Goal: Communication & Community: Answer question/provide support

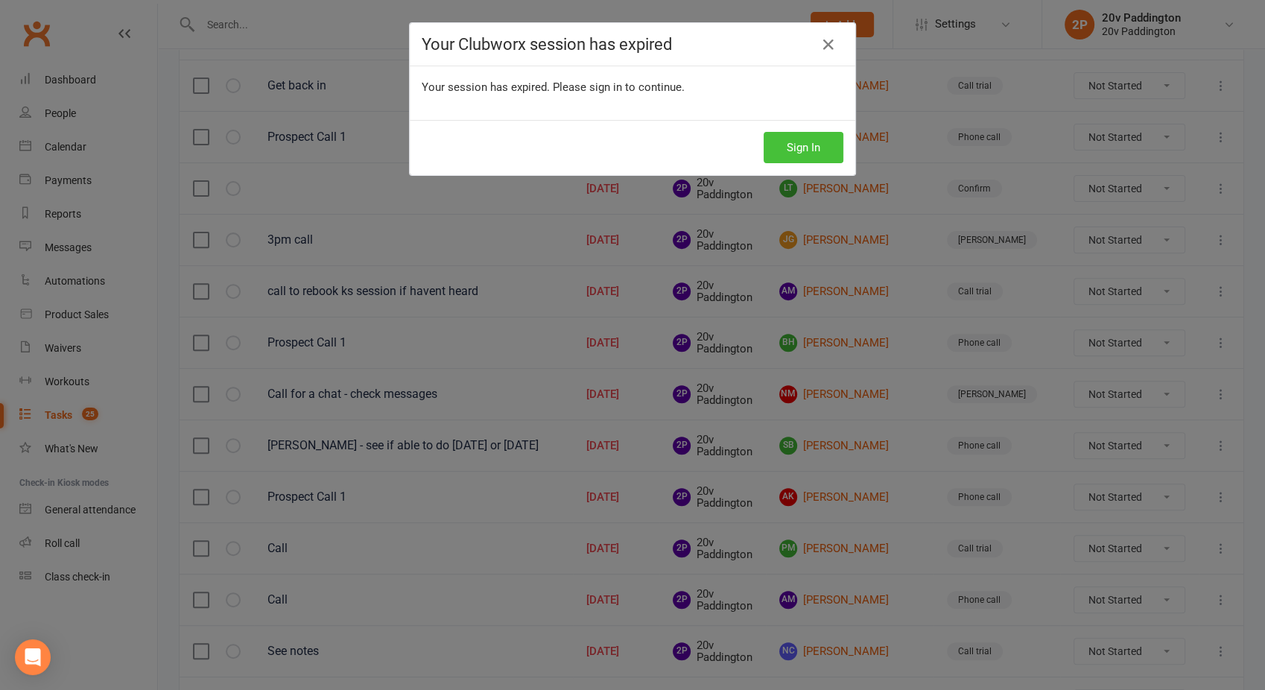
click at [795, 148] on button "Sign In" at bounding box center [804, 147] width 80 height 31
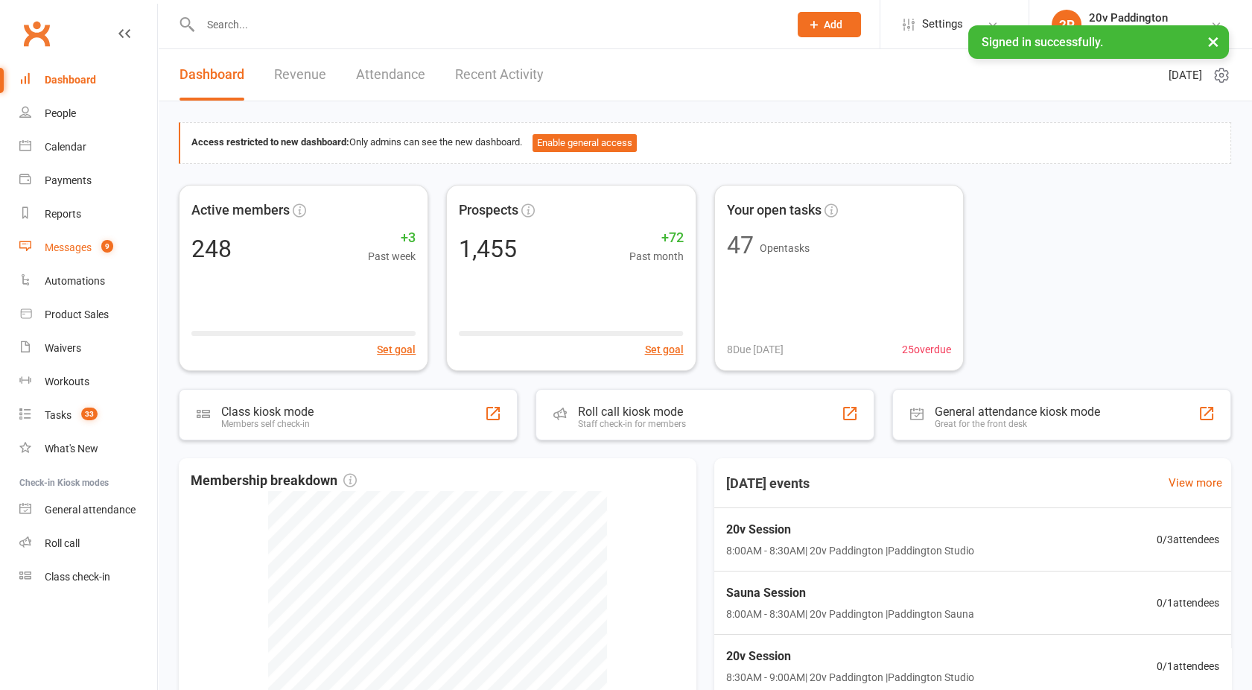
click at [80, 247] on div "Messages" at bounding box center [68, 247] width 47 height 12
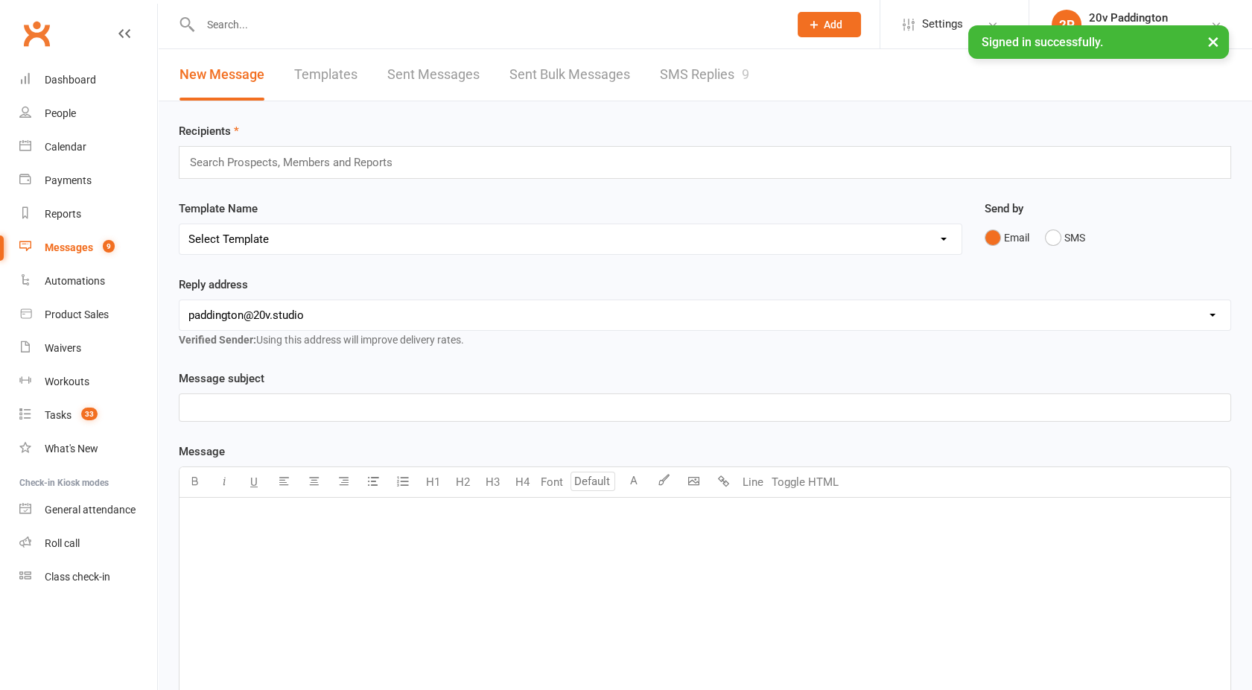
click at [644, 72] on div "New Message Templates Sent Messages Sent Bulk Messages SMS Replies 9" at bounding box center [464, 74] width 613 height 51
click at [682, 77] on link "SMS Replies 9" at bounding box center [704, 74] width 89 height 51
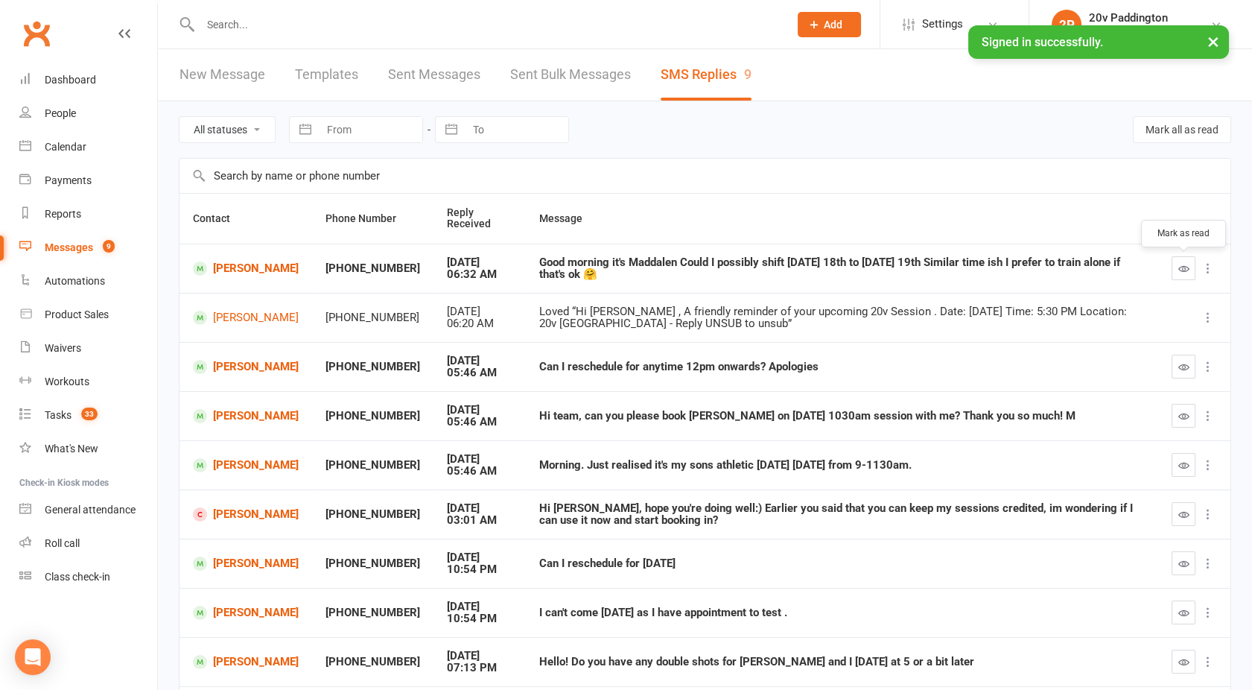
click at [1185, 265] on icon "button" at bounding box center [1183, 268] width 11 height 11
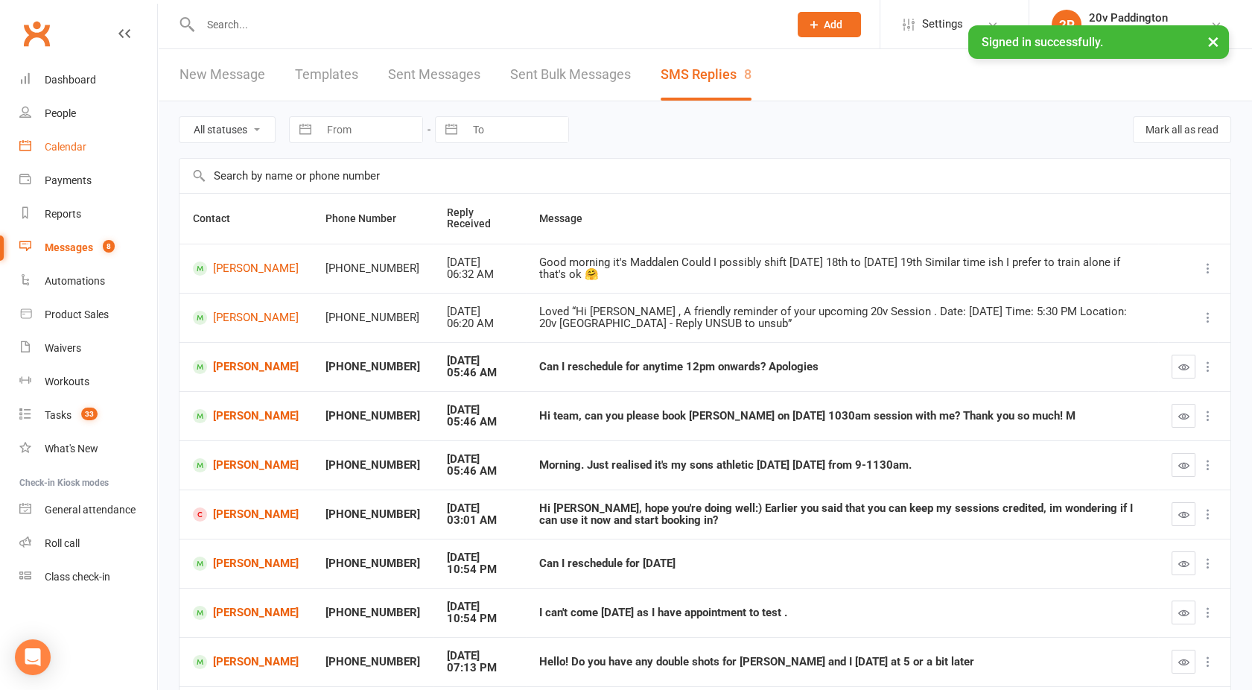
click at [72, 145] on div "Calendar" at bounding box center [66, 147] width 42 height 12
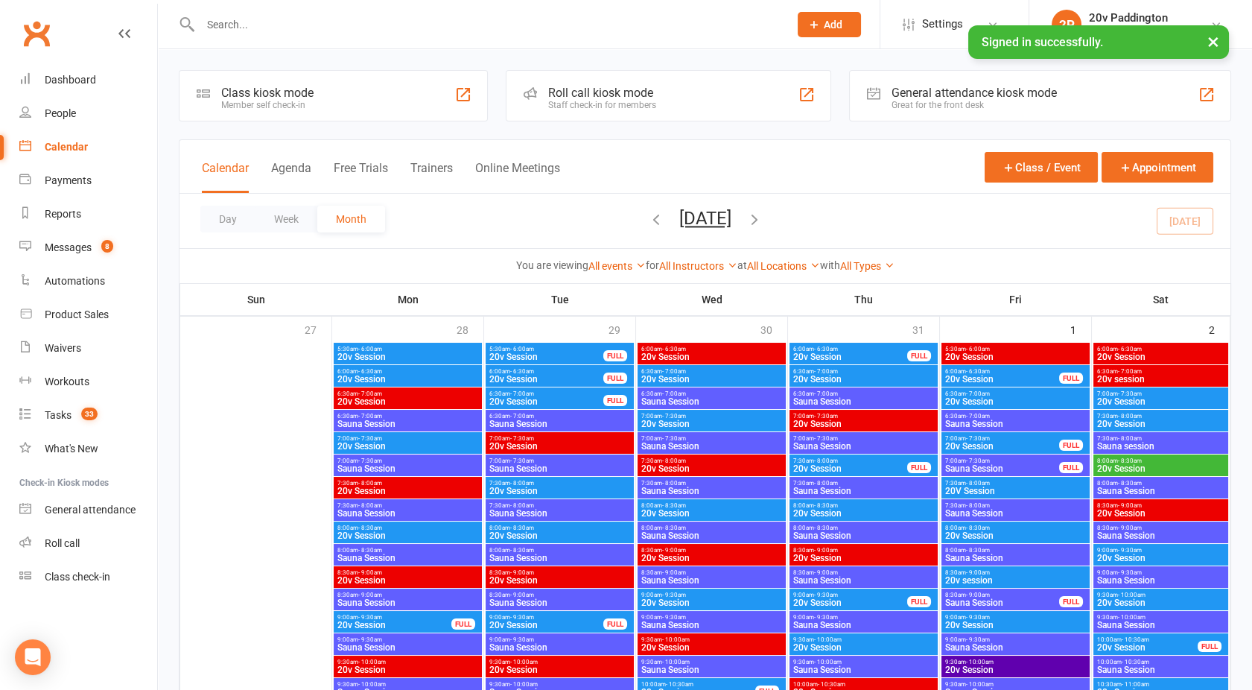
click at [295, 166] on button "Agenda" at bounding box center [291, 177] width 40 height 32
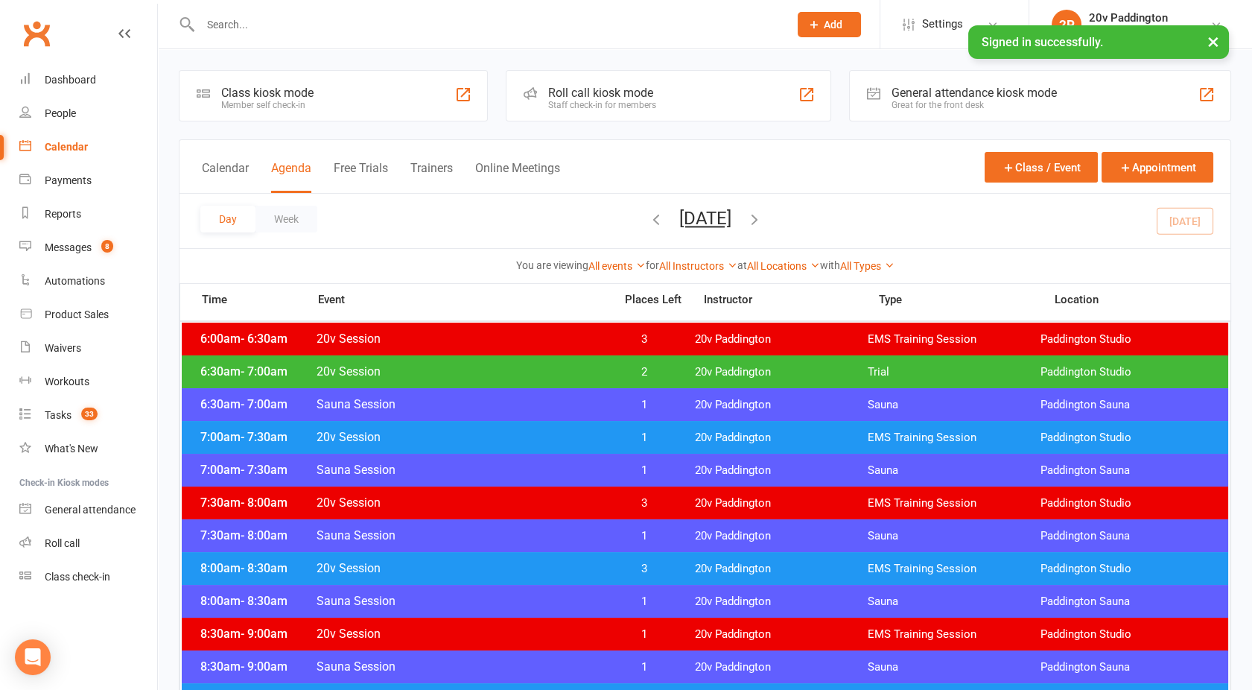
click at [697, 219] on button "[DATE]" at bounding box center [705, 218] width 52 height 21
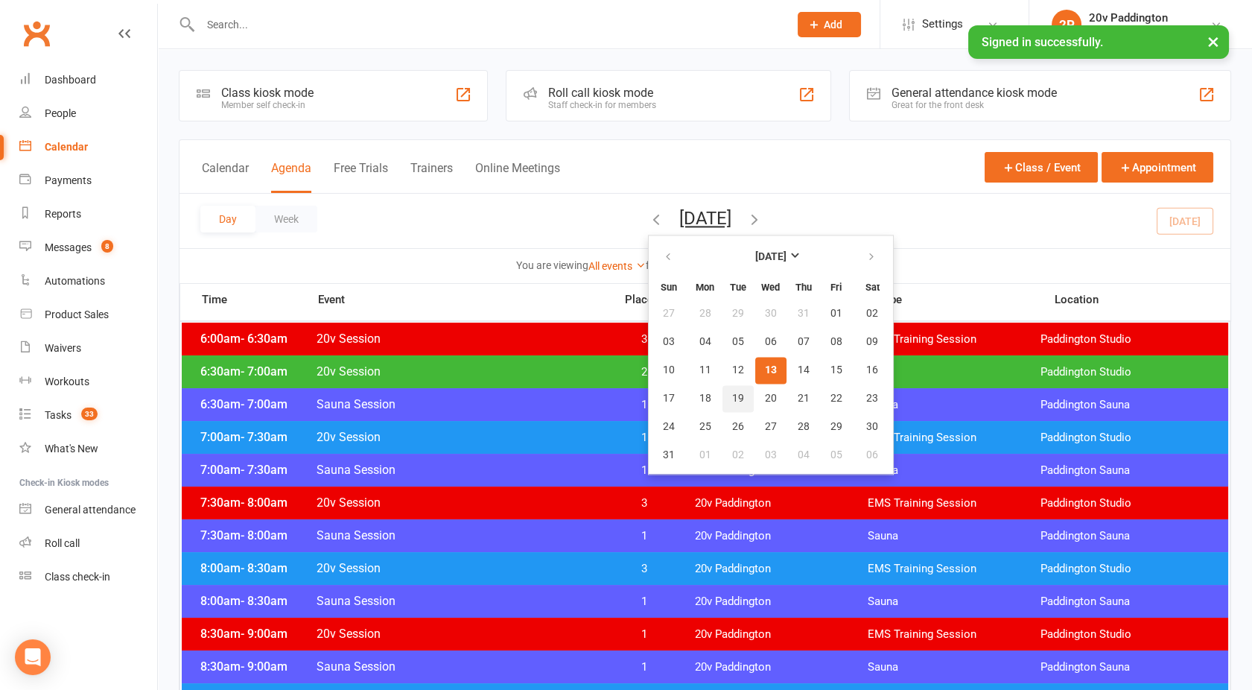
click at [732, 394] on span "19" at bounding box center [738, 399] width 12 height 12
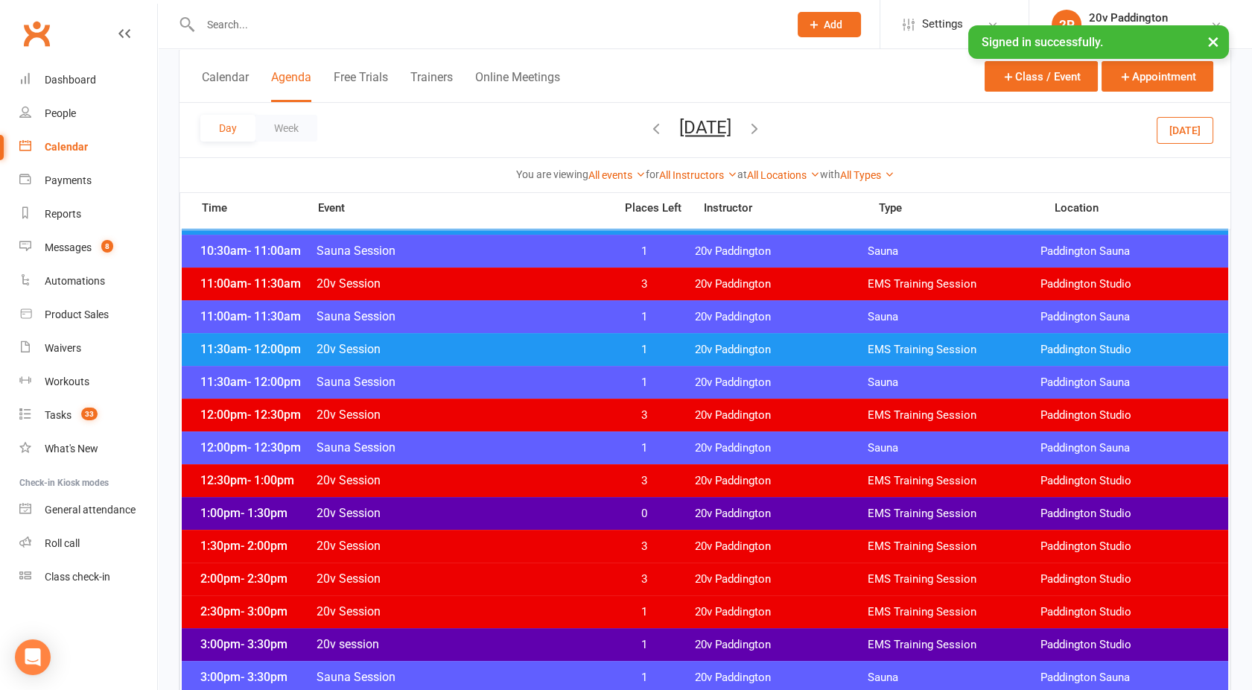
scroll to position [693, 0]
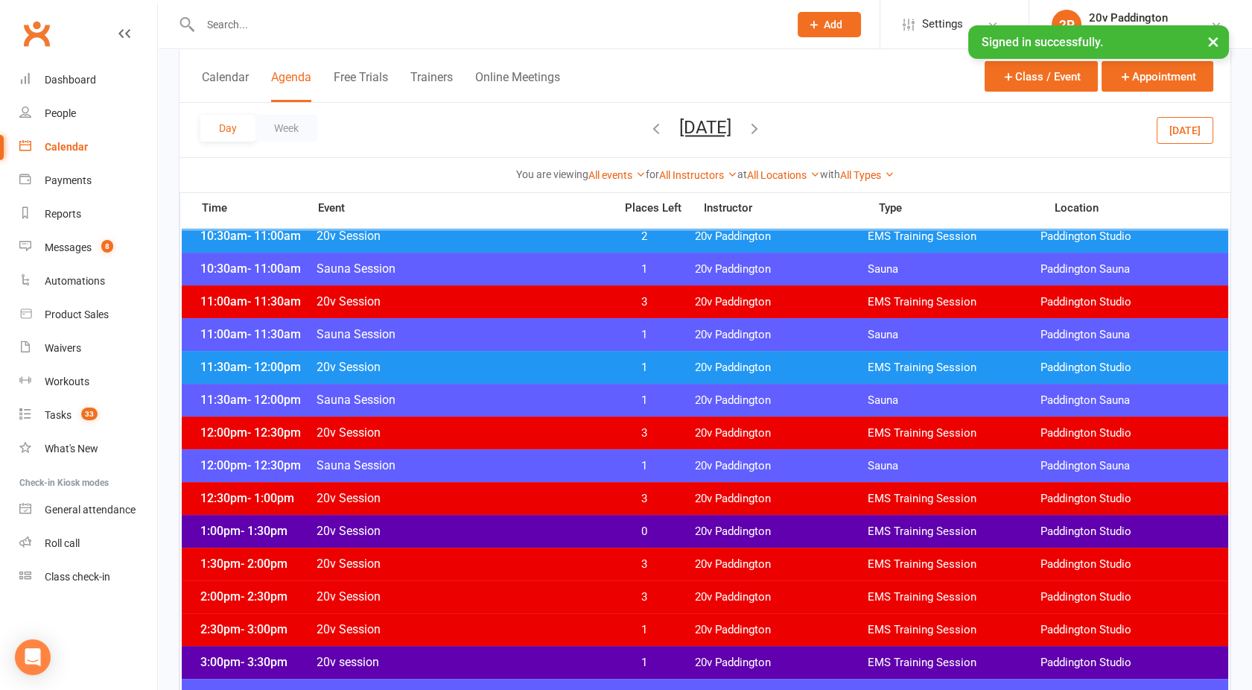
click at [570, 365] on span "20v Session" at bounding box center [461, 367] width 290 height 14
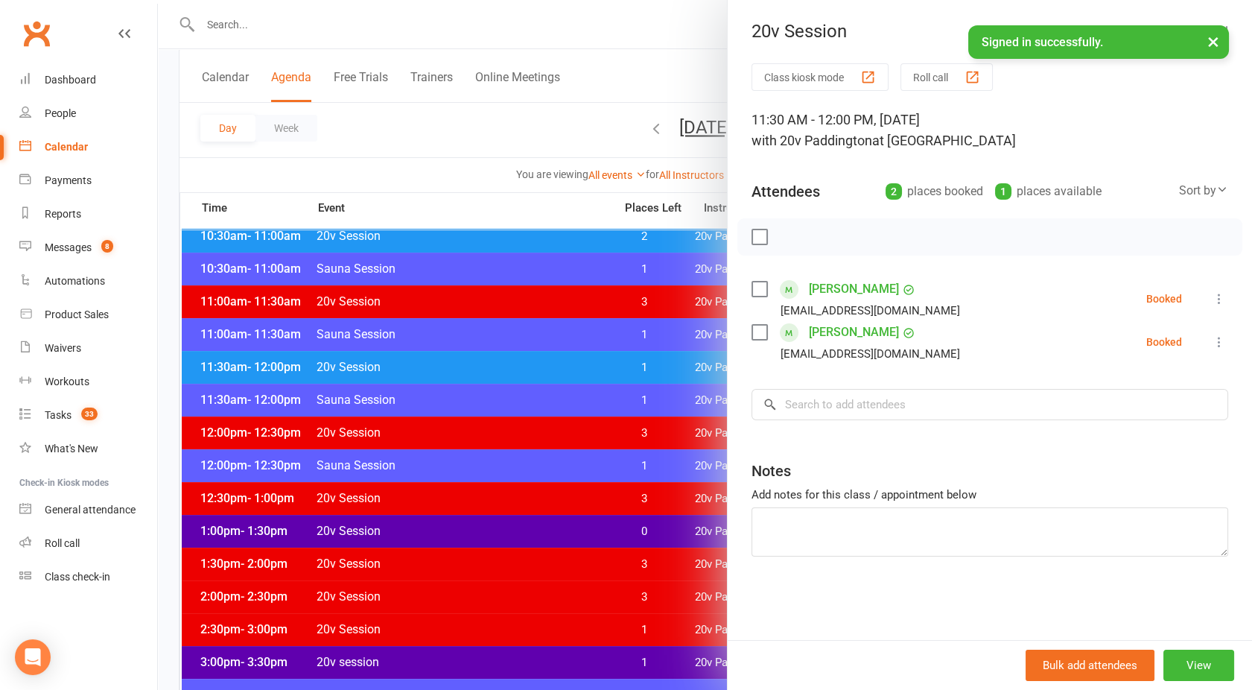
click at [570, 365] on div at bounding box center [705, 345] width 1094 height 690
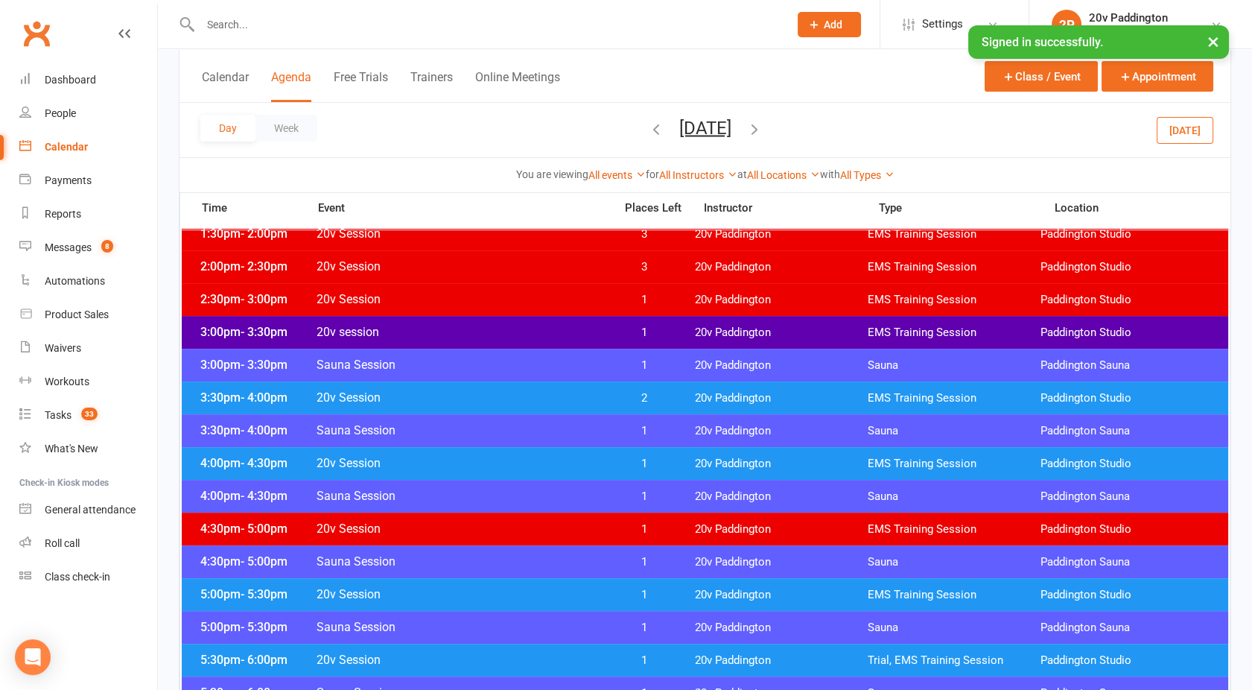
scroll to position [1024, 0]
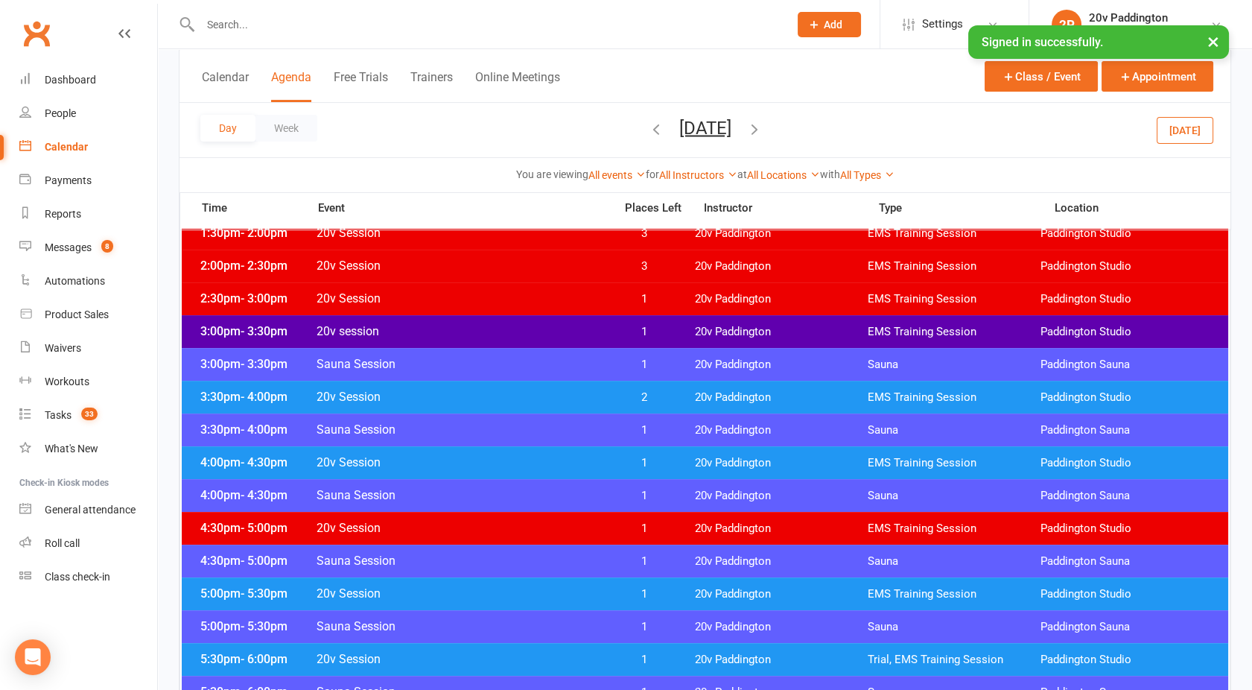
click at [517, 328] on span "20v session" at bounding box center [461, 331] width 290 height 14
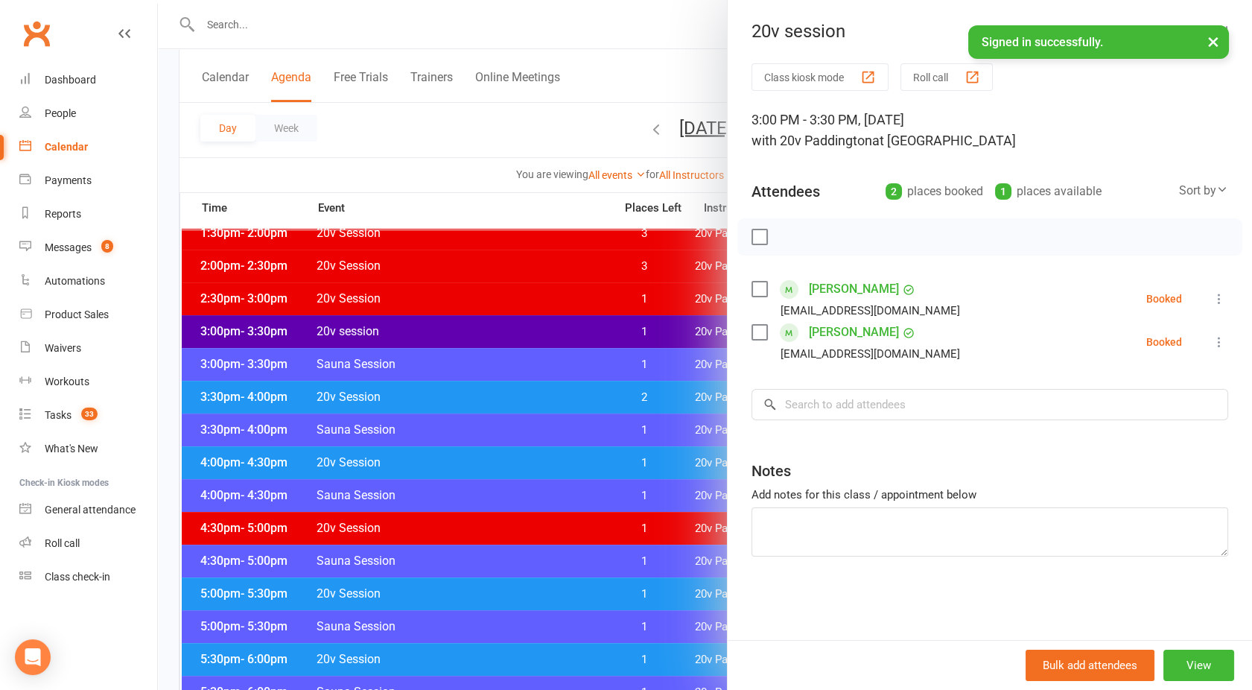
click at [517, 328] on div at bounding box center [705, 345] width 1094 height 690
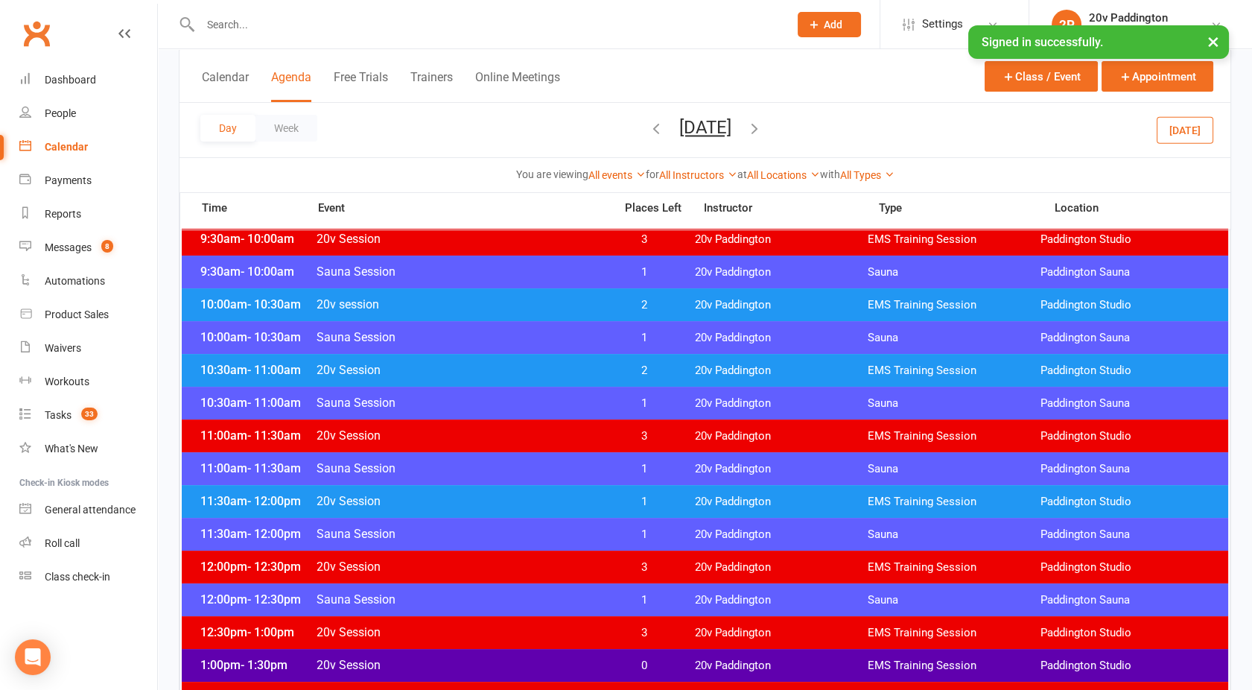
scroll to position [612, 0]
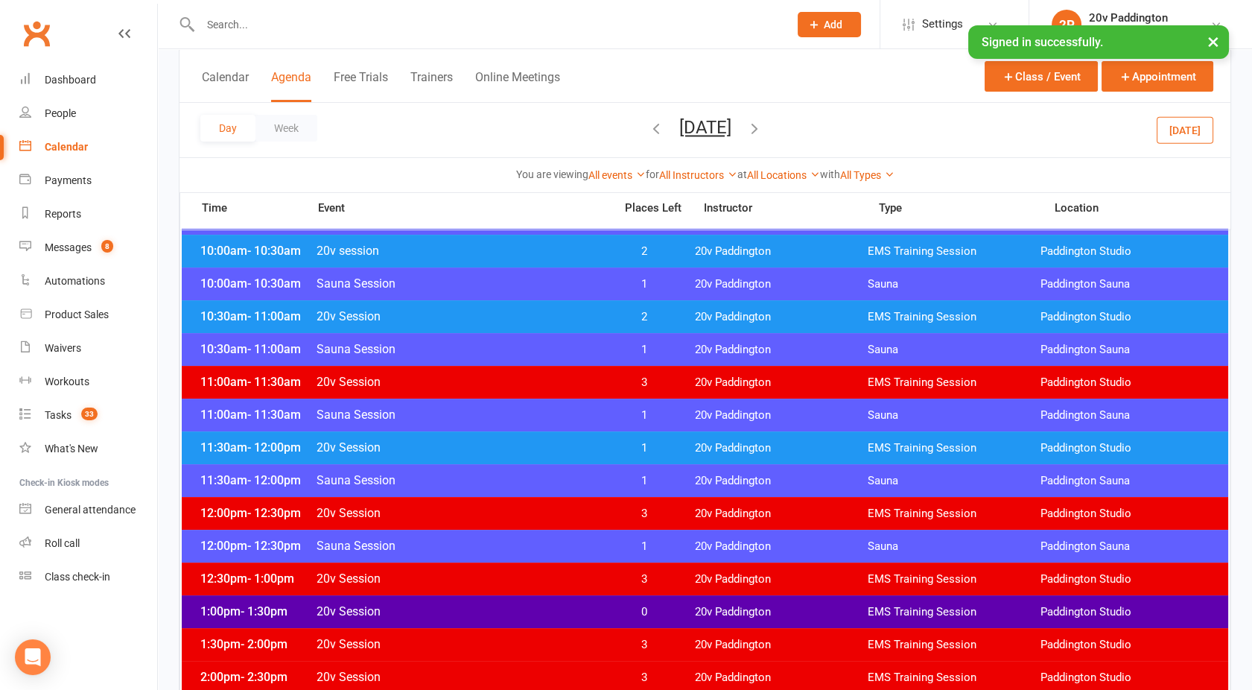
click at [553, 610] on span "20v Session" at bounding box center [461, 611] width 290 height 14
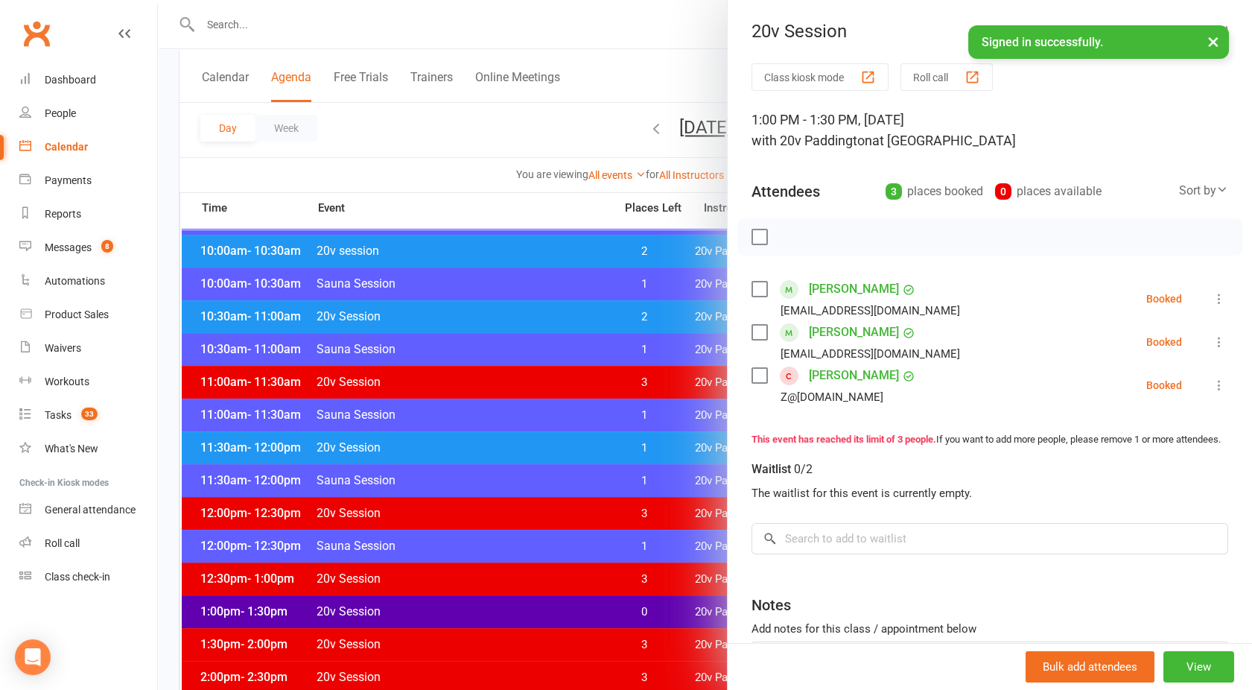
click at [553, 610] on div at bounding box center [705, 345] width 1094 height 690
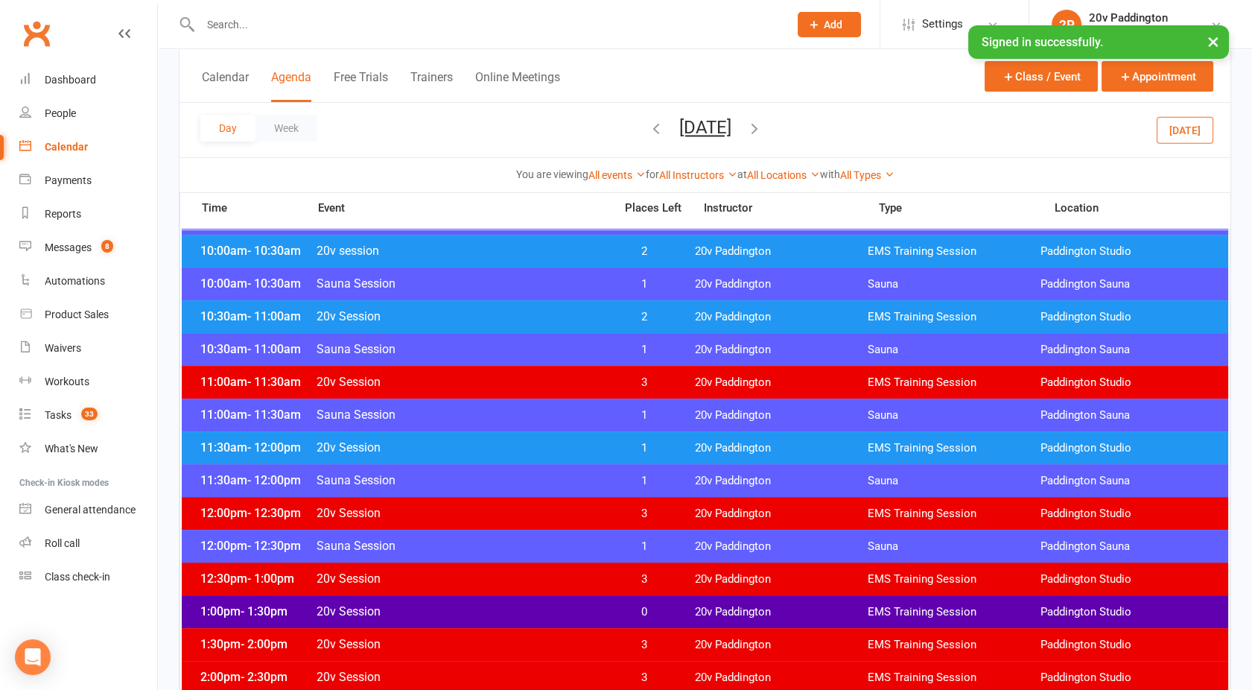
click at [568, 451] on span "20v Session" at bounding box center [461, 447] width 290 height 14
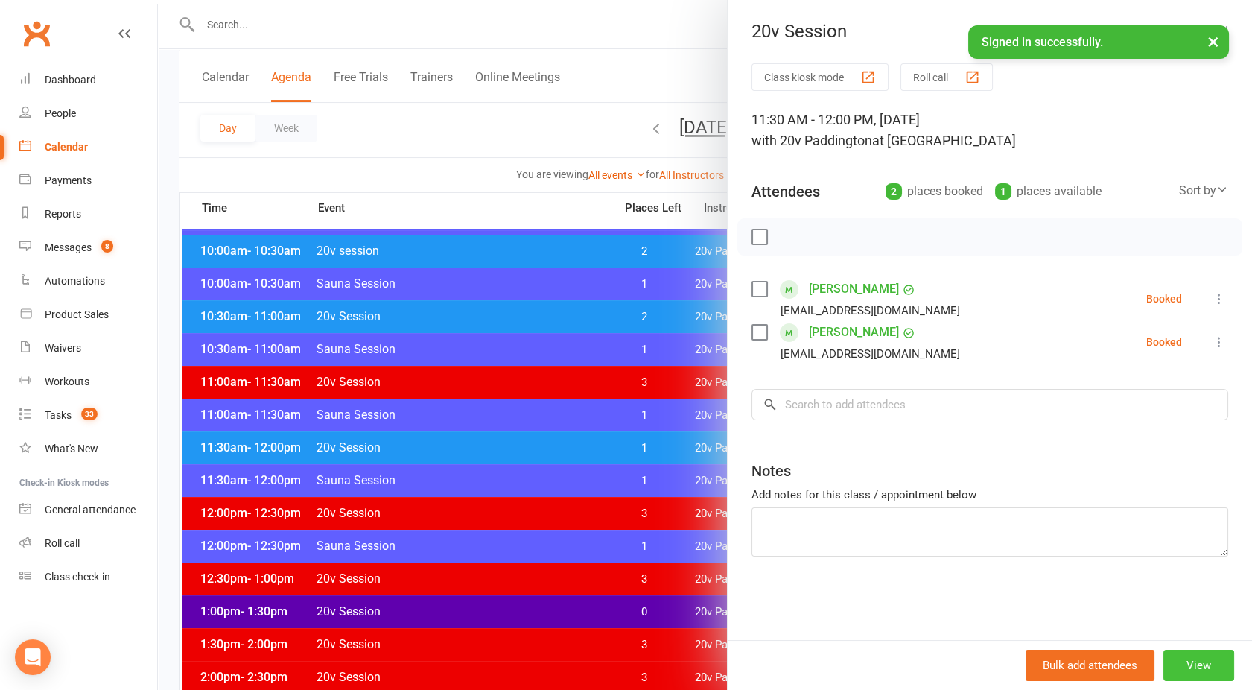
click at [1214, 672] on button "View" at bounding box center [1199, 665] width 71 height 31
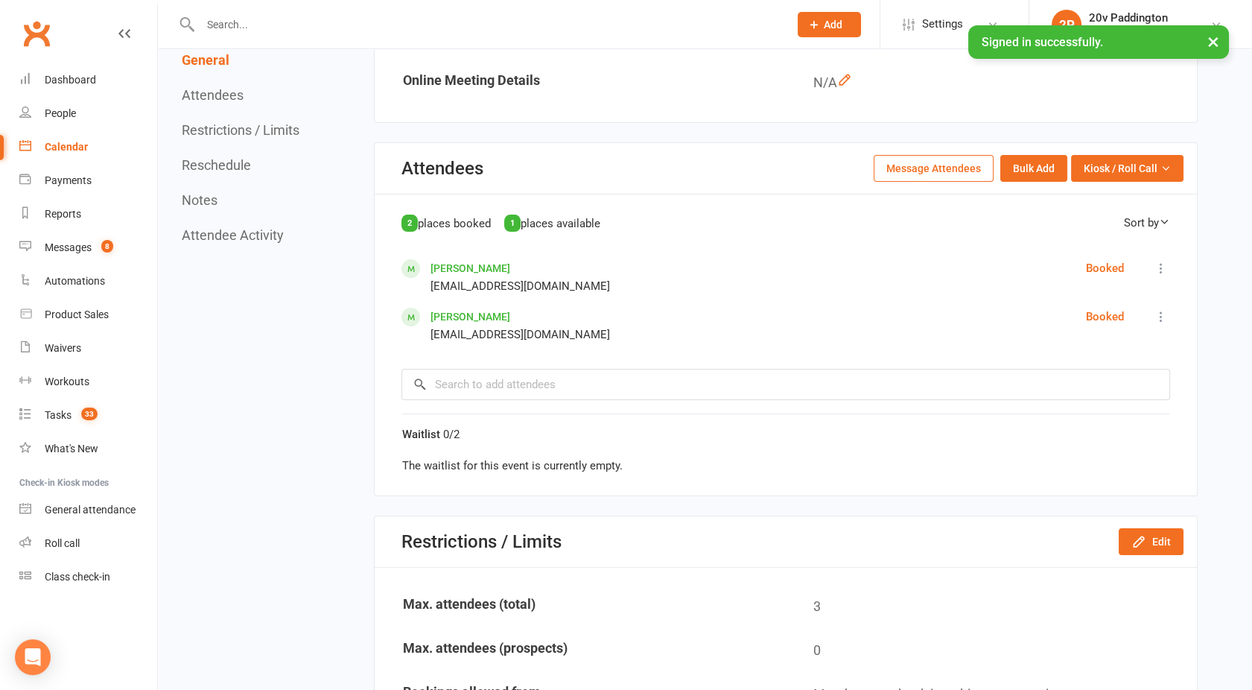
scroll to position [532, 0]
click at [1147, 543] on button "Edit" at bounding box center [1151, 540] width 65 height 27
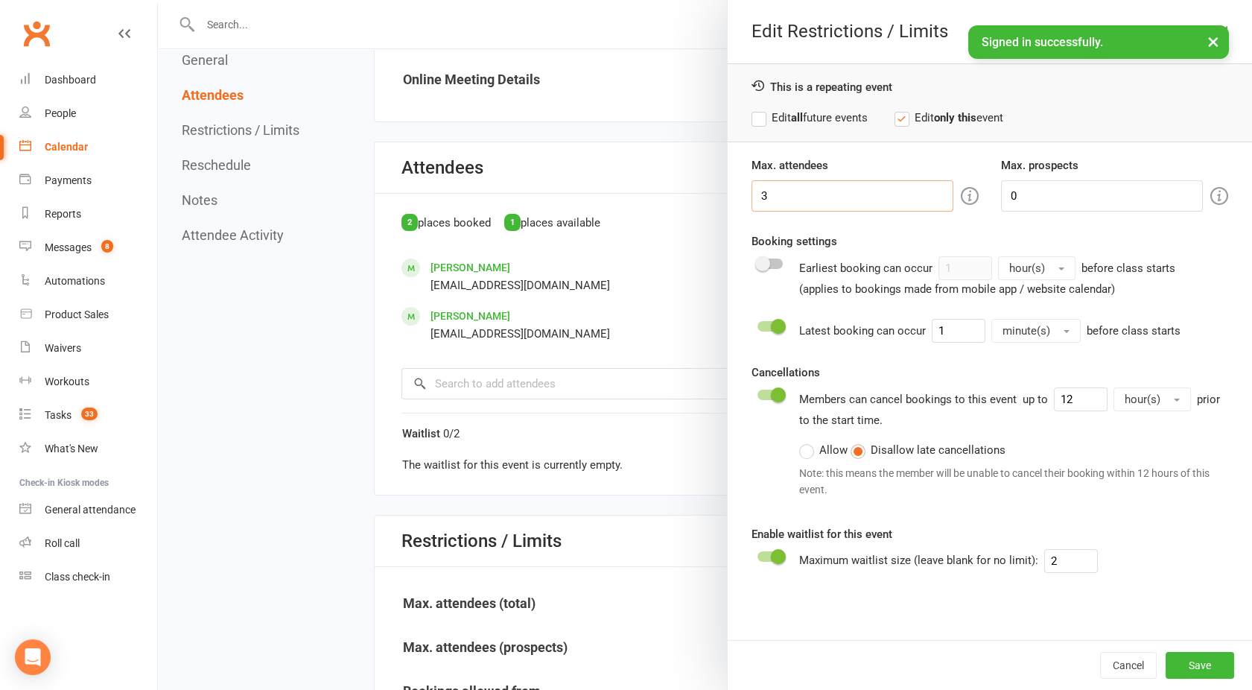
click at [799, 196] on input "3" at bounding box center [853, 195] width 202 height 31
type input "2"
click at [1190, 668] on button "Save" at bounding box center [1200, 665] width 69 height 27
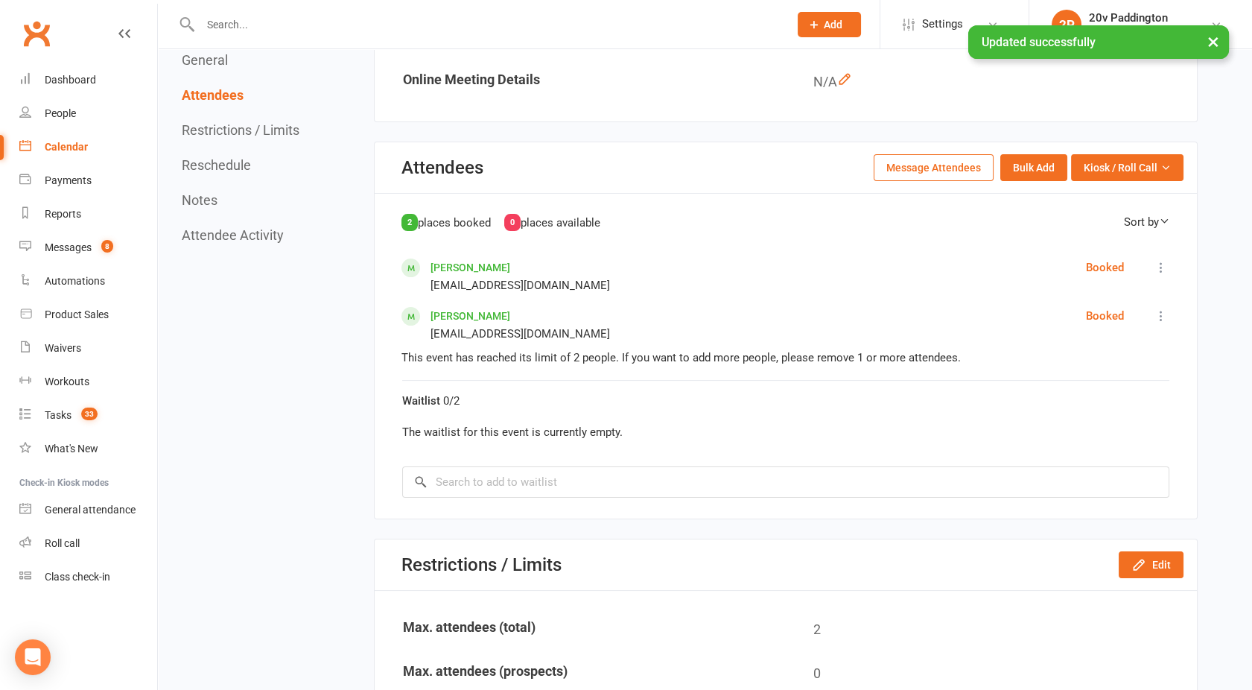
scroll to position [0, 0]
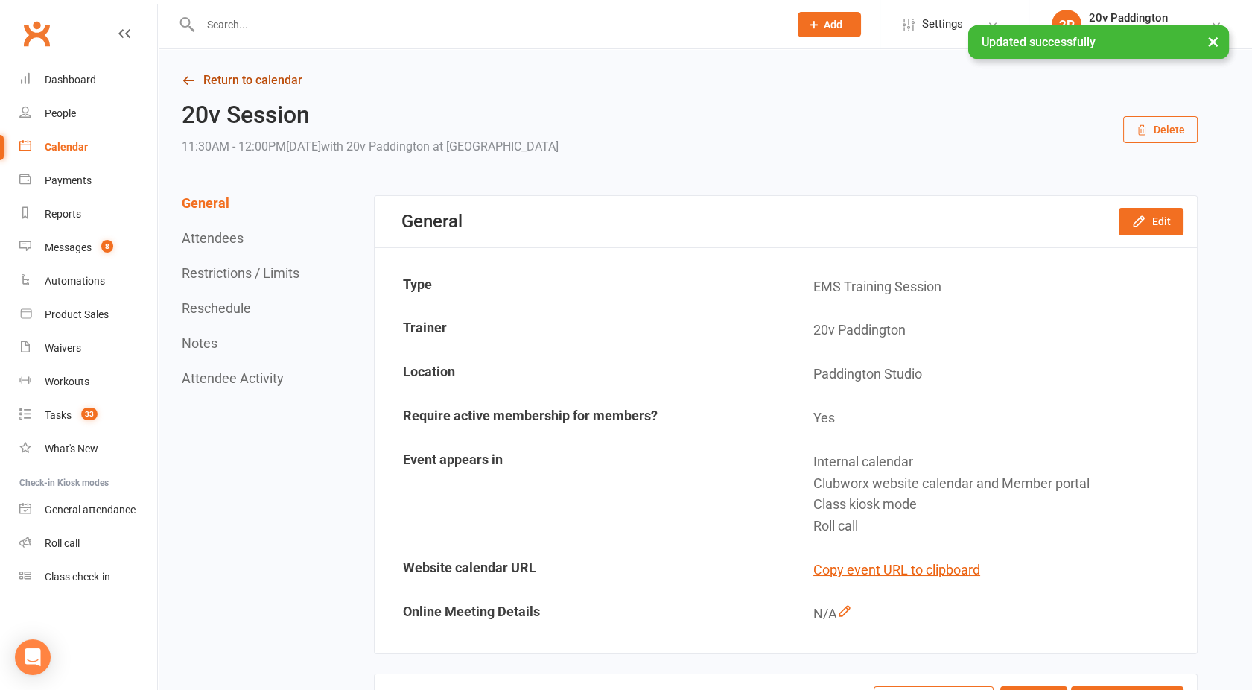
click at [234, 75] on link "Return to calendar" at bounding box center [690, 80] width 1016 height 21
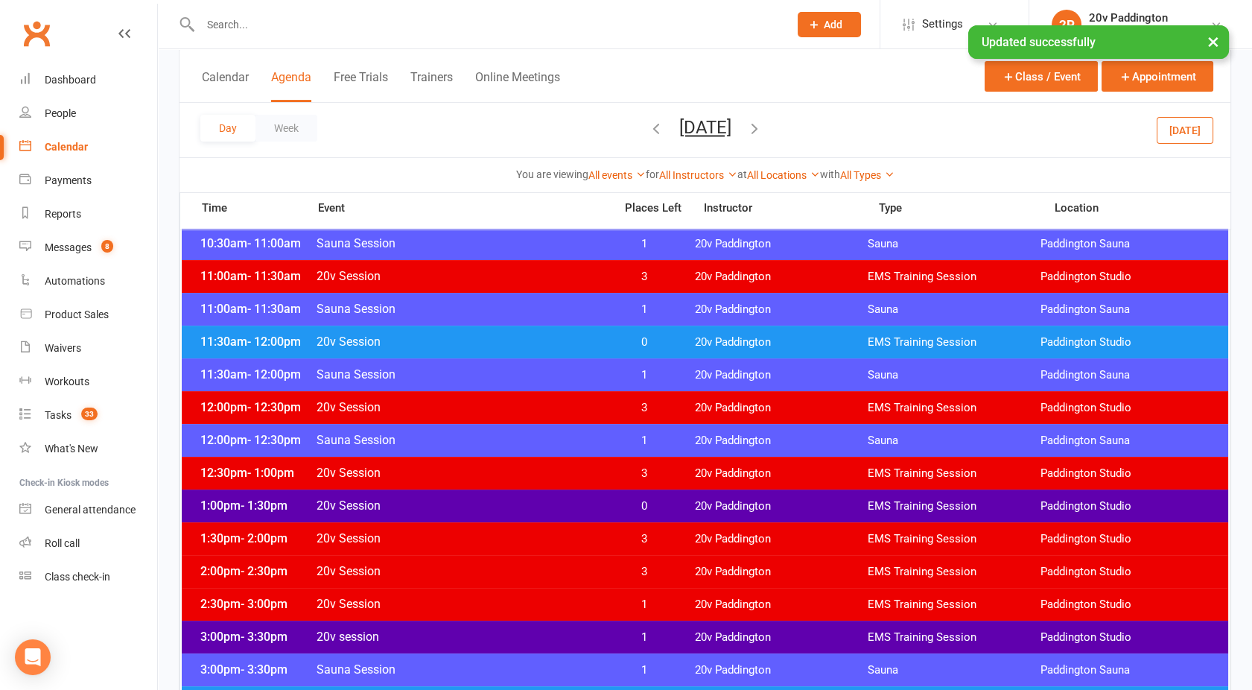
scroll to position [720, 0]
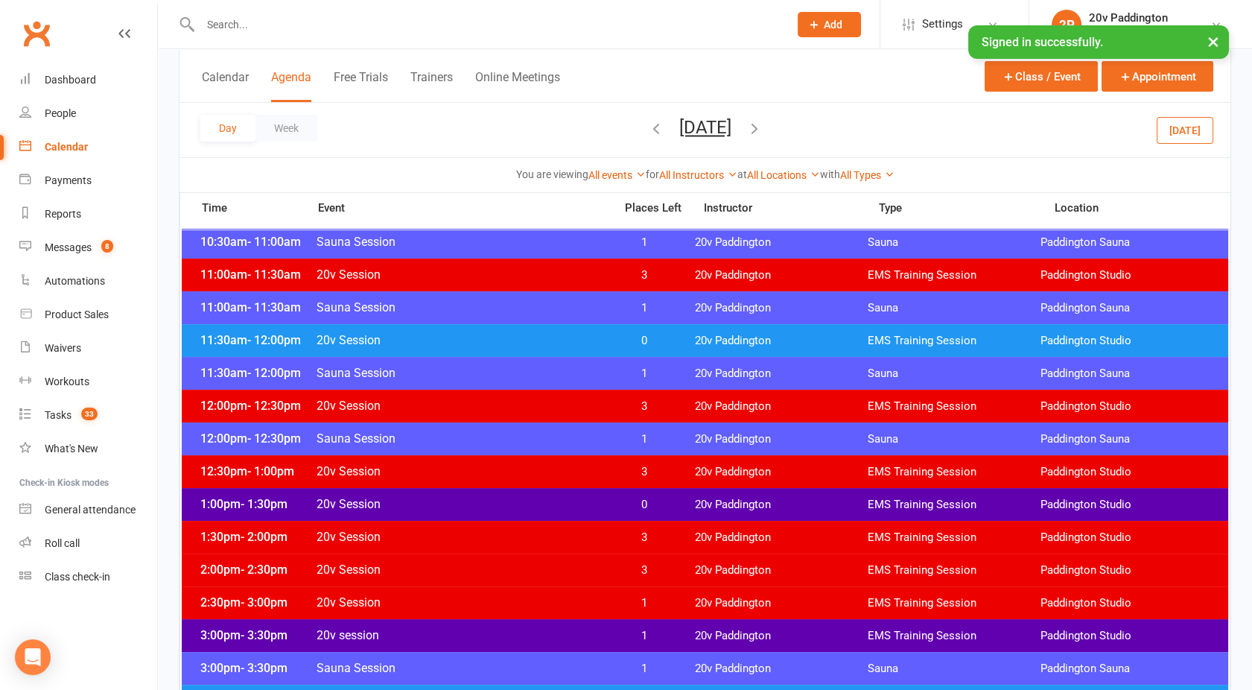
click at [568, 403] on span "20v Session" at bounding box center [461, 406] width 290 height 14
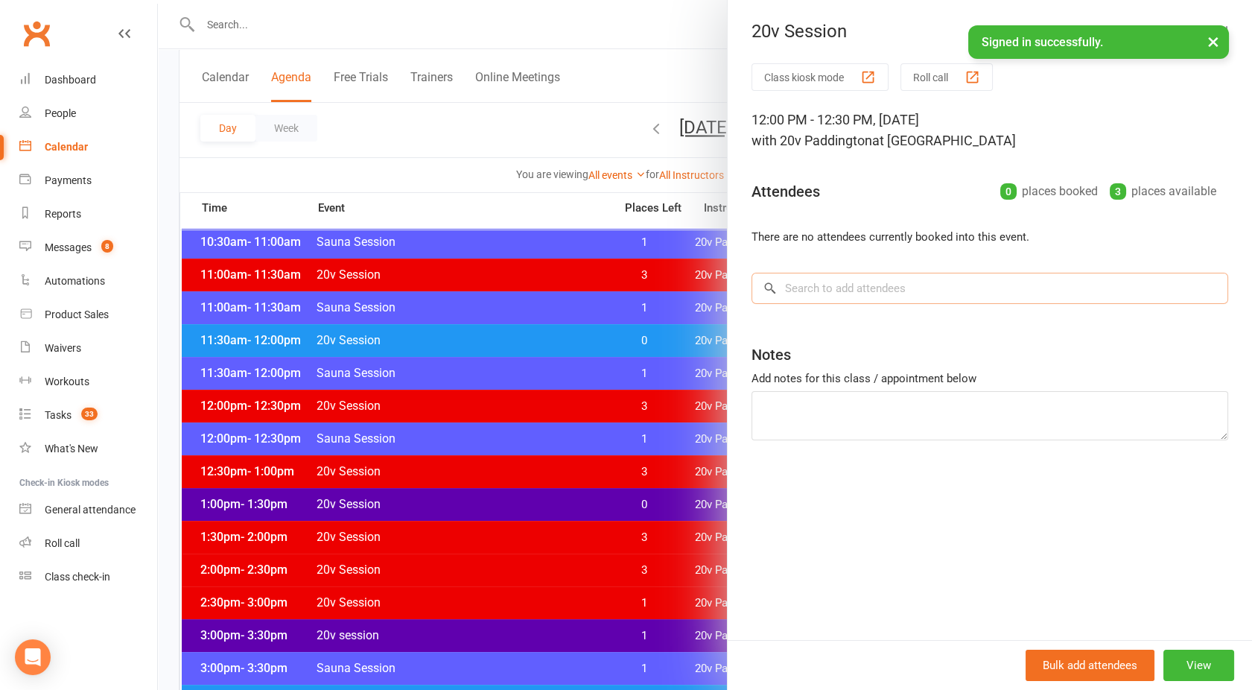
click at [810, 289] on input "search" at bounding box center [990, 288] width 477 height 31
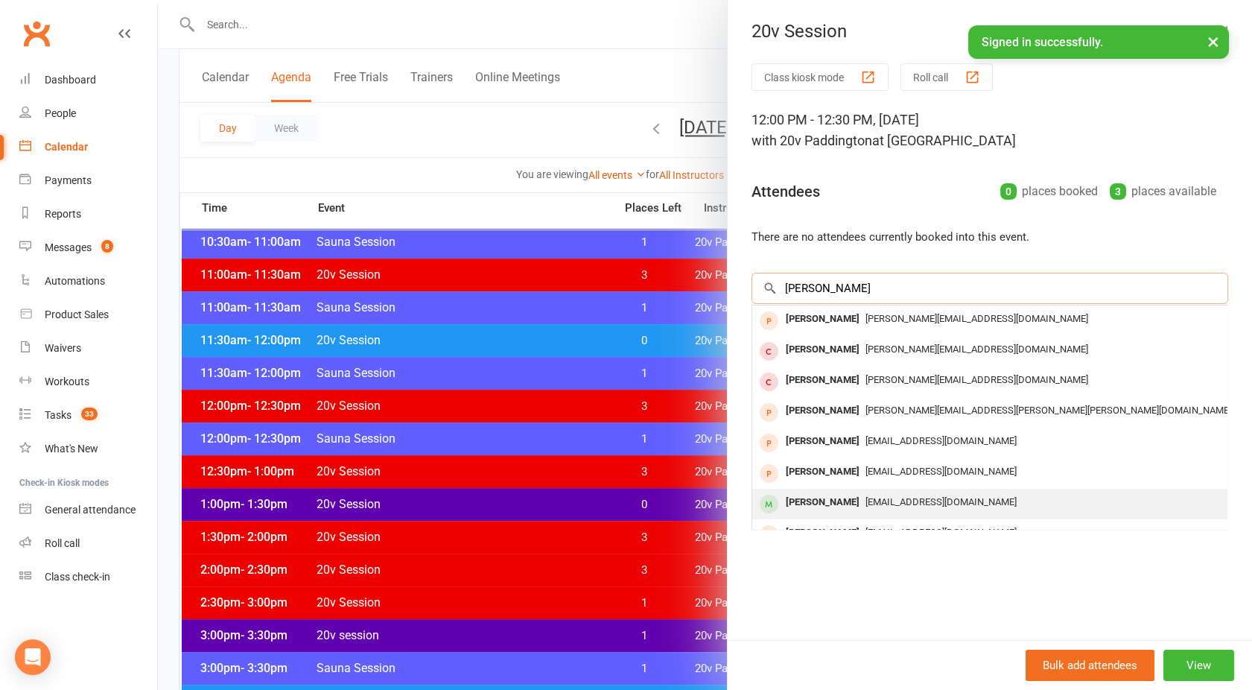
type input "[PERSON_NAME]"
click at [815, 504] on div "[PERSON_NAME]" at bounding box center [823, 503] width 86 height 22
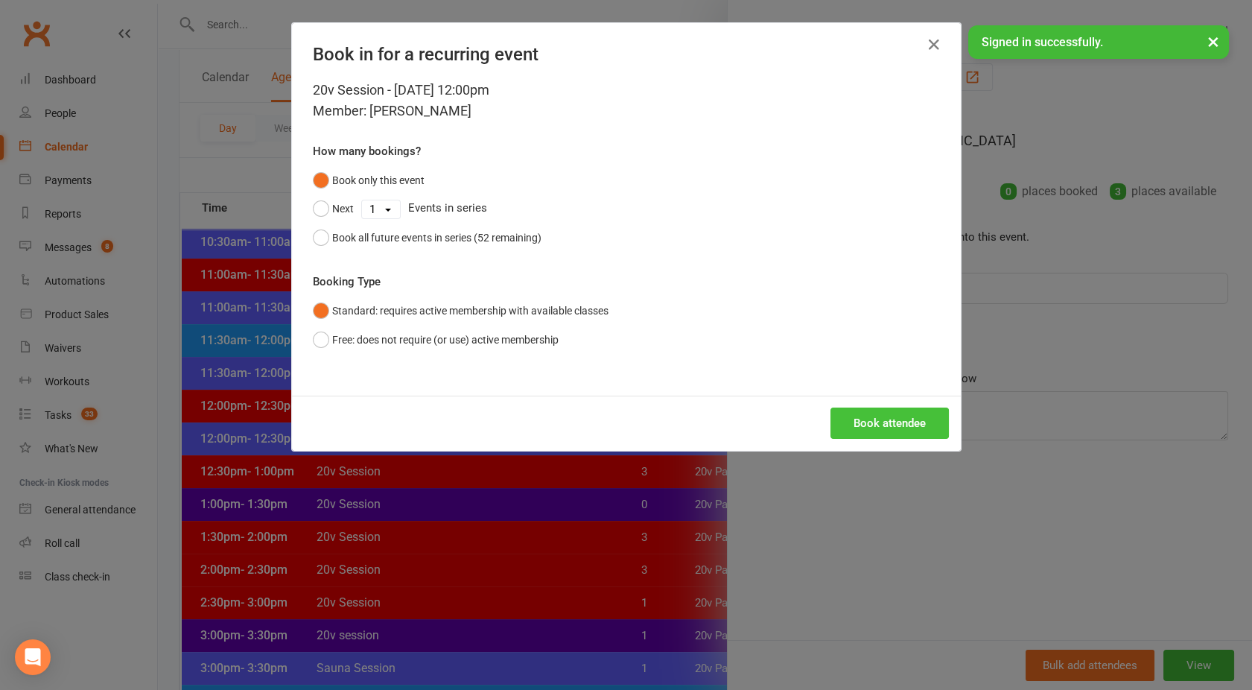
click at [869, 419] on button "Book attendee" at bounding box center [890, 422] width 118 height 31
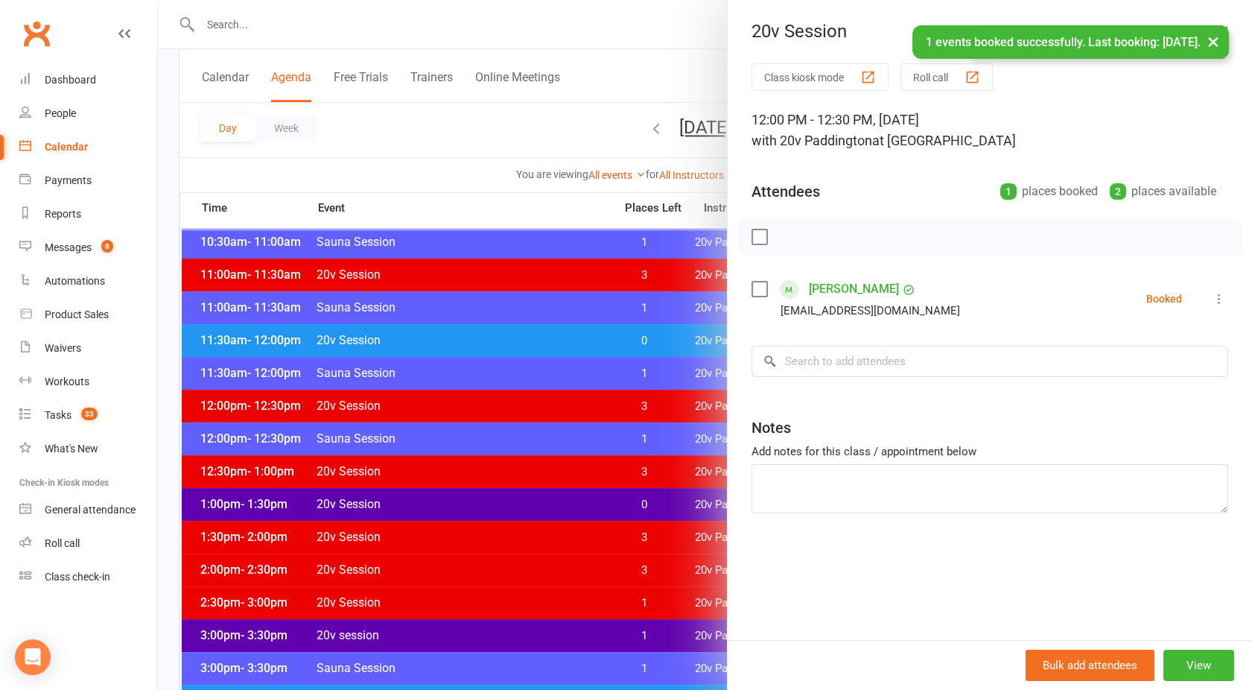
click at [1190, 647] on div "Bulk add attendees View" at bounding box center [990, 665] width 524 height 50
click at [1185, 664] on button "View" at bounding box center [1199, 665] width 71 height 31
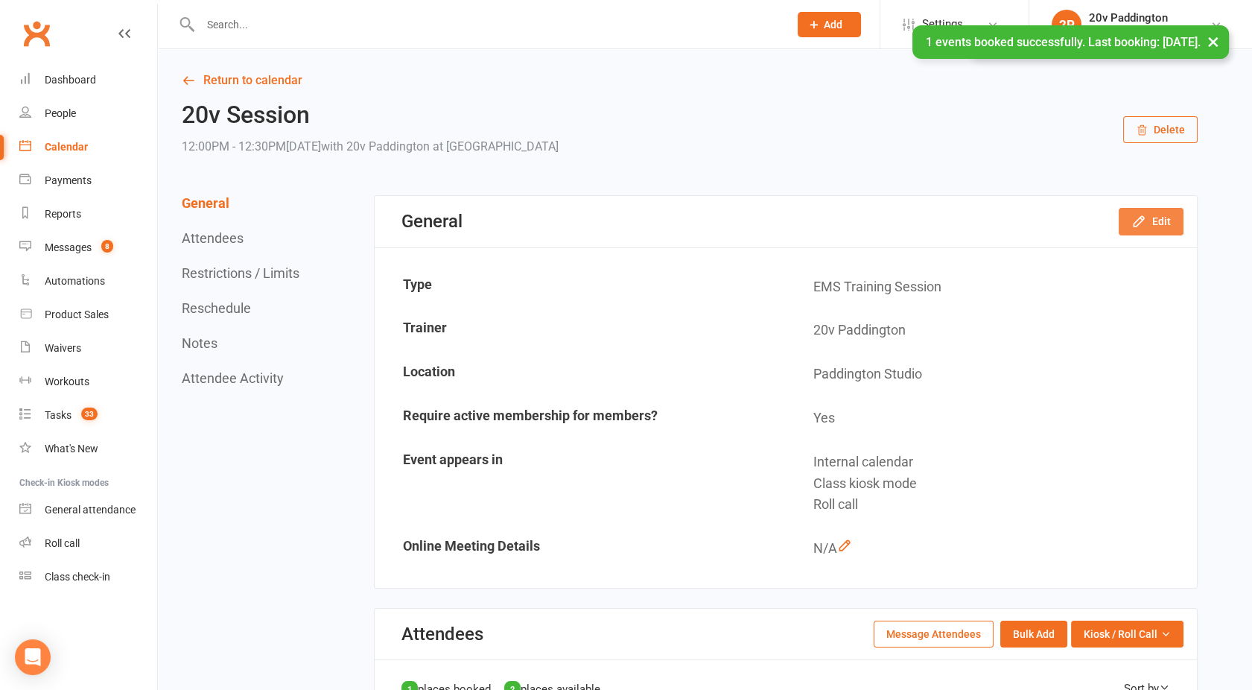
click at [1143, 222] on icon "button" at bounding box center [1139, 221] width 15 height 15
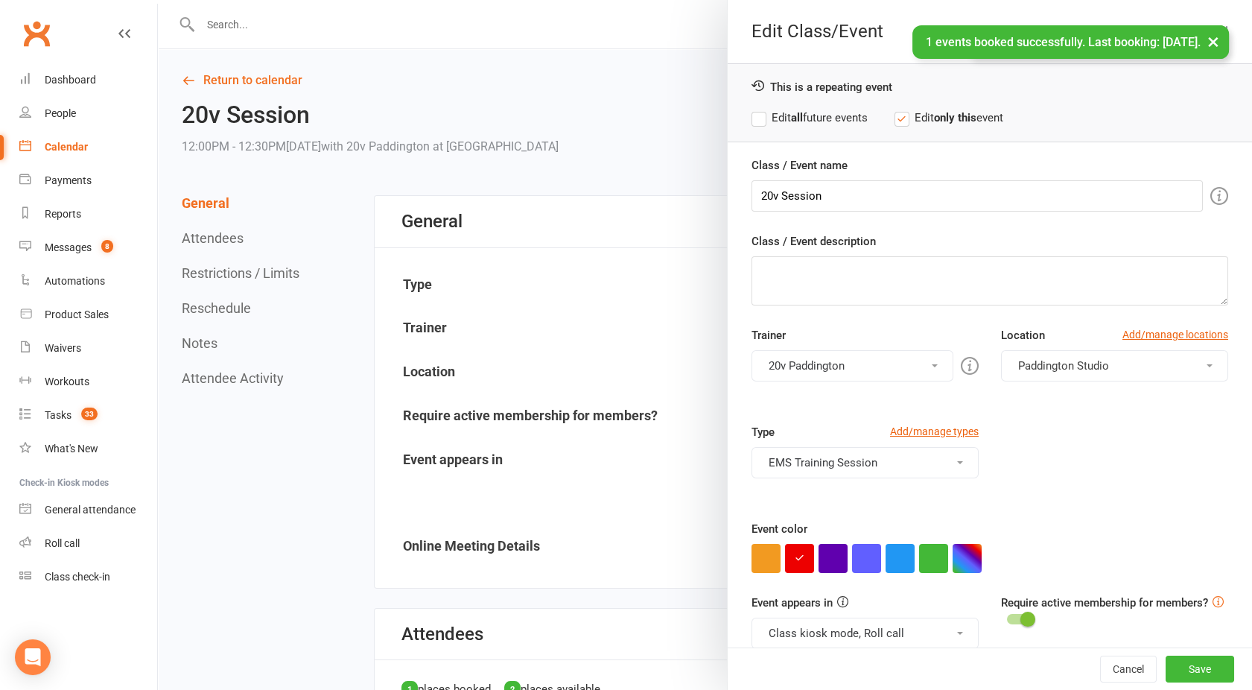
scroll to position [21, 0]
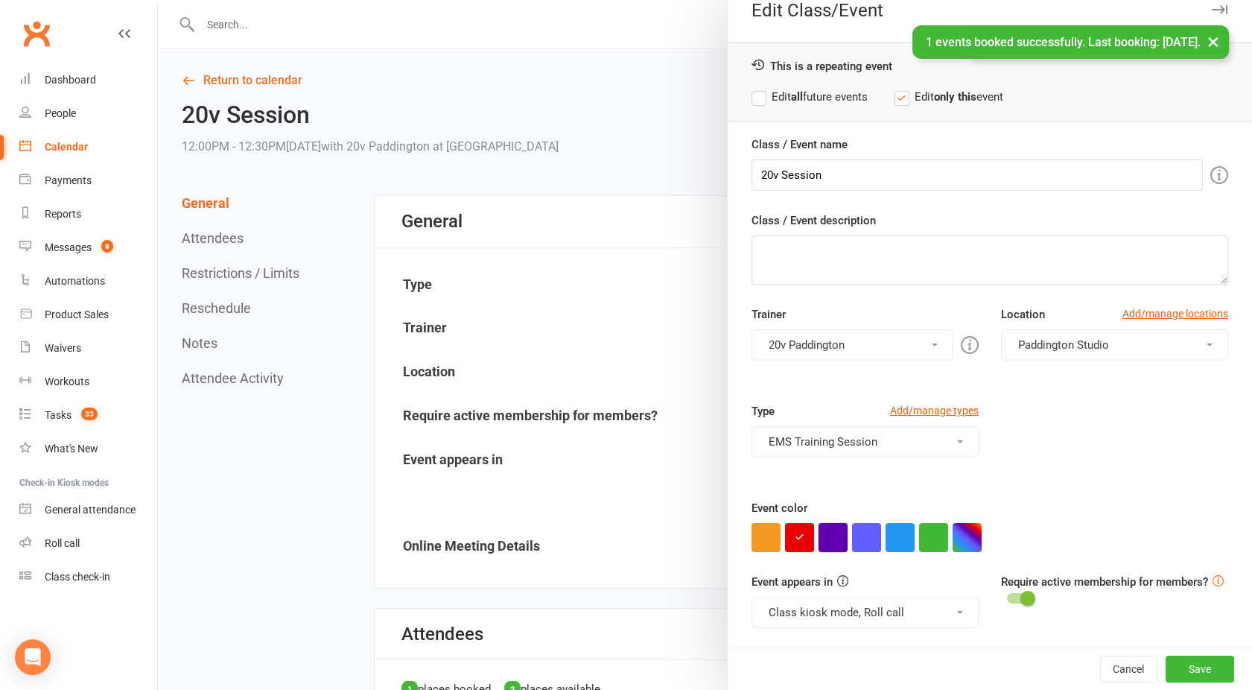
click at [828, 529] on button "button" at bounding box center [833, 537] width 29 height 29
click at [1174, 667] on button "Save" at bounding box center [1200, 669] width 69 height 27
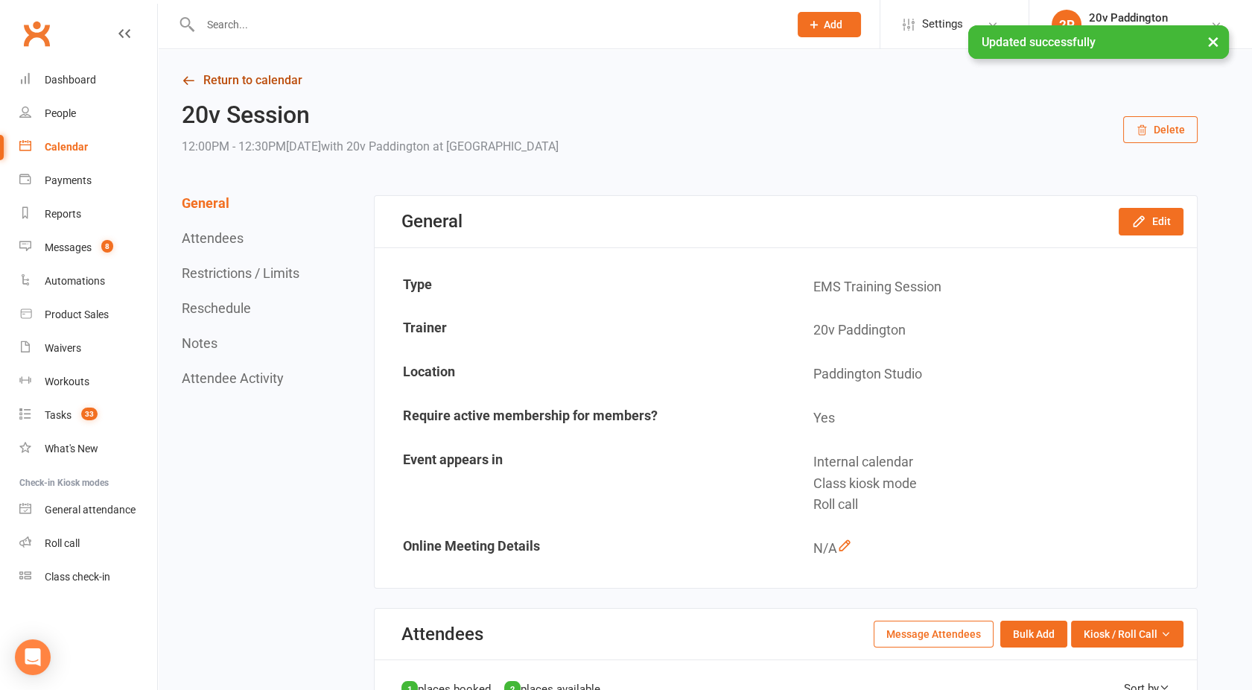
click at [233, 83] on link "Return to calendar" at bounding box center [690, 80] width 1016 height 21
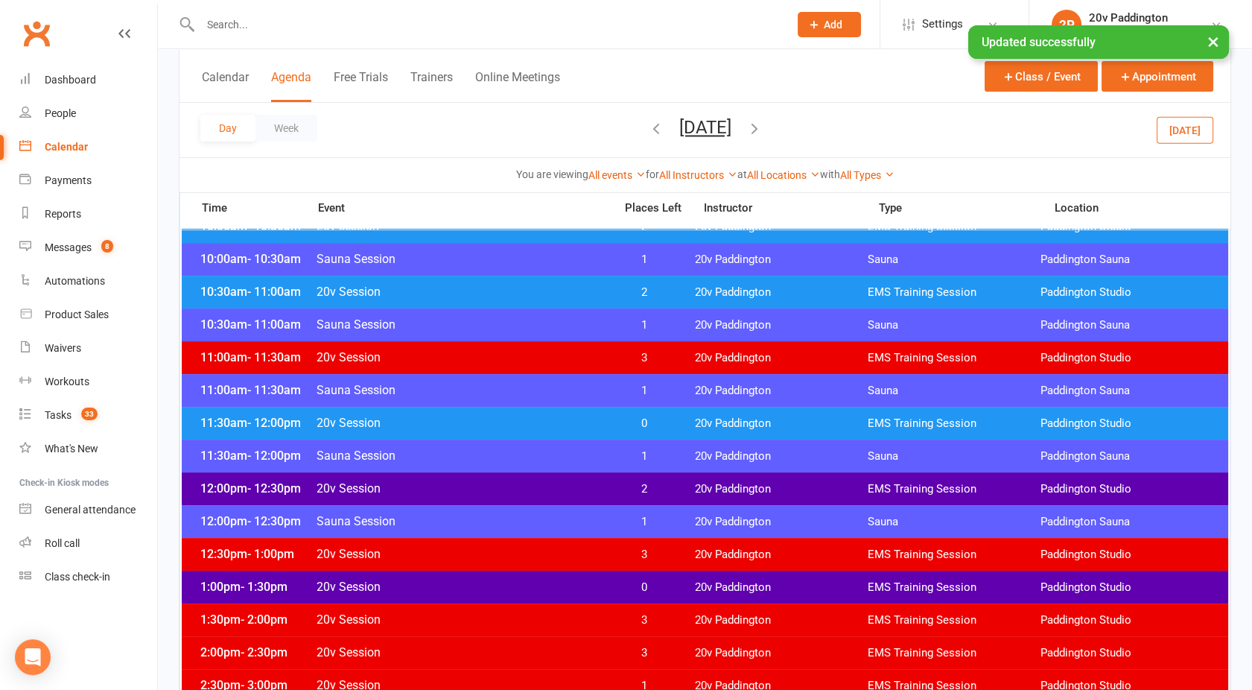
scroll to position [641, 0]
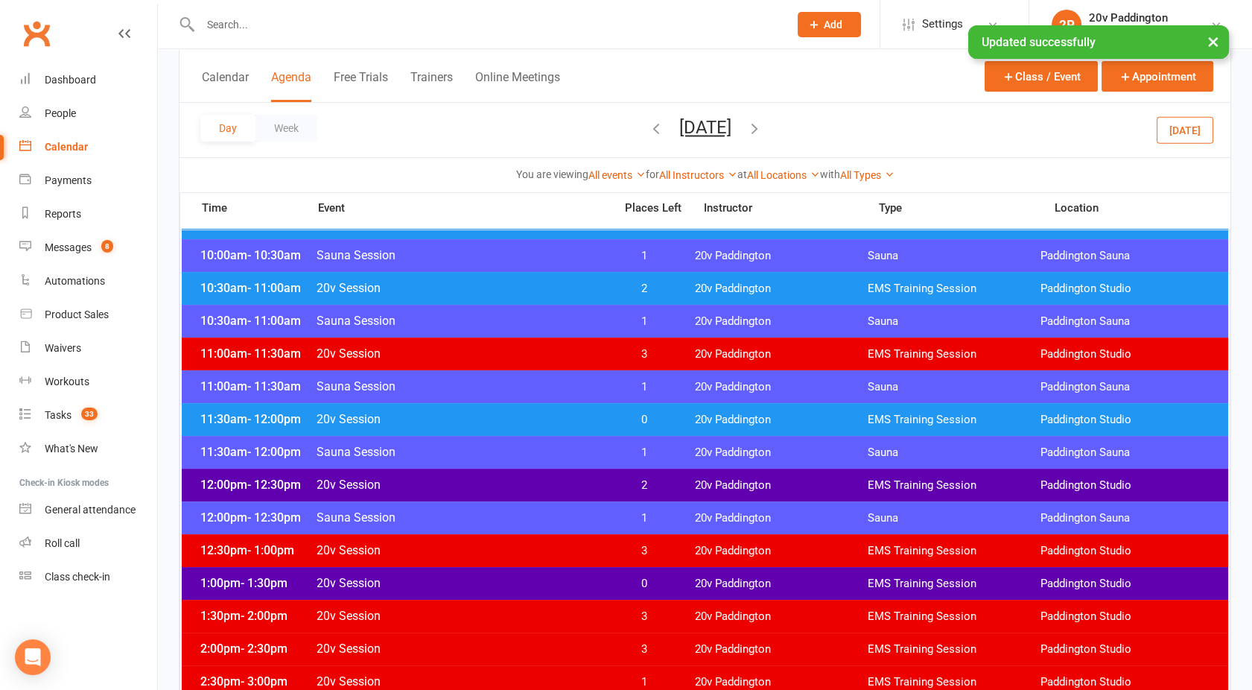
click at [458, 545] on span "20v Session" at bounding box center [461, 550] width 290 height 14
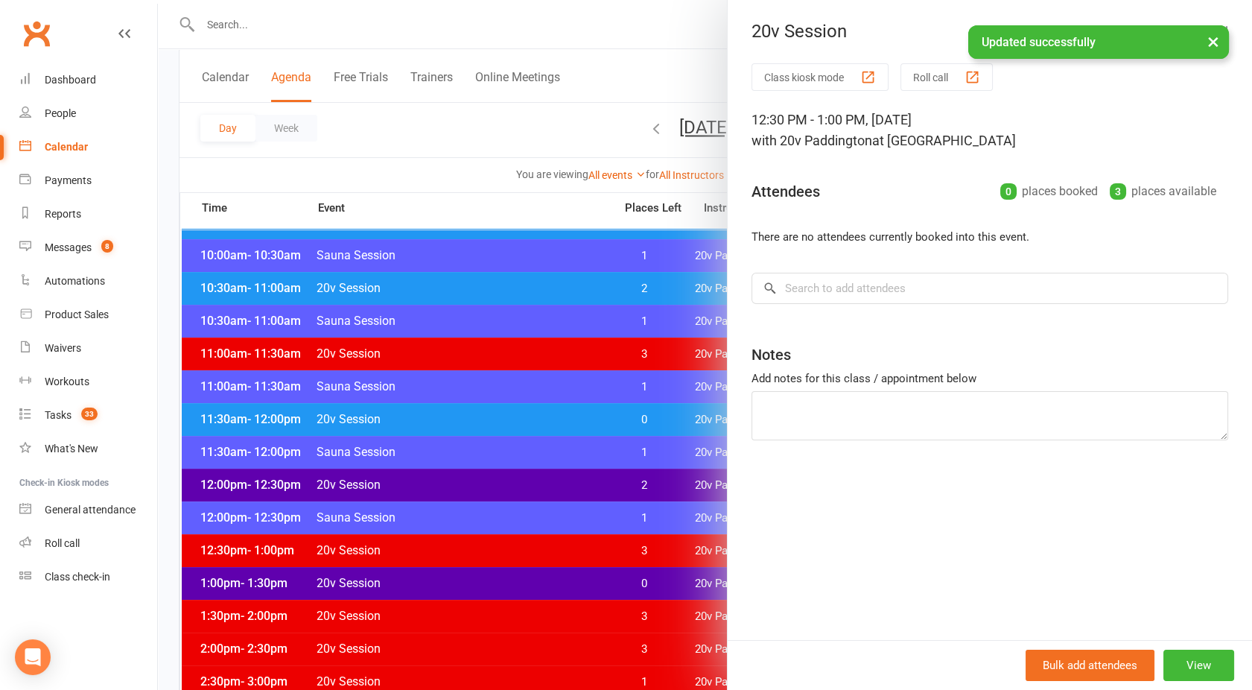
click at [504, 565] on div at bounding box center [705, 345] width 1094 height 690
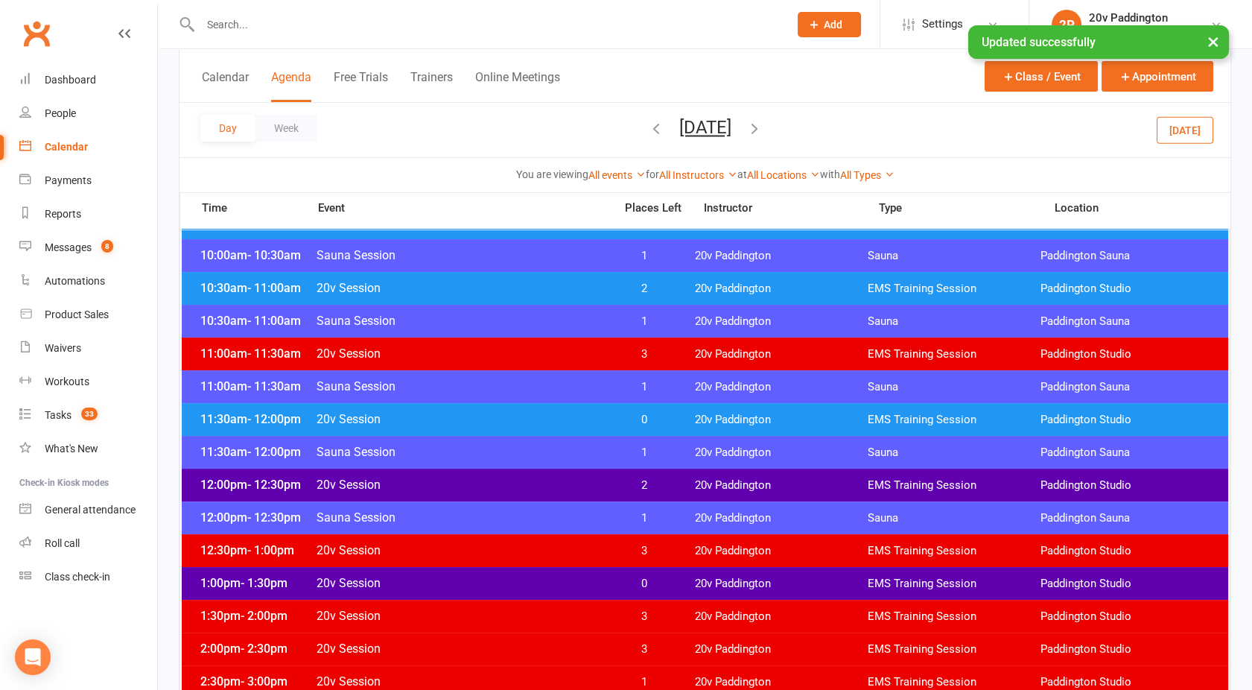
click at [509, 581] on span "20v Session" at bounding box center [461, 583] width 290 height 14
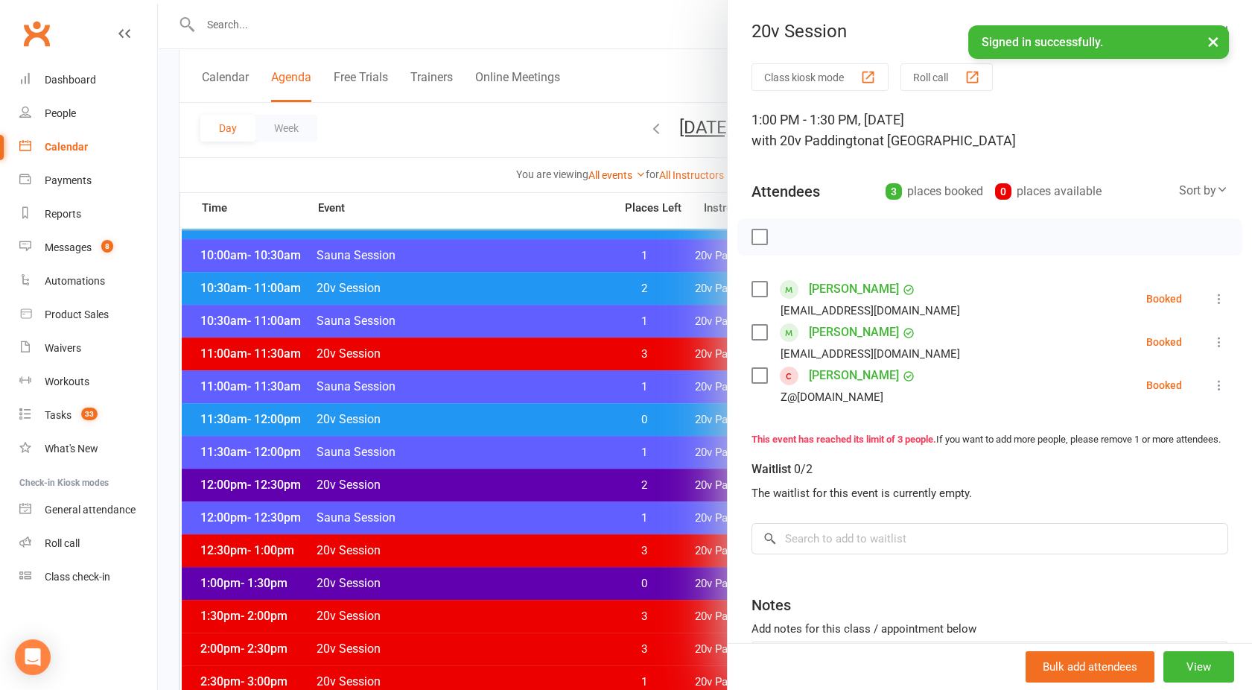
click at [1212, 339] on icon at bounding box center [1219, 341] width 15 height 15
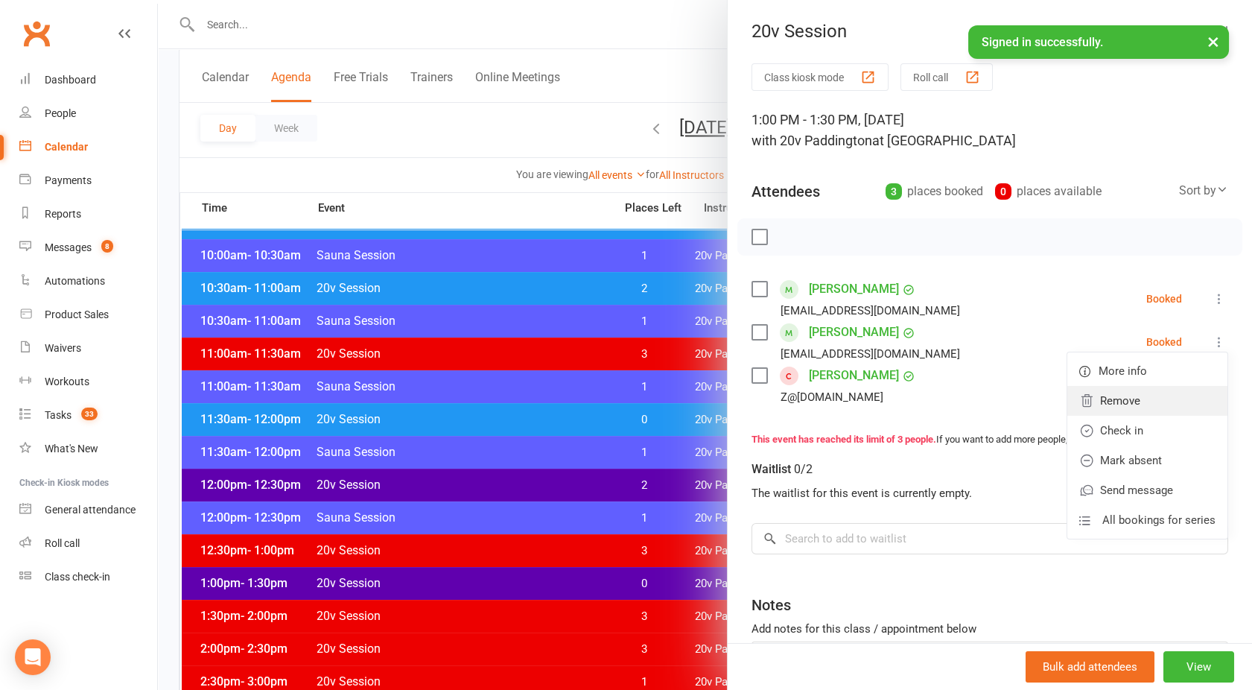
click at [1109, 390] on link "Remove" at bounding box center [1147, 401] width 160 height 30
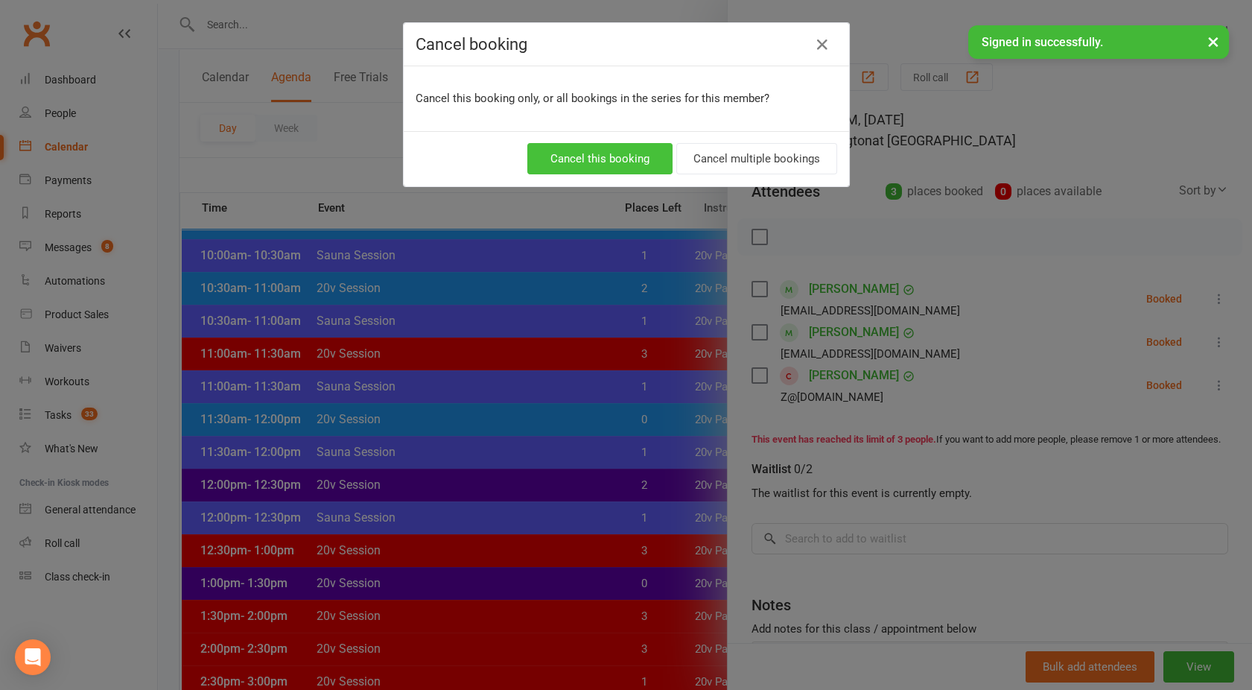
click at [628, 153] on button "Cancel this booking" at bounding box center [599, 158] width 145 height 31
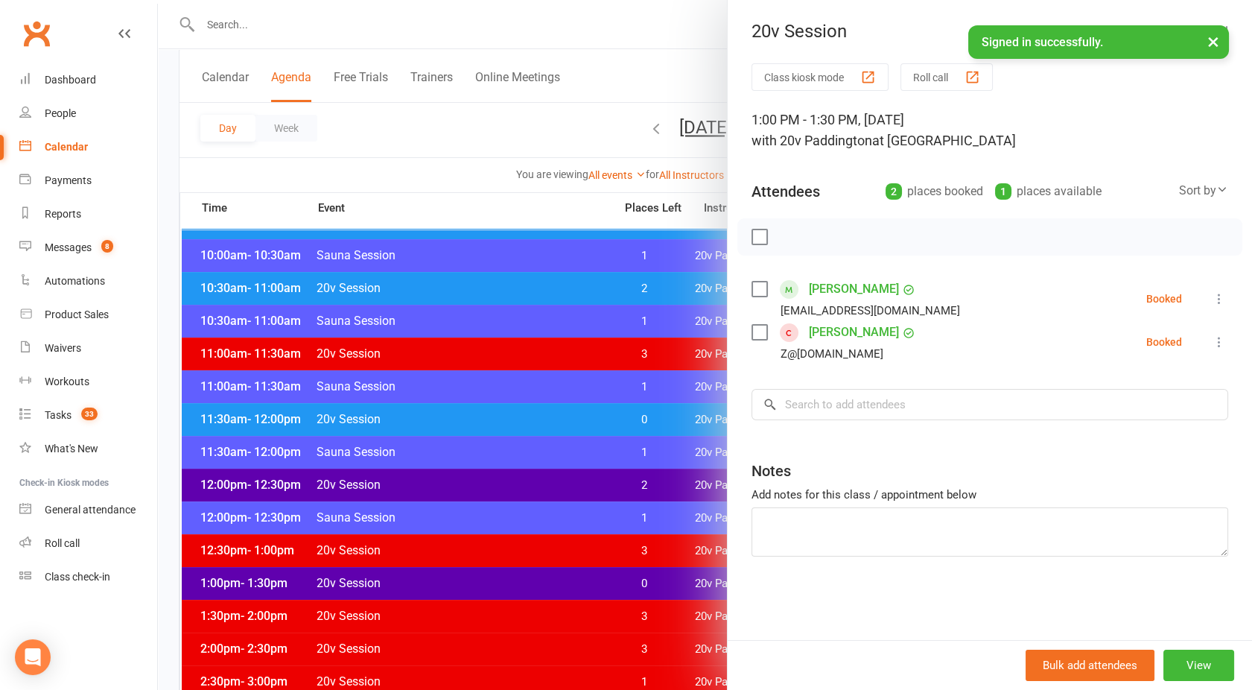
click at [540, 540] on div at bounding box center [705, 345] width 1094 height 690
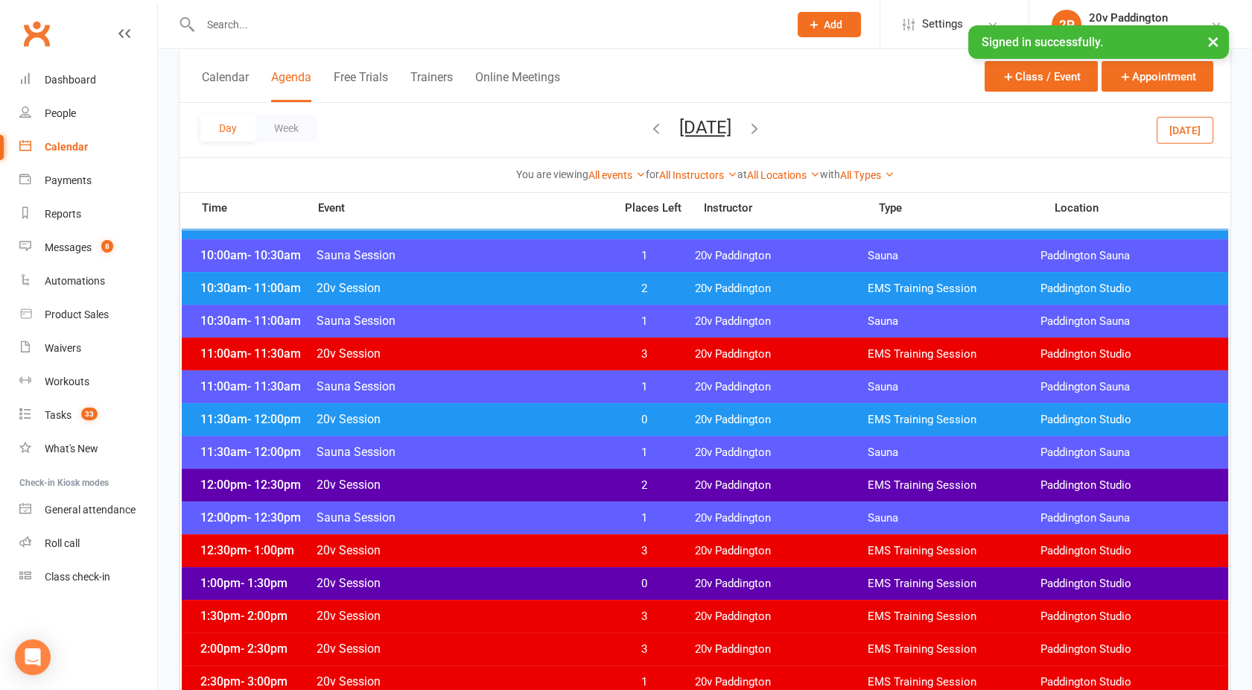
click at [536, 548] on span "20v Session" at bounding box center [461, 550] width 290 height 14
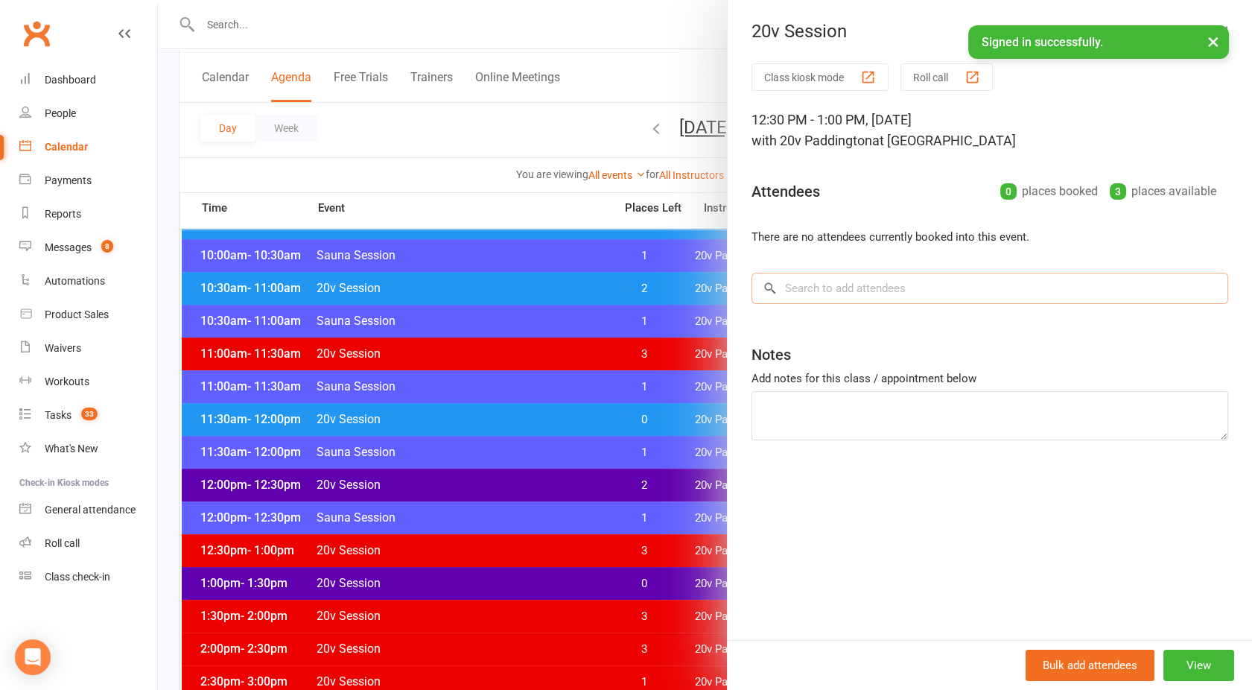
click at [864, 287] on input "search" at bounding box center [990, 288] width 477 height 31
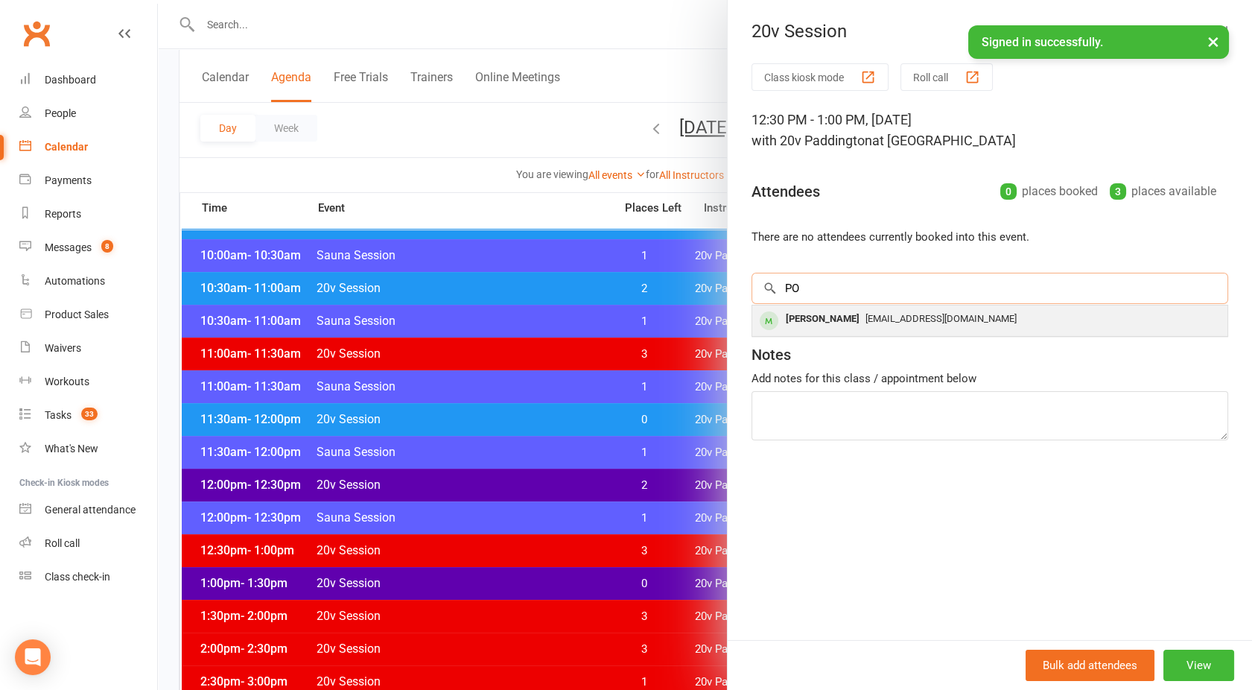
type input "PO"
click at [813, 329] on div "Po Chen [EMAIL_ADDRESS][DOMAIN_NAME]" at bounding box center [989, 320] width 475 height 31
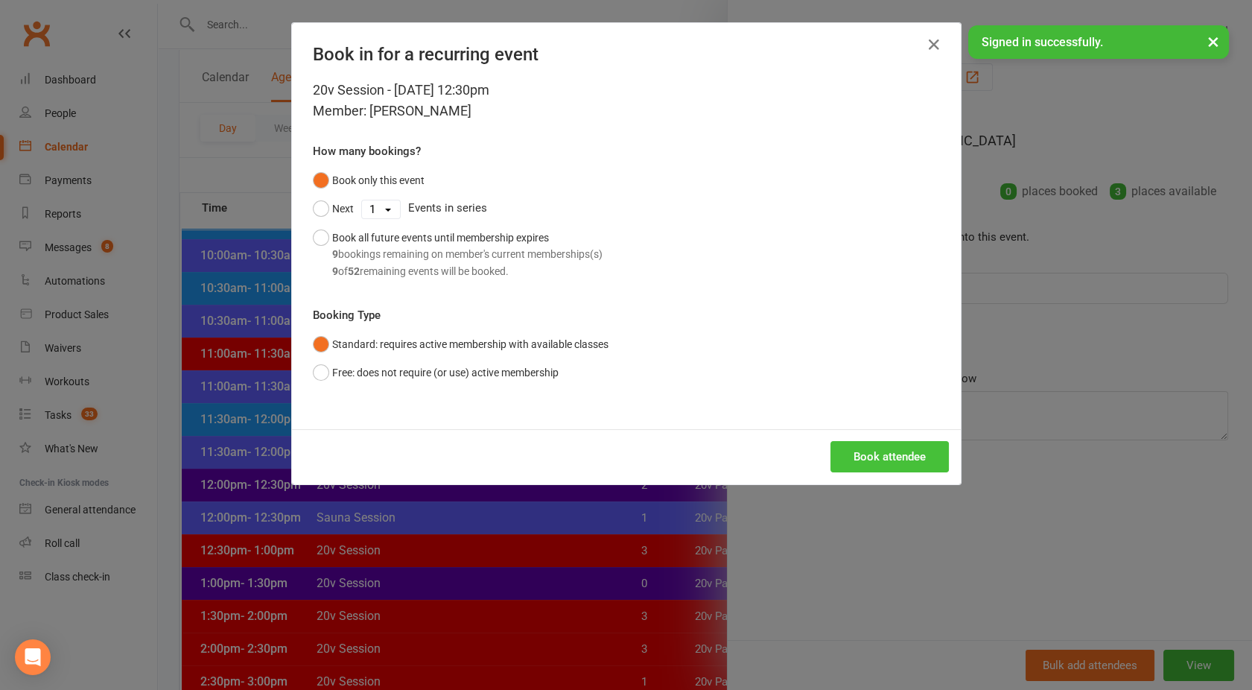
click at [888, 460] on button "Book attendee" at bounding box center [890, 456] width 118 height 31
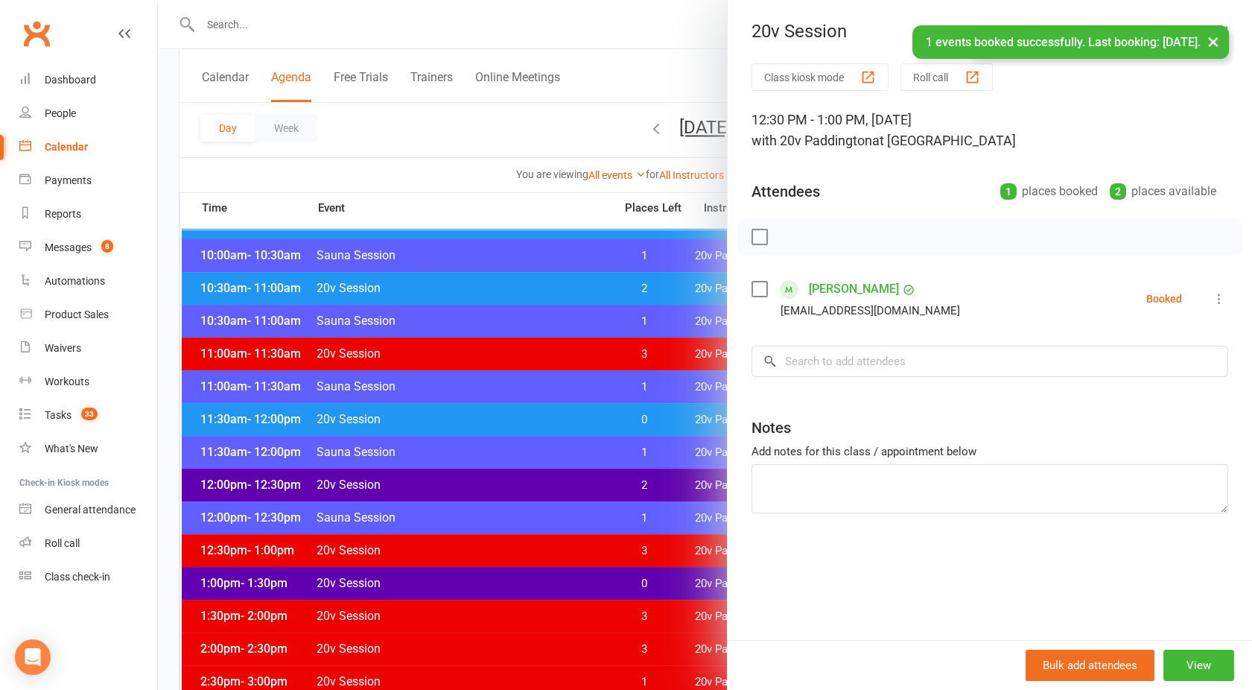
click at [1191, 647] on div "Bulk add attendees View" at bounding box center [990, 665] width 524 height 50
click at [1186, 664] on button "View" at bounding box center [1199, 665] width 71 height 31
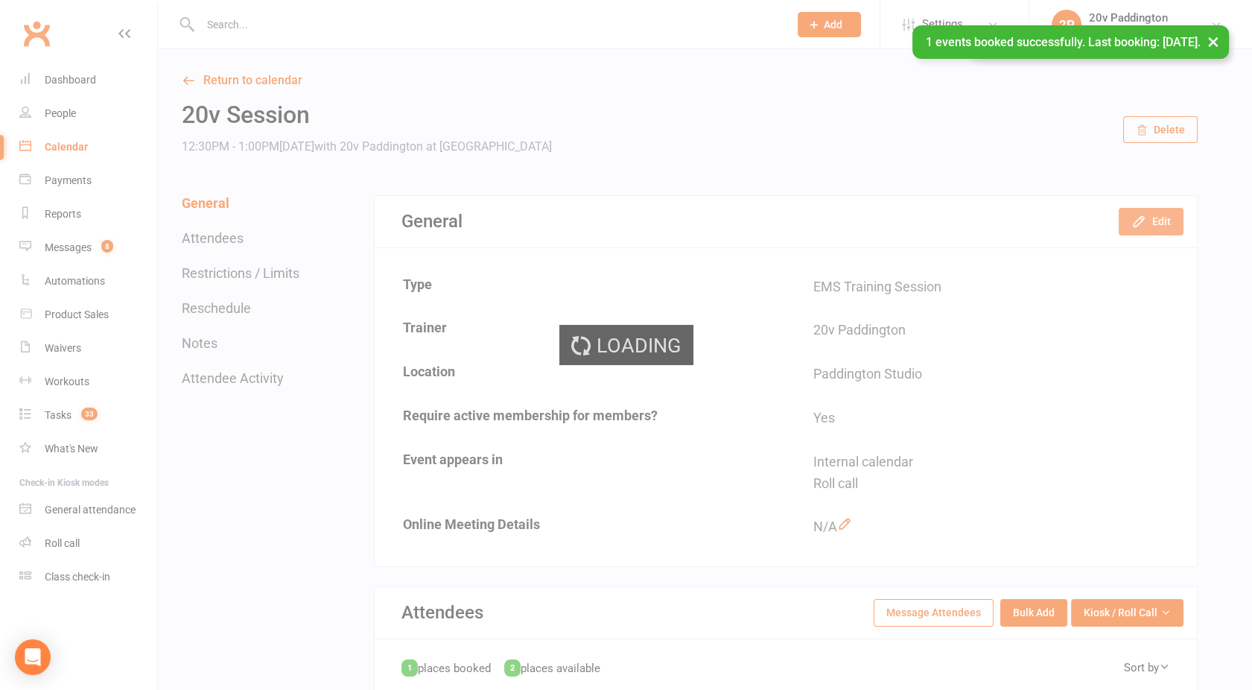
click at [1162, 229] on button "Edit" at bounding box center [1151, 221] width 65 height 27
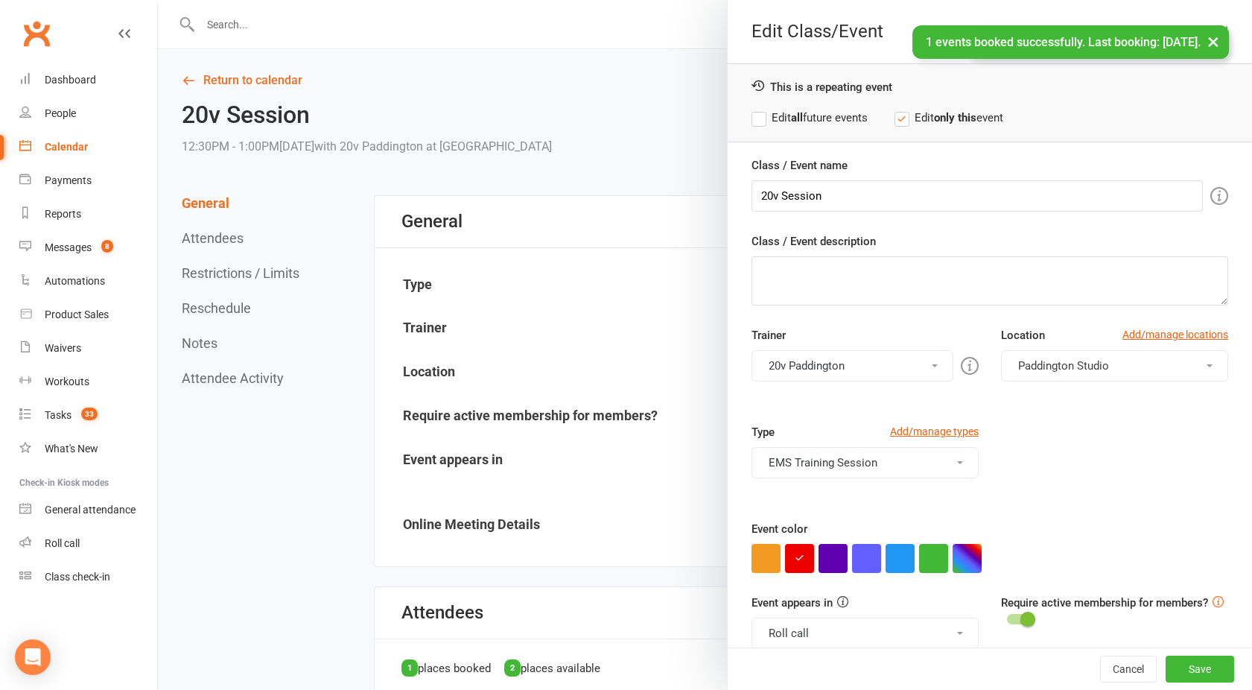
scroll to position [21, 0]
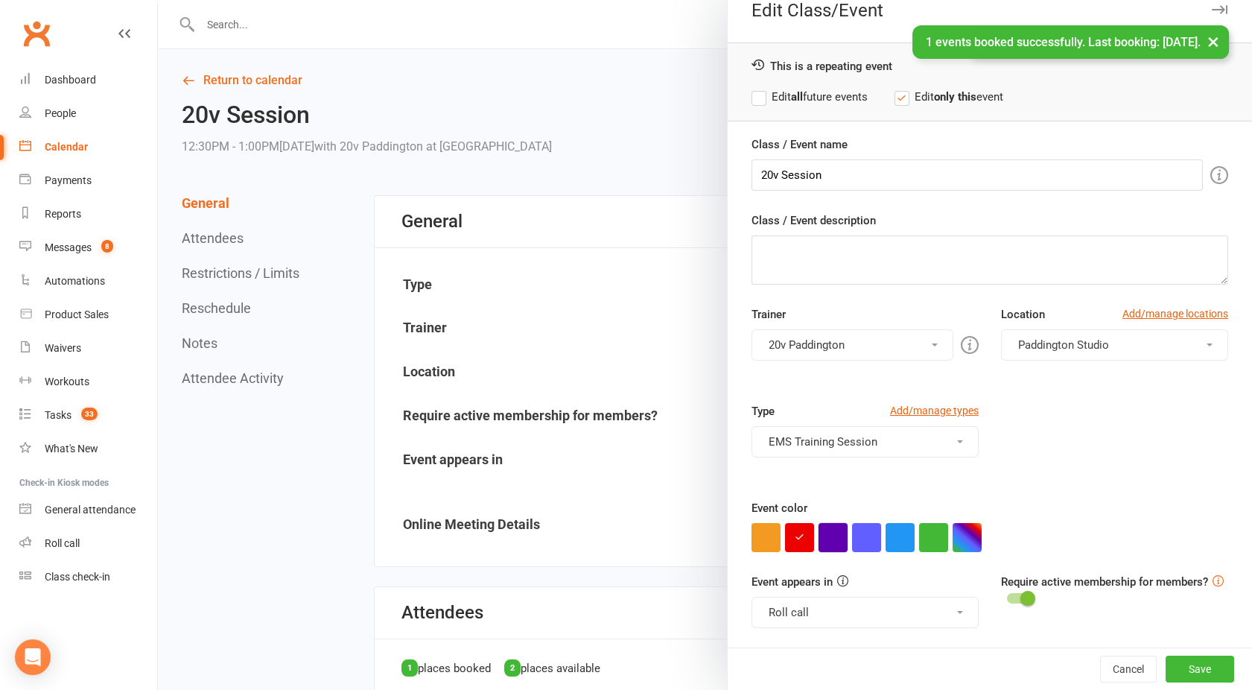
click at [819, 538] on button "button" at bounding box center [833, 537] width 29 height 29
click at [1166, 670] on button "Save" at bounding box center [1200, 669] width 69 height 27
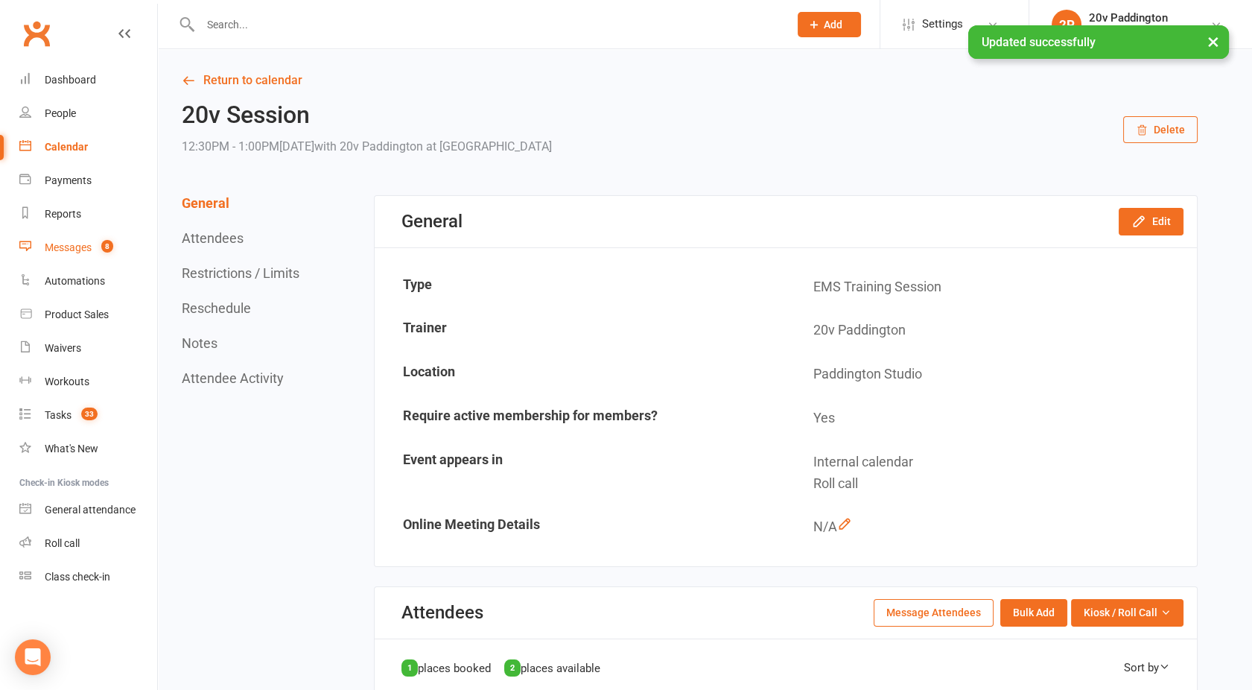
click at [75, 261] on link "Messages 8" at bounding box center [88, 248] width 138 height 34
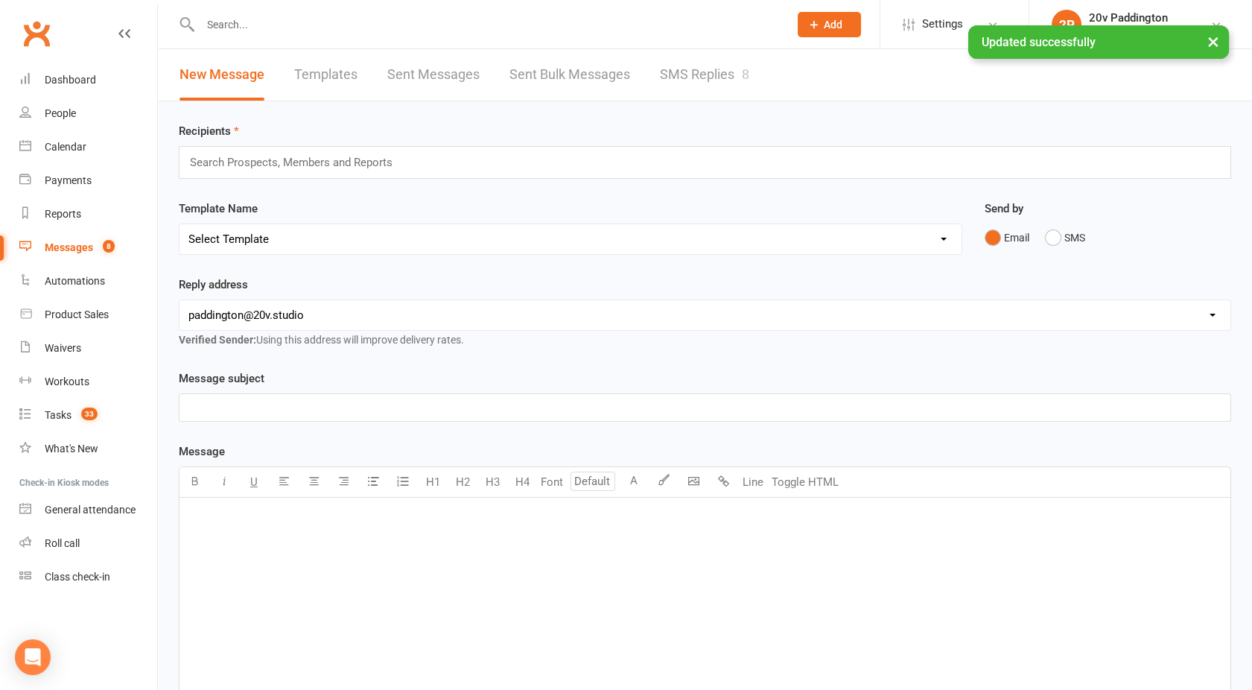
click at [720, 67] on link "SMS Replies 8" at bounding box center [704, 74] width 89 height 51
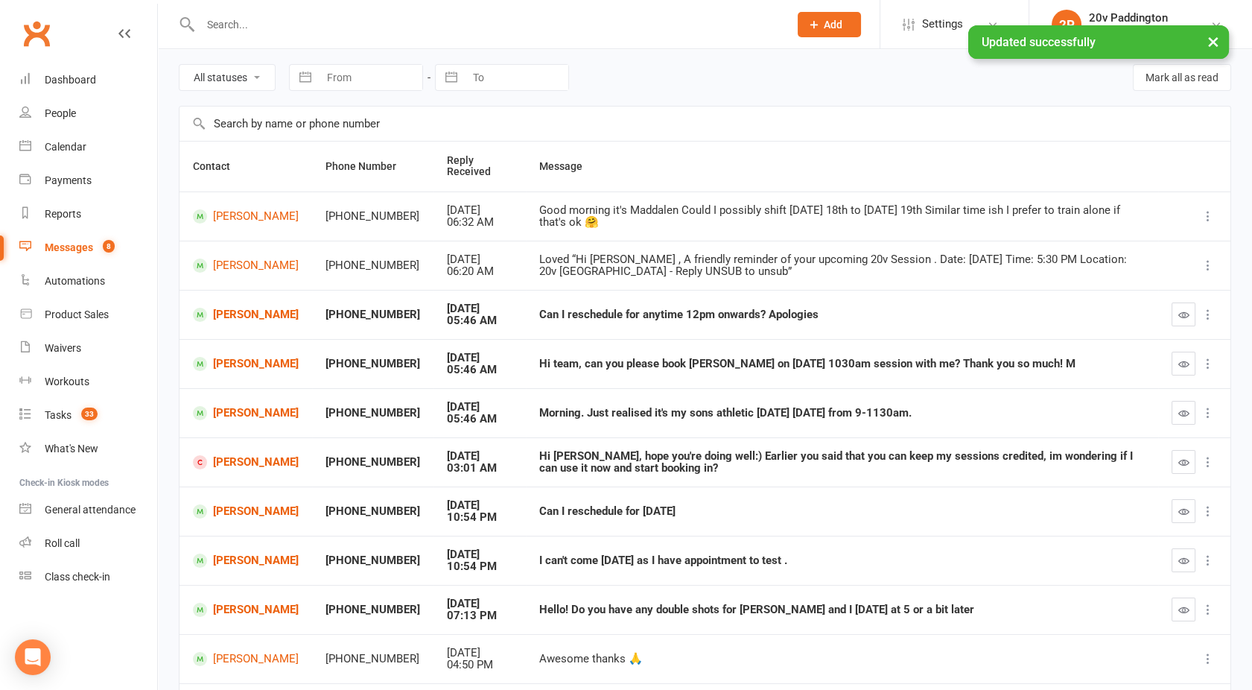
scroll to position [53, 0]
click at [227, 311] on link "[PERSON_NAME]" at bounding box center [246, 314] width 106 height 14
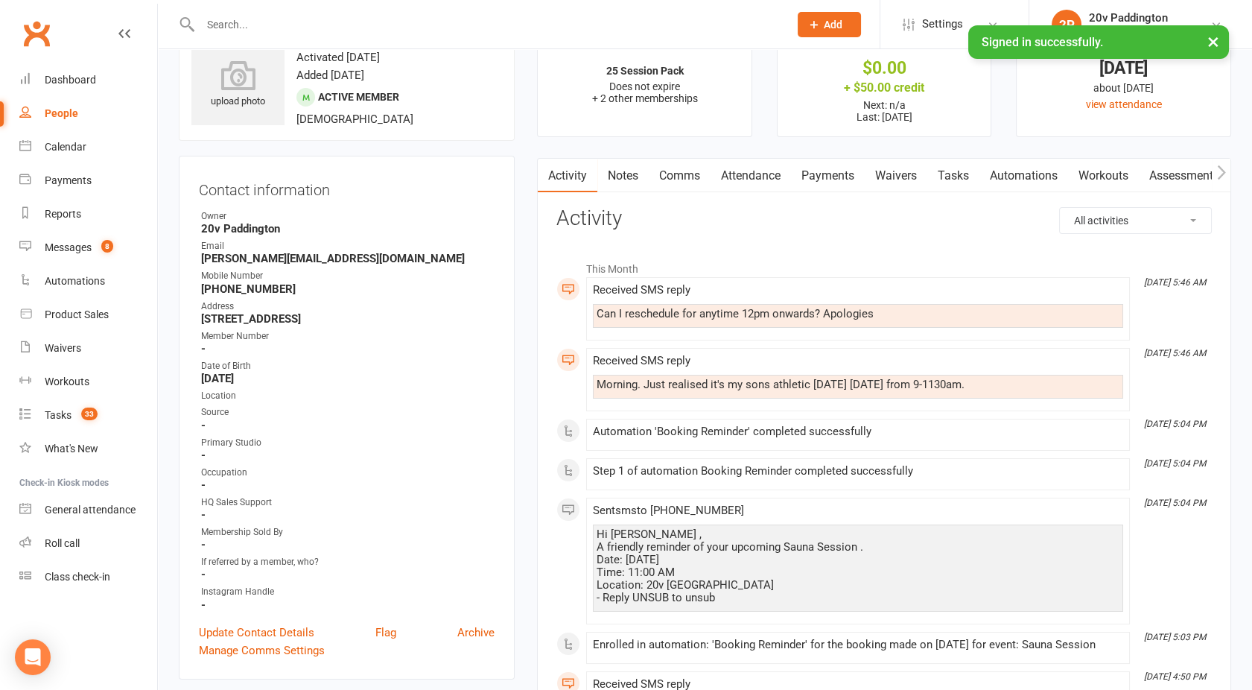
scroll to position [51, 0]
click at [86, 151] on link "Calendar" at bounding box center [88, 147] width 138 height 34
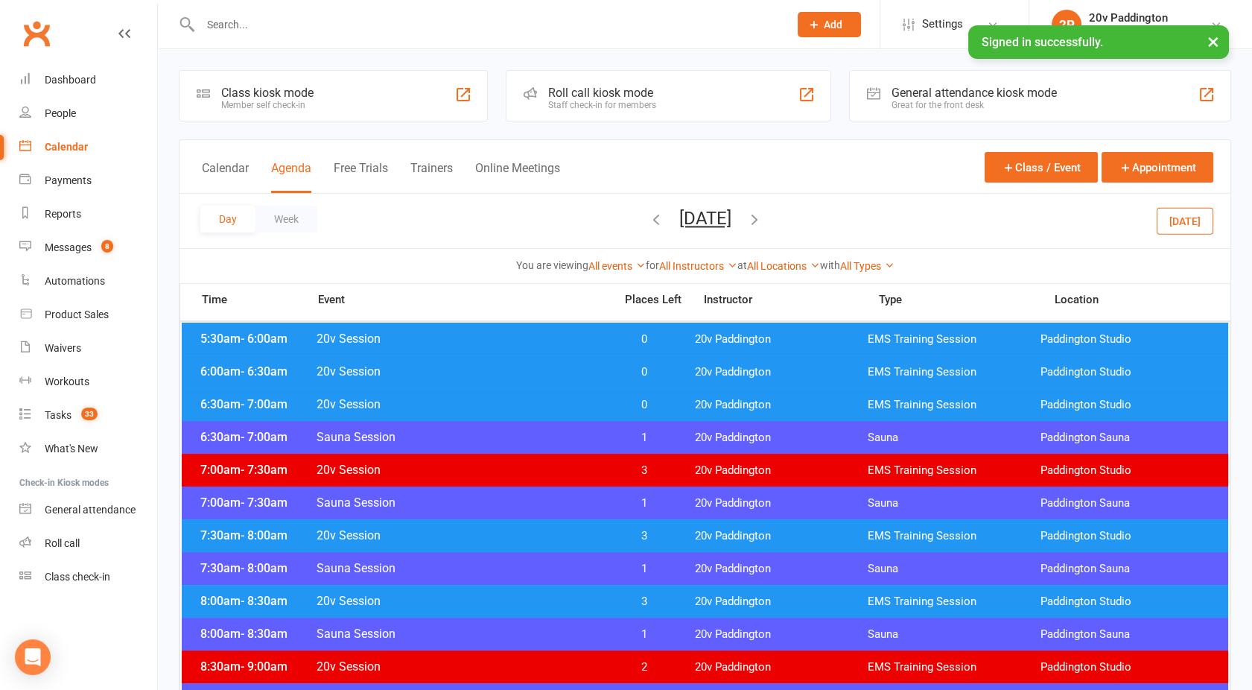
click at [702, 216] on button "[DATE]" at bounding box center [705, 218] width 52 height 21
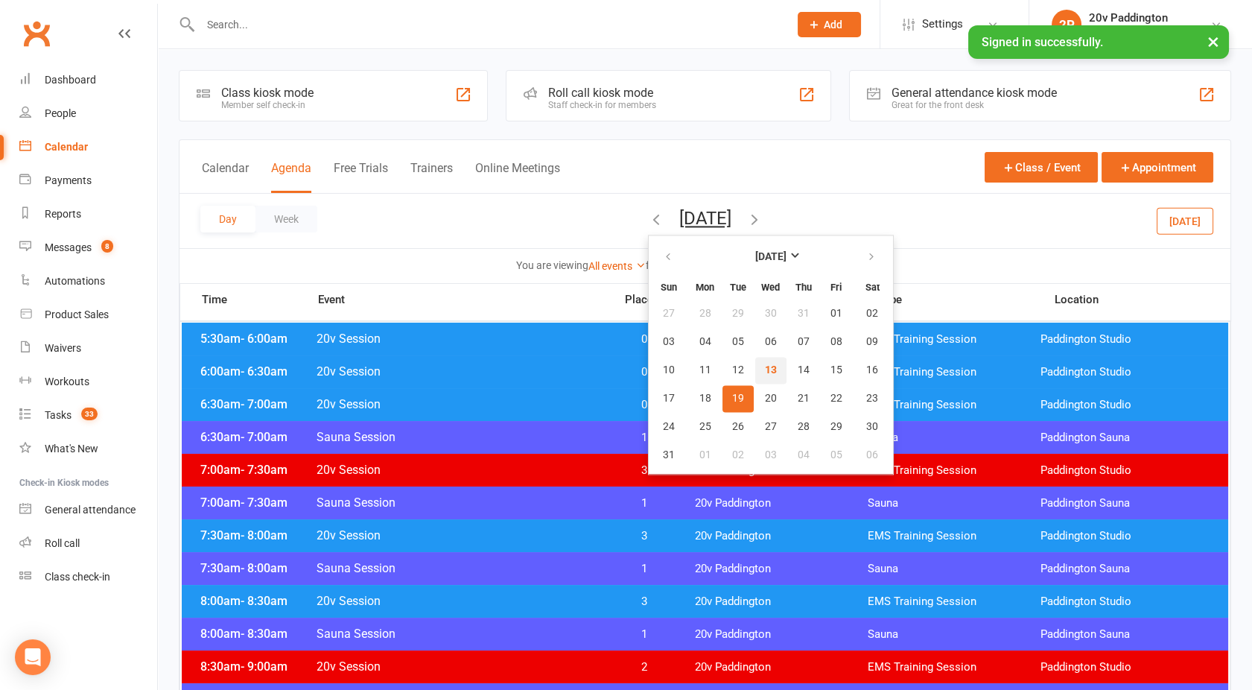
click at [765, 369] on span "13" at bounding box center [771, 370] width 12 height 12
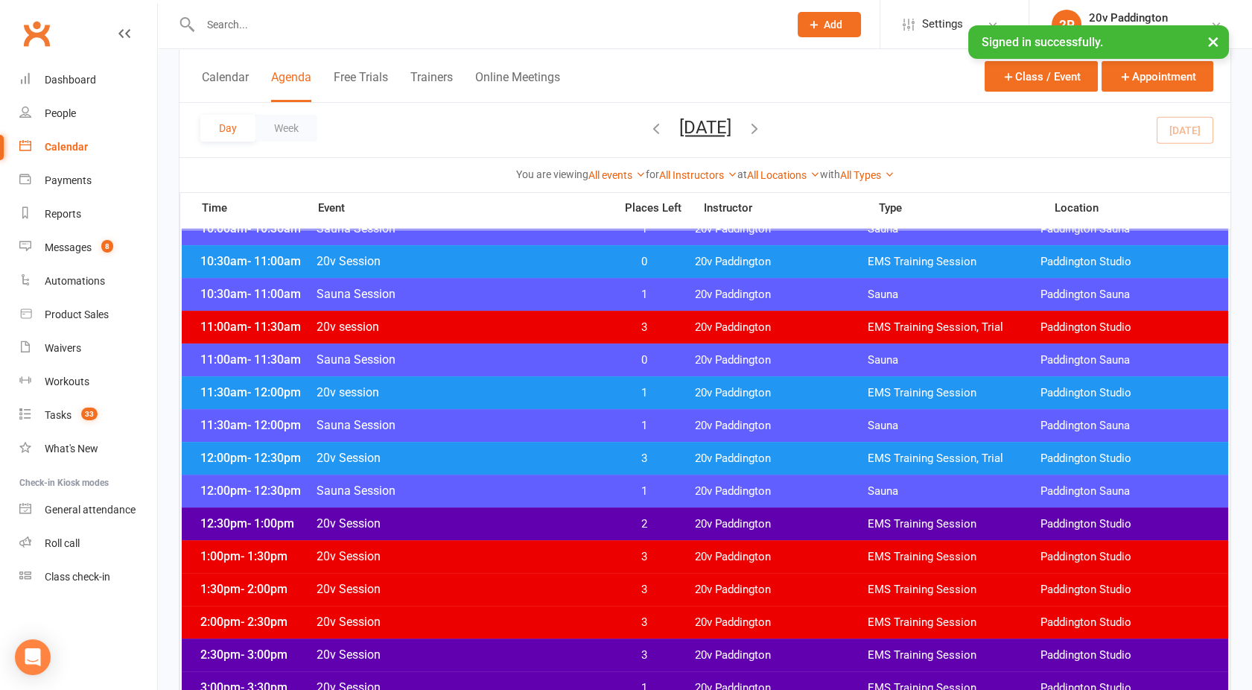
scroll to position [577, 0]
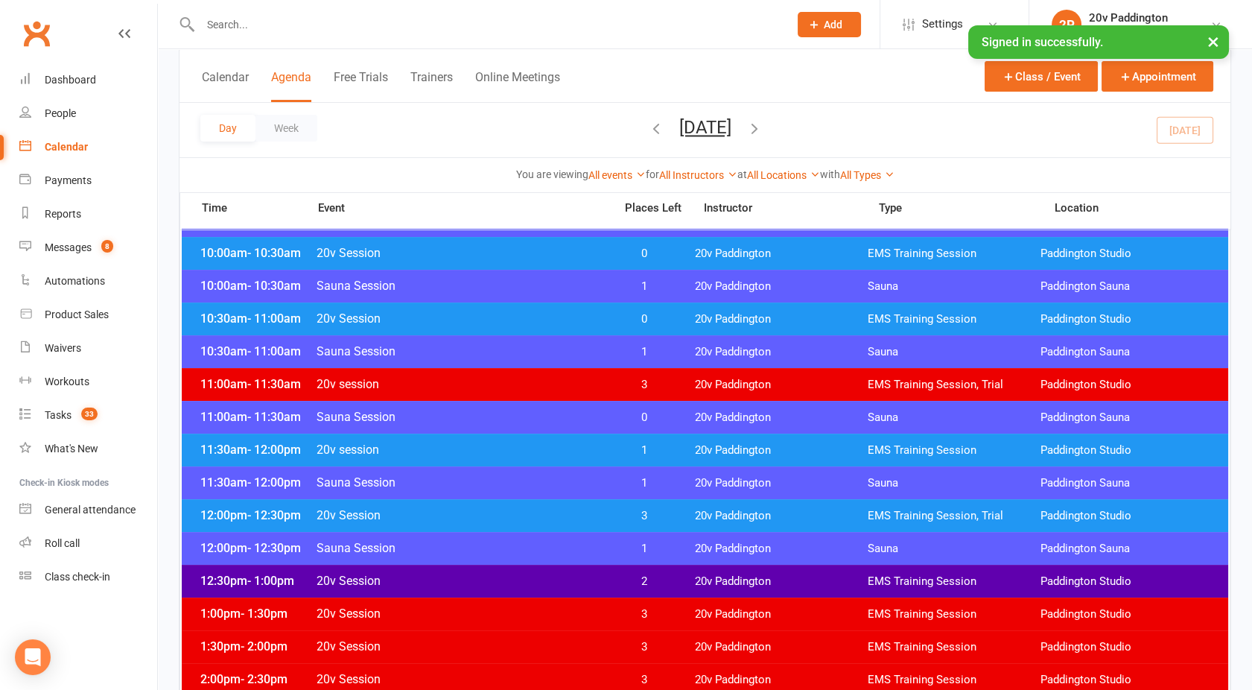
click at [554, 322] on span "20v Session" at bounding box center [461, 318] width 290 height 14
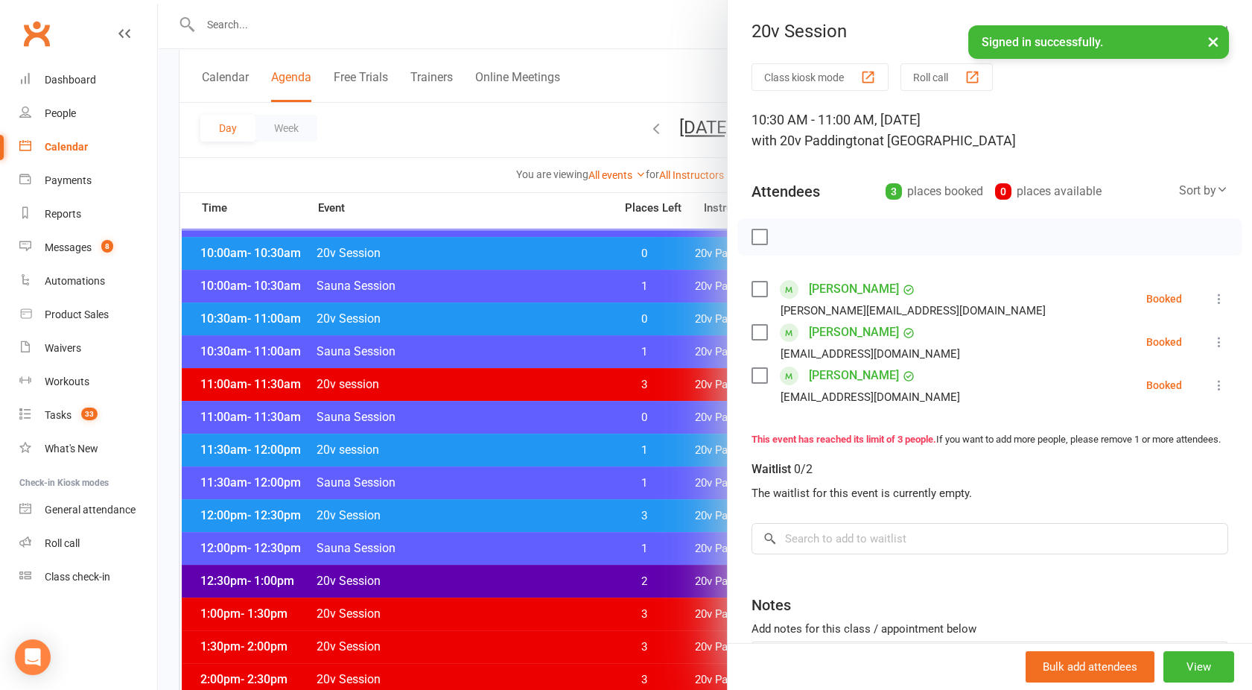
click at [554, 322] on div at bounding box center [705, 345] width 1094 height 690
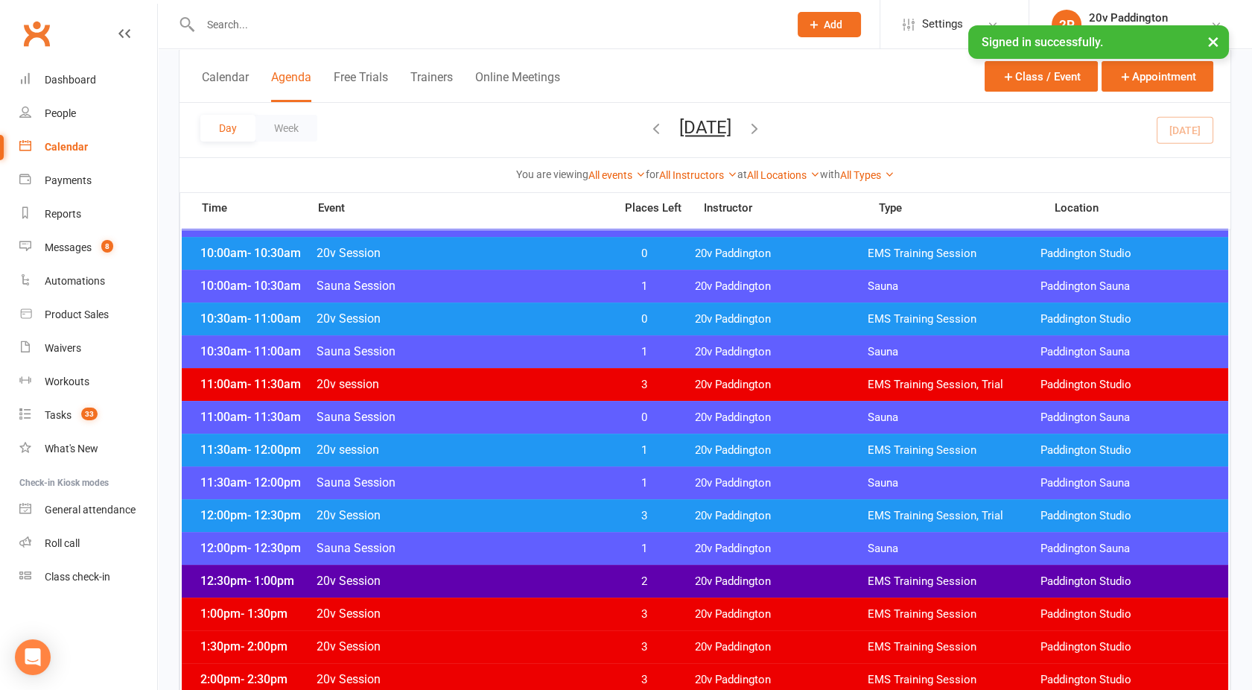
click at [565, 320] on span "20v Session" at bounding box center [461, 318] width 290 height 14
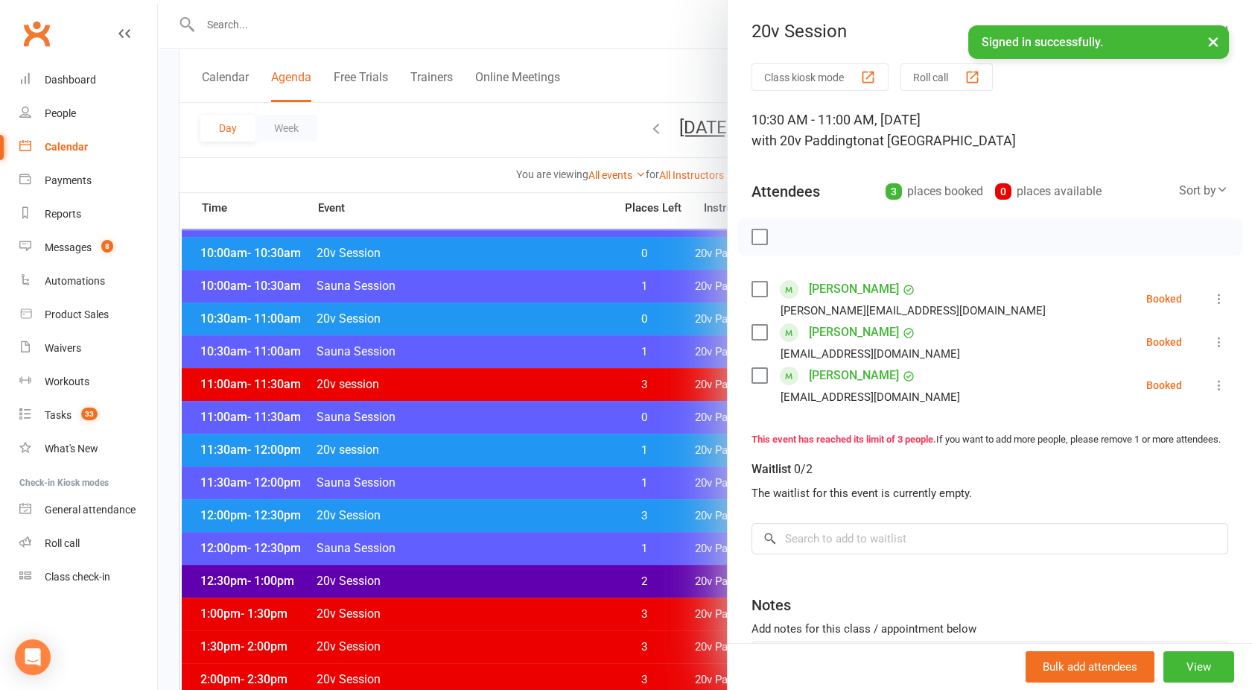
click at [1212, 298] on icon at bounding box center [1219, 298] width 15 height 15
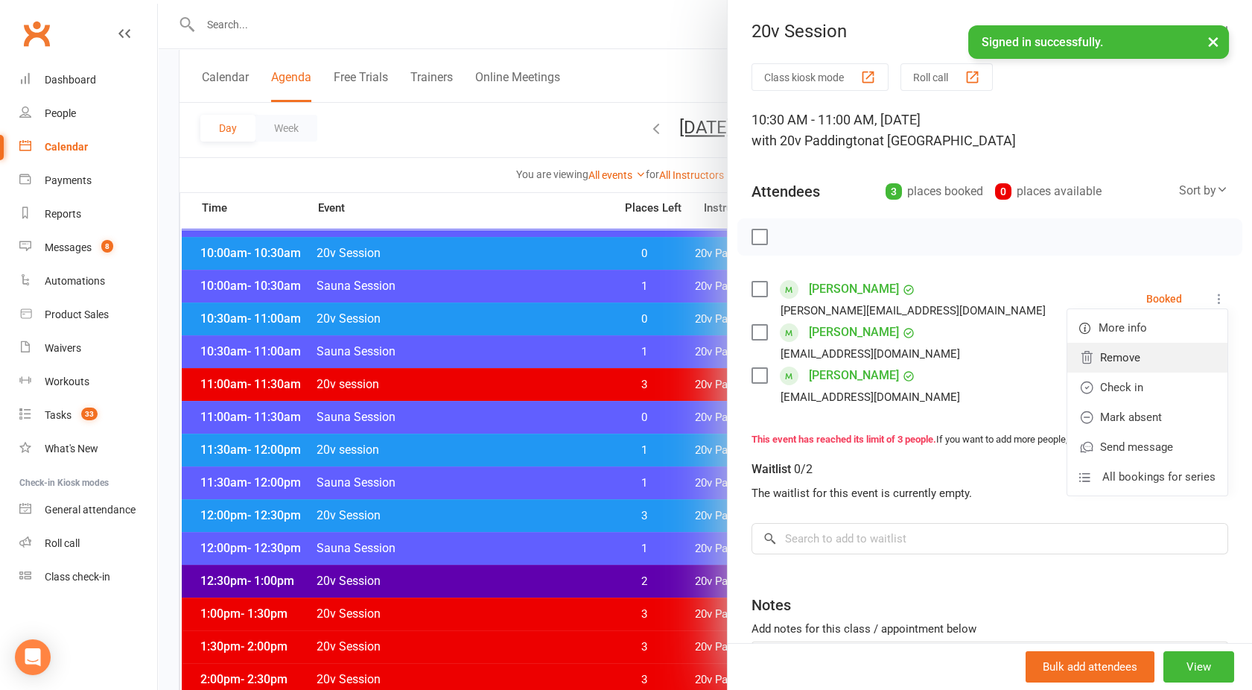
click at [1111, 349] on link "Remove" at bounding box center [1147, 358] width 160 height 30
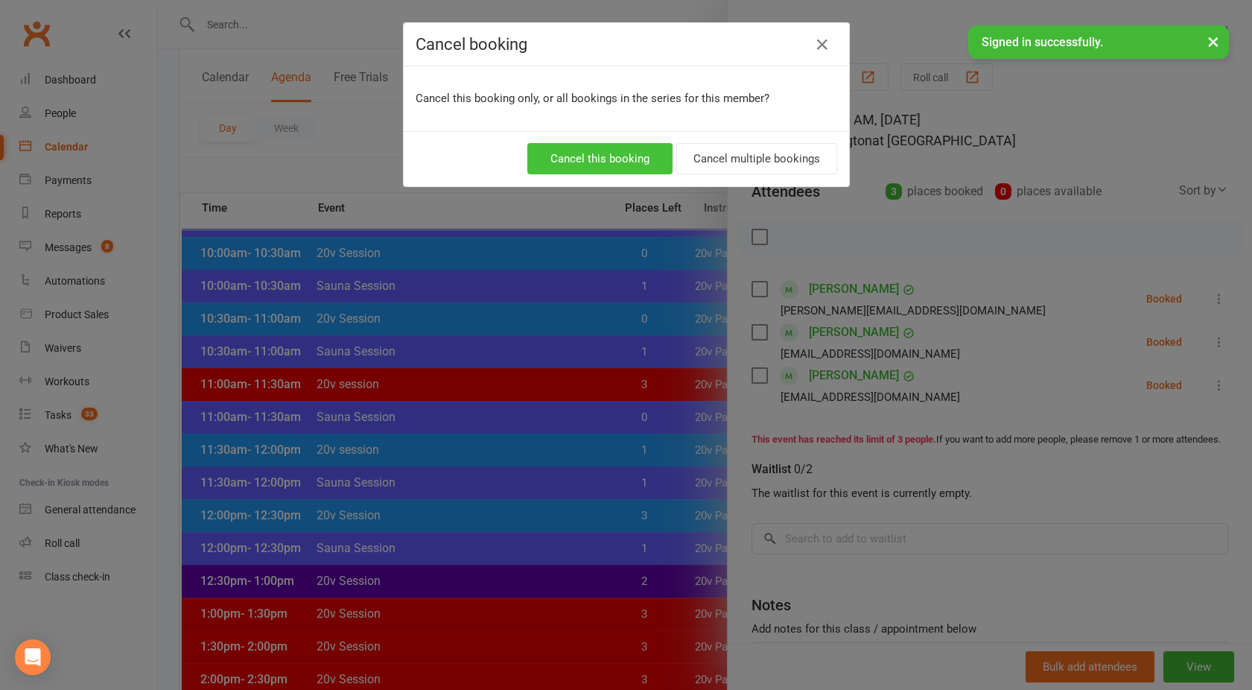
click at [624, 166] on button "Cancel this booking" at bounding box center [599, 158] width 145 height 31
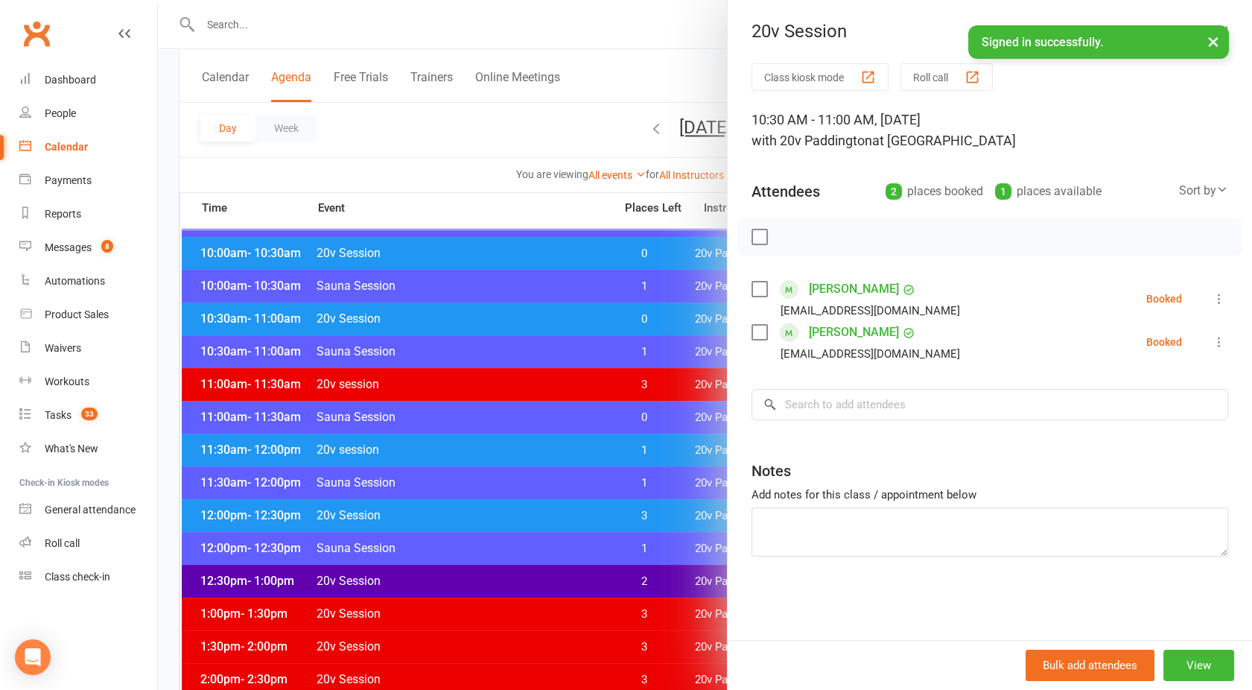
click at [1212, 343] on icon at bounding box center [1219, 341] width 15 height 15
click at [1126, 402] on link "Remove" at bounding box center [1147, 401] width 160 height 30
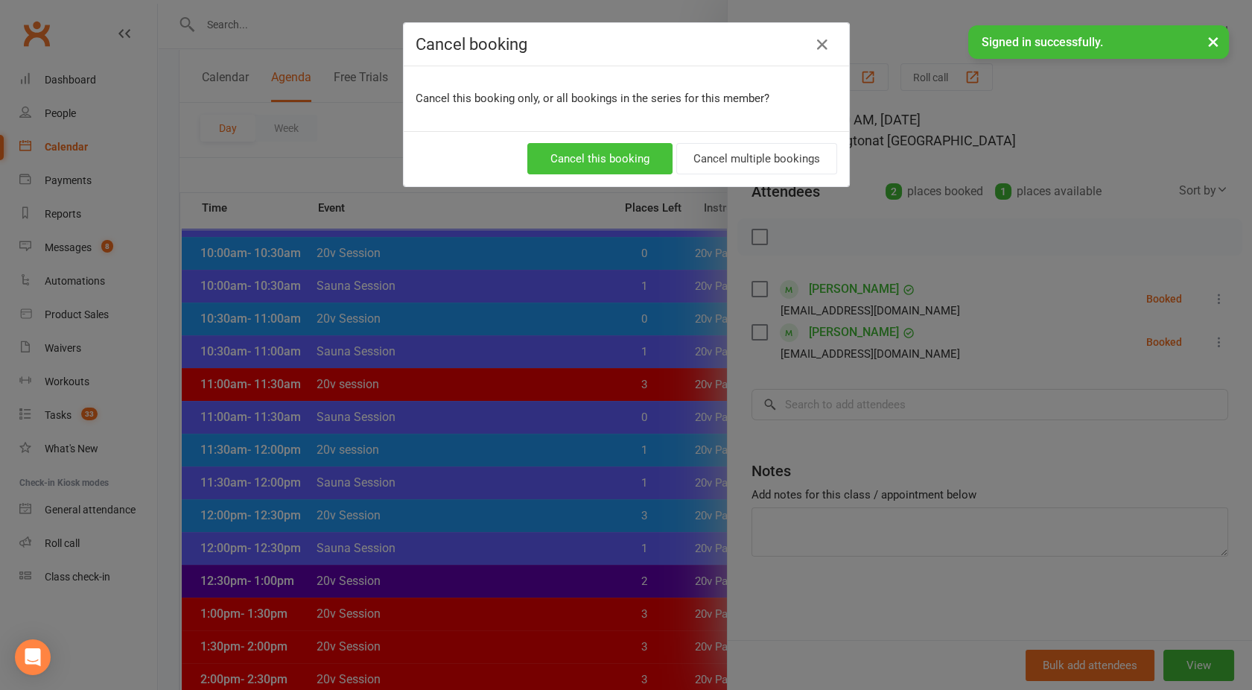
click at [622, 147] on button "Cancel this booking" at bounding box center [599, 158] width 145 height 31
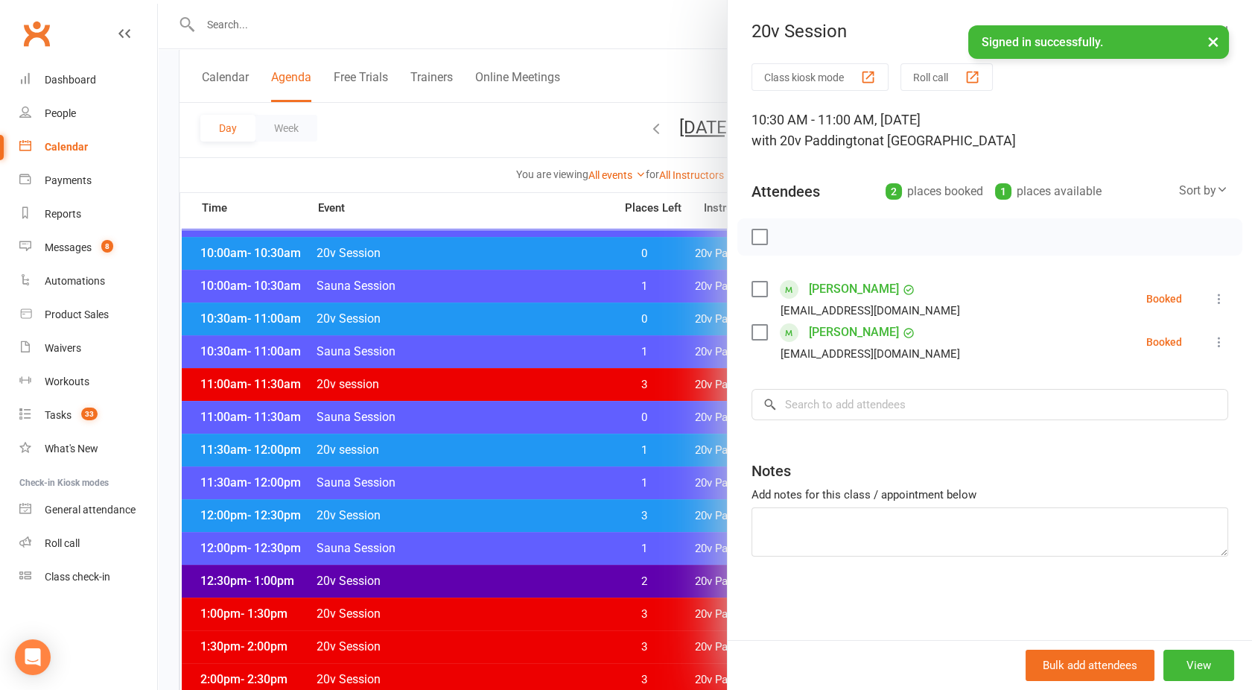
click at [565, 331] on div at bounding box center [705, 345] width 1094 height 690
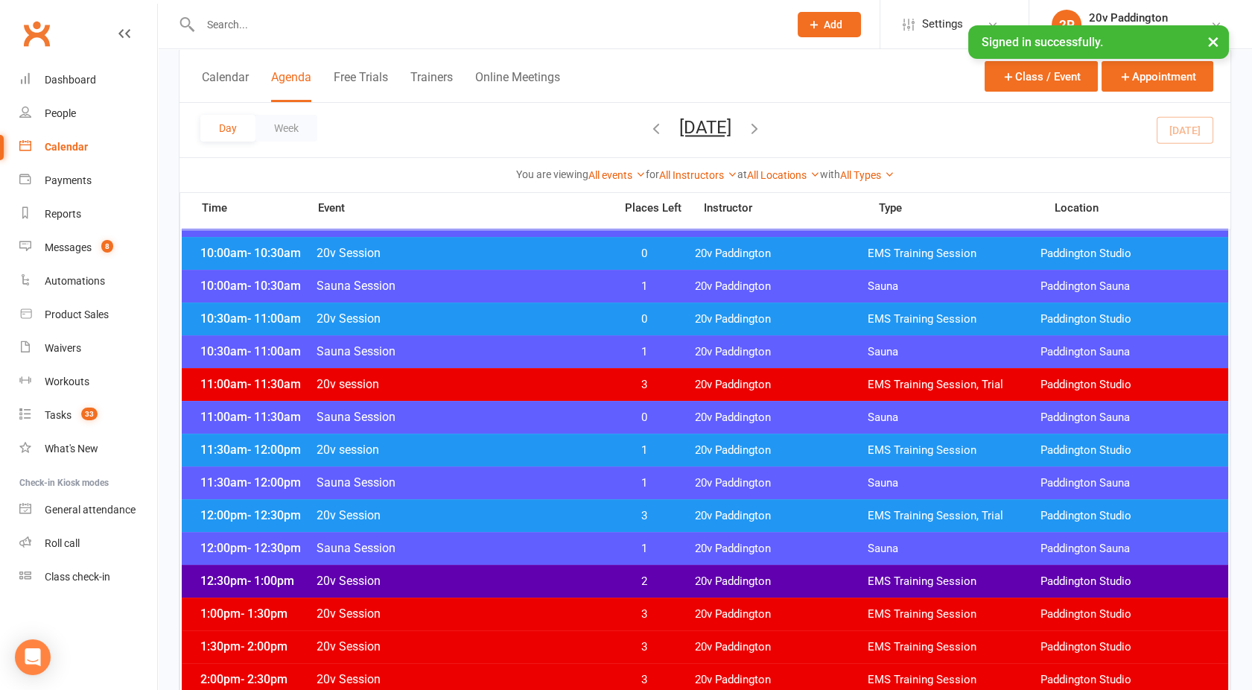
click at [520, 255] on span "20v Session" at bounding box center [461, 253] width 290 height 14
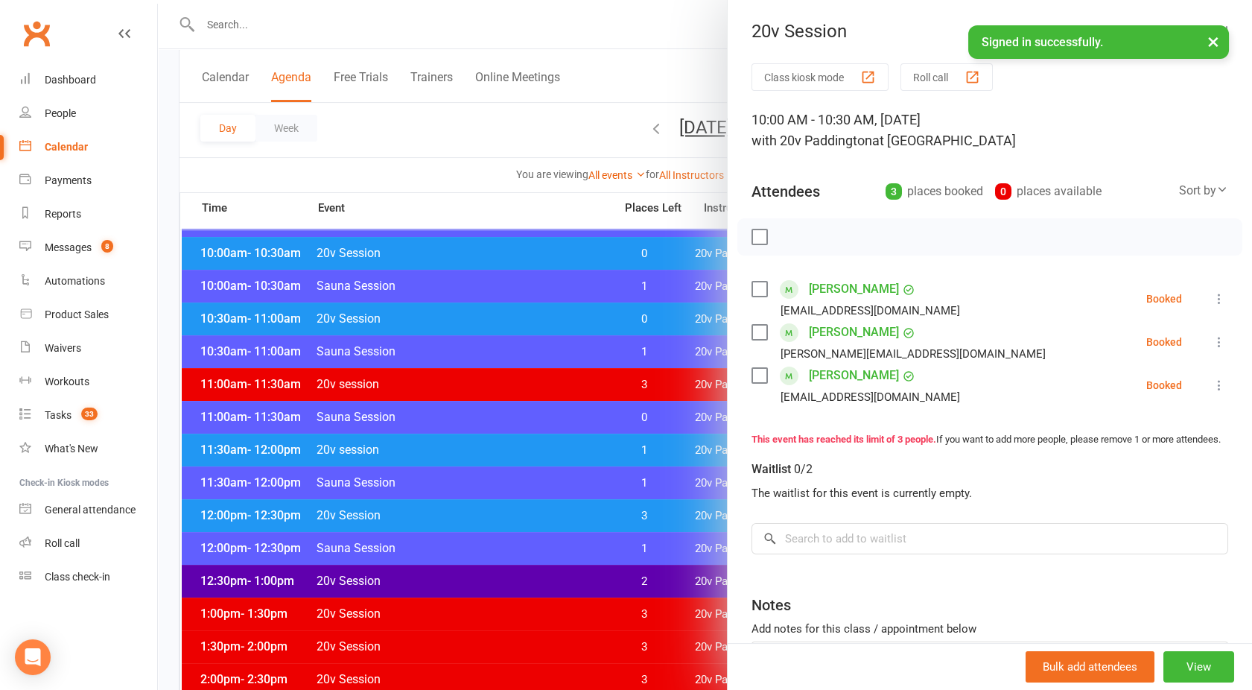
click at [522, 254] on div at bounding box center [705, 345] width 1094 height 690
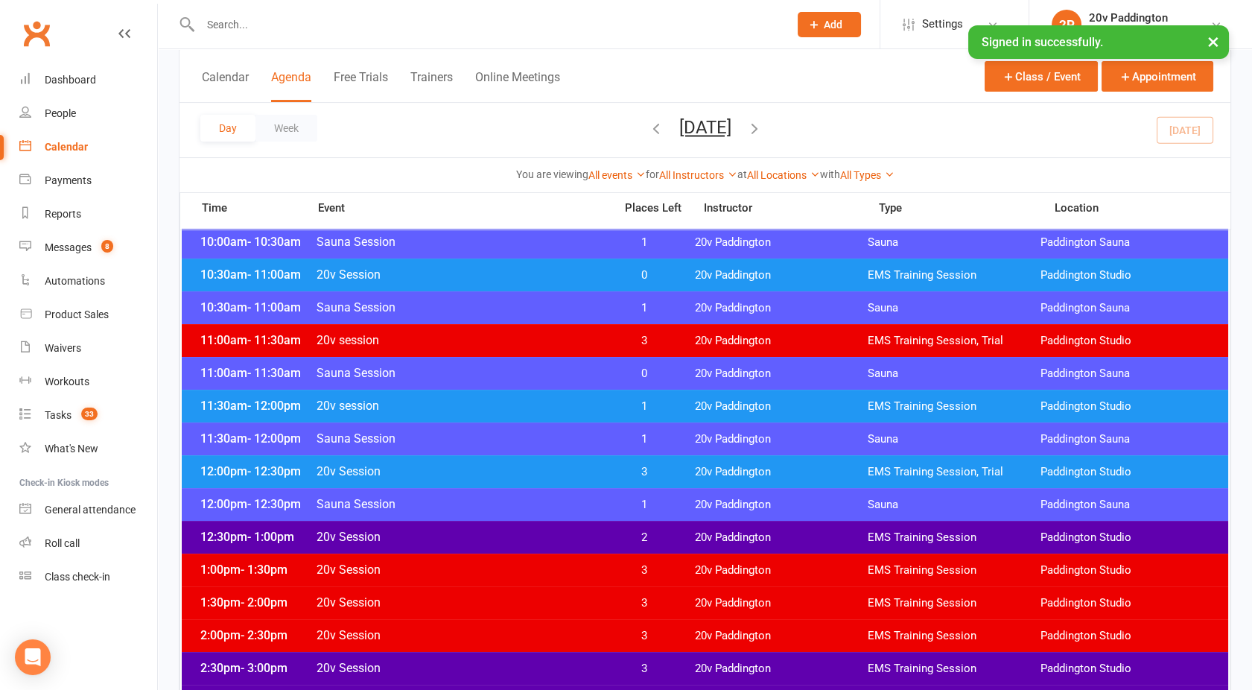
scroll to position [632, 0]
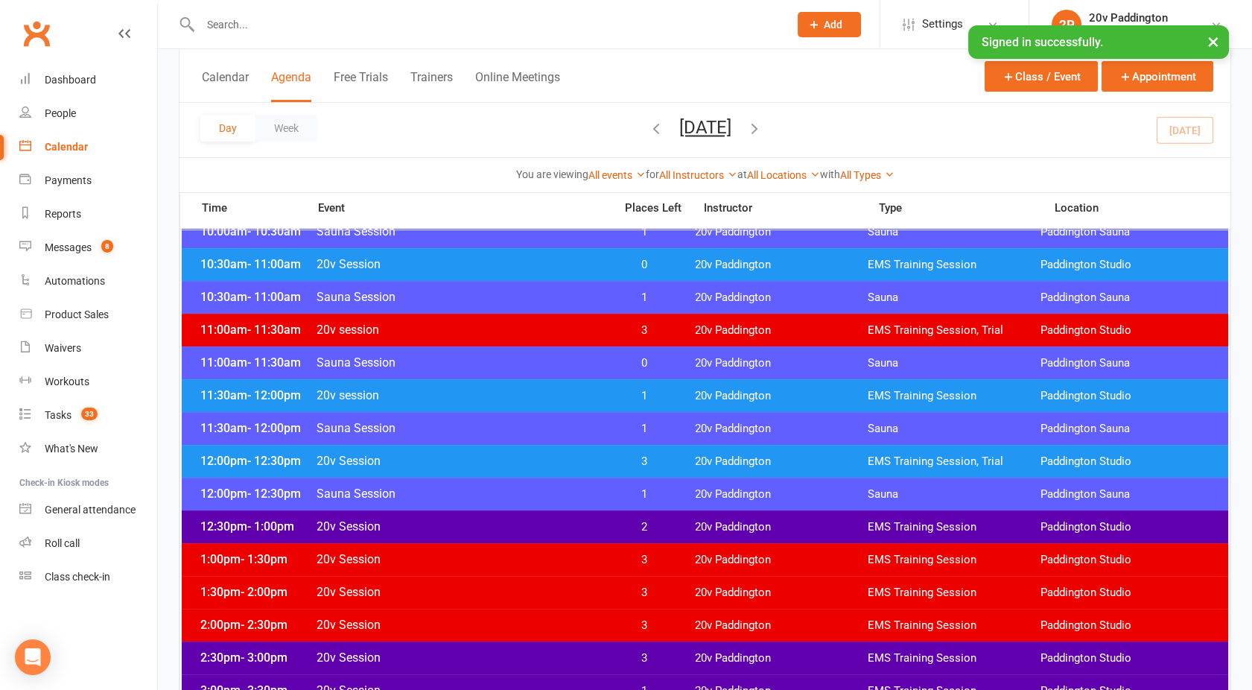
click at [487, 403] on div "11:30am - 12:00pm 20v session 1 20v Paddington EMS Training Session [GEOGRAPHIC…" at bounding box center [705, 395] width 1047 height 33
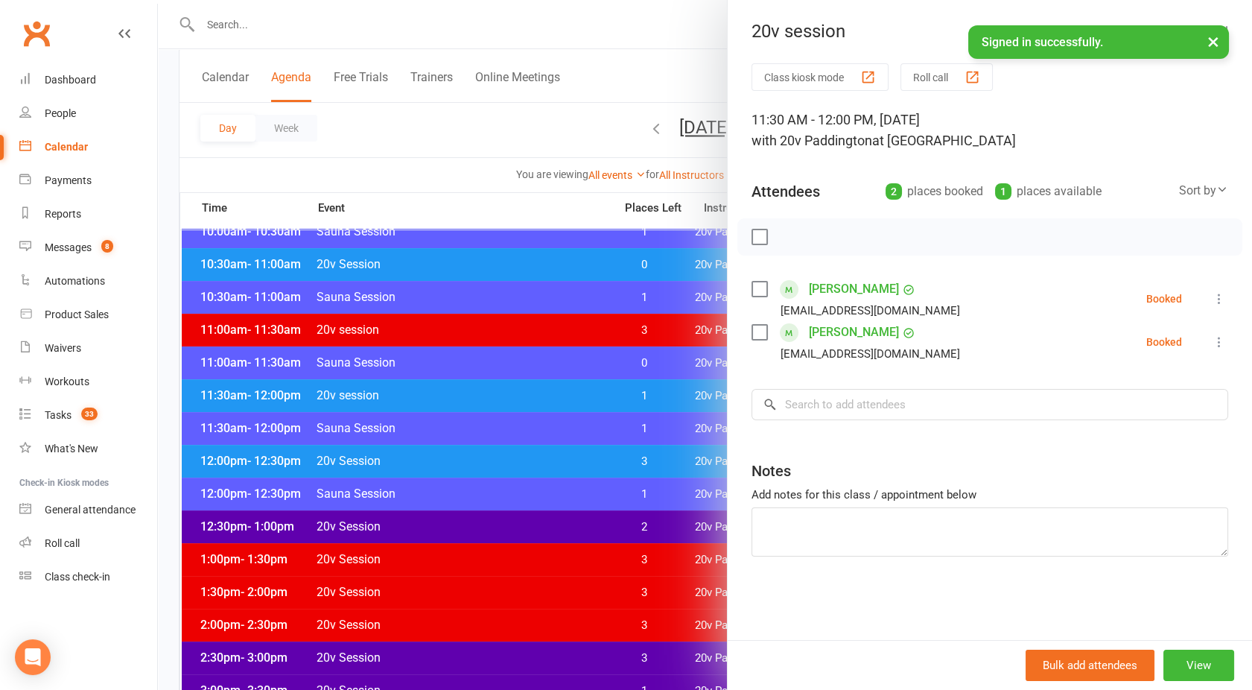
click at [487, 403] on div at bounding box center [705, 345] width 1094 height 690
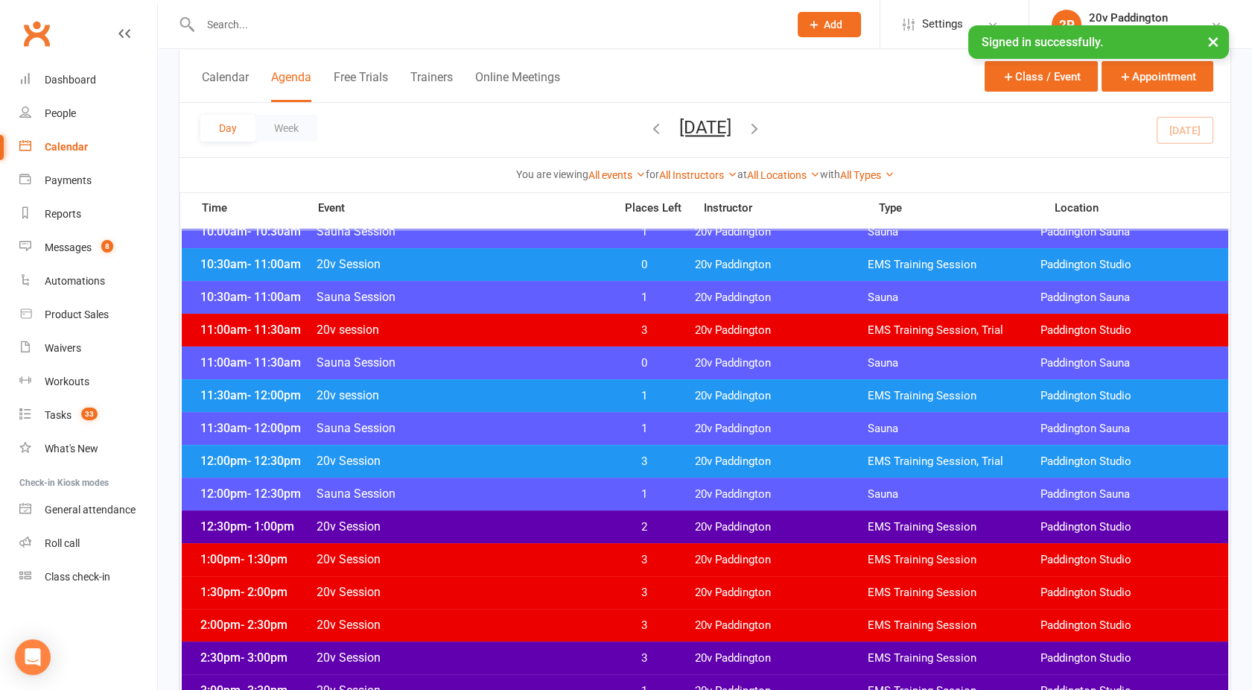
click at [486, 452] on div "12:00pm - 12:30pm 20v Session 3 20v Paddington EMS Training Session, Trial [GEO…" at bounding box center [705, 461] width 1047 height 33
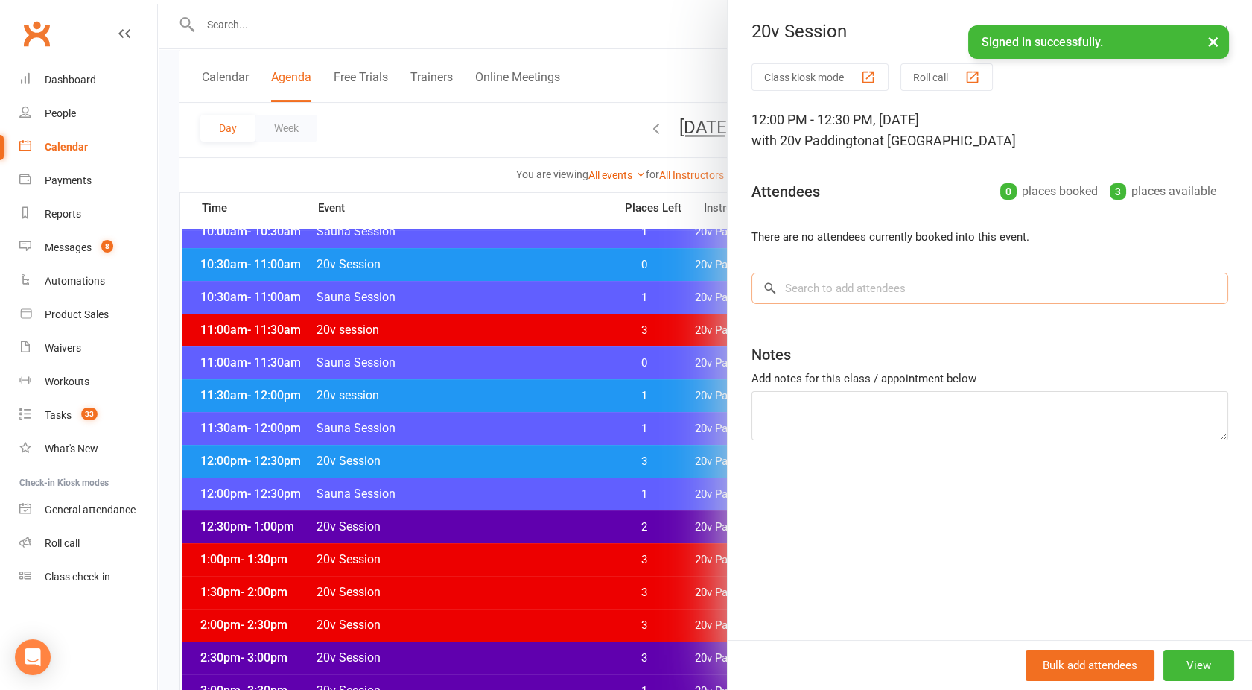
click at [834, 296] on input "search" at bounding box center [990, 288] width 477 height 31
click at [525, 402] on div at bounding box center [705, 345] width 1094 height 690
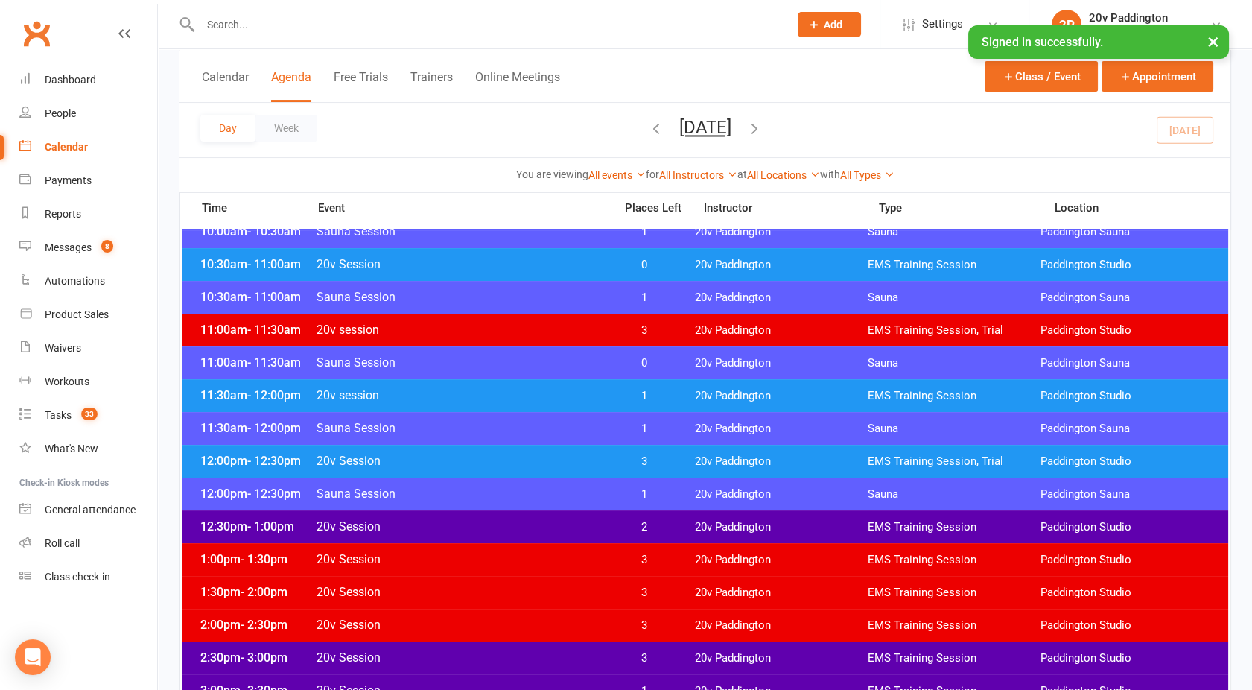
click at [510, 394] on span "20v session" at bounding box center [461, 395] width 290 height 14
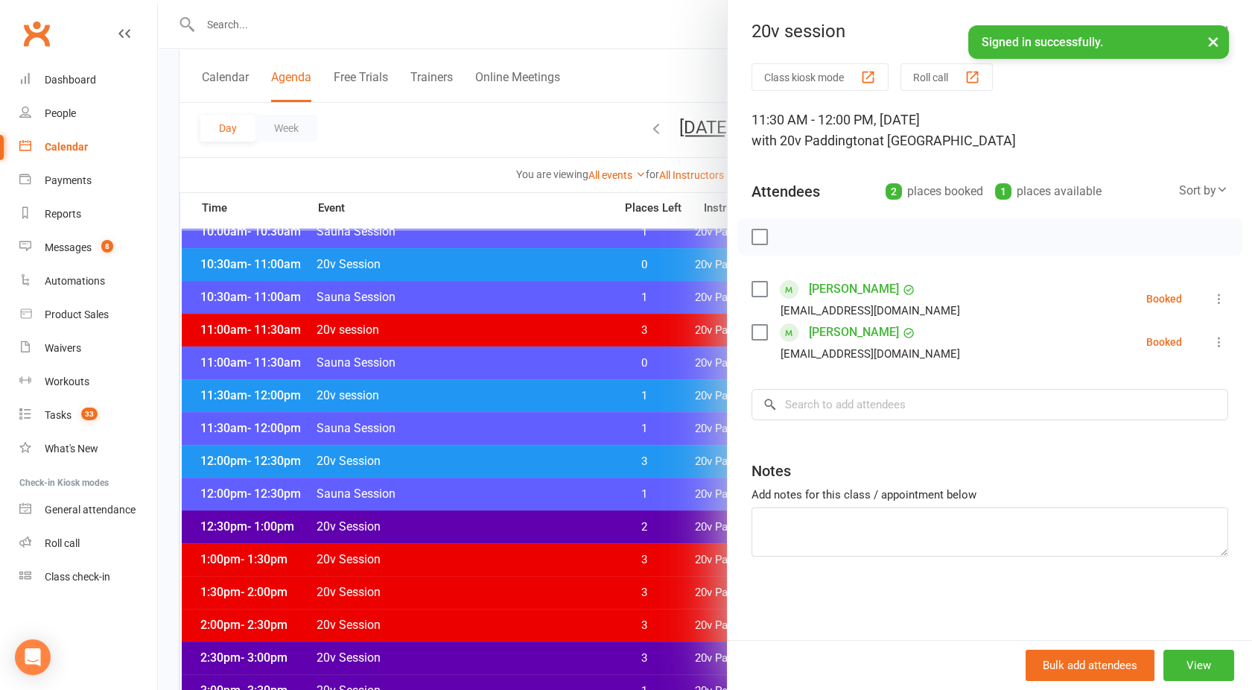
click at [510, 394] on div at bounding box center [705, 345] width 1094 height 690
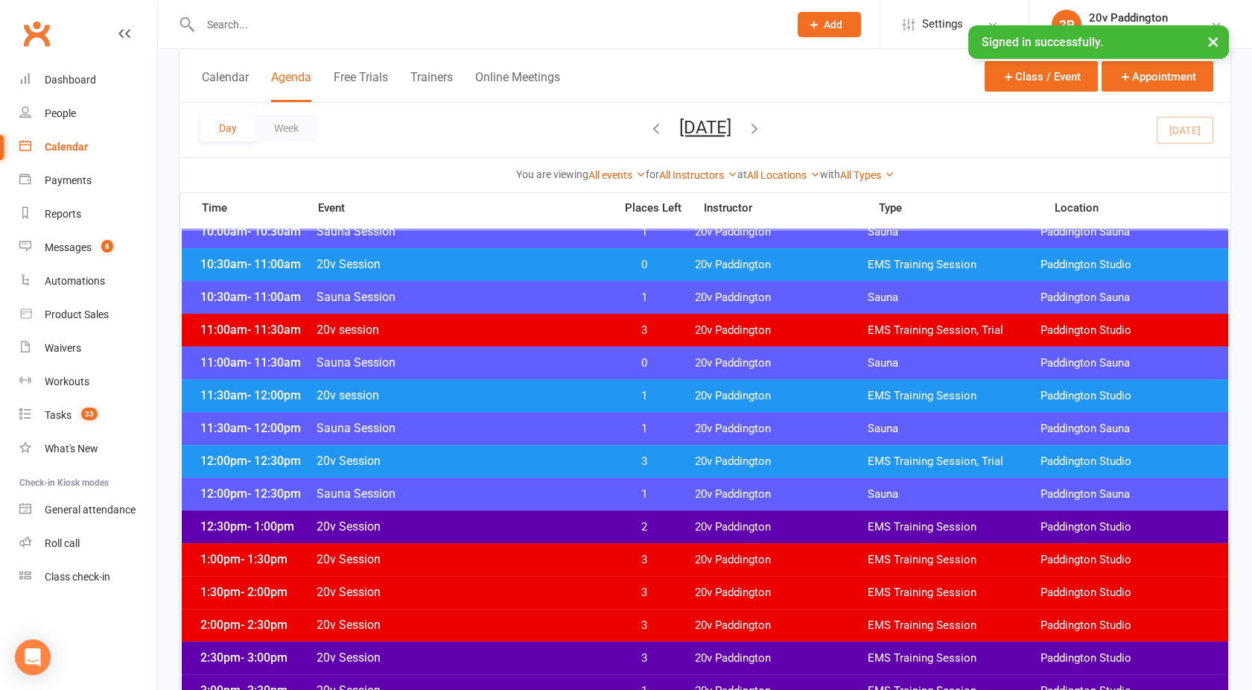
click at [483, 521] on span "20v Session" at bounding box center [461, 526] width 290 height 14
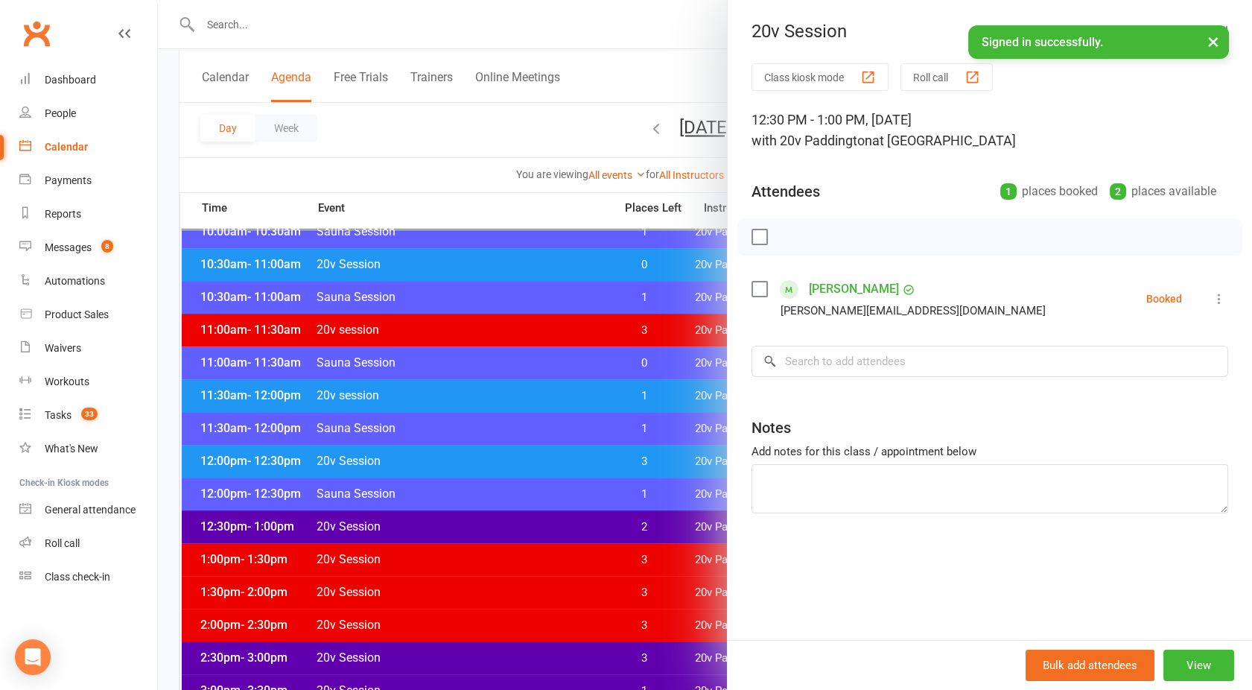
click at [483, 521] on div at bounding box center [705, 345] width 1094 height 690
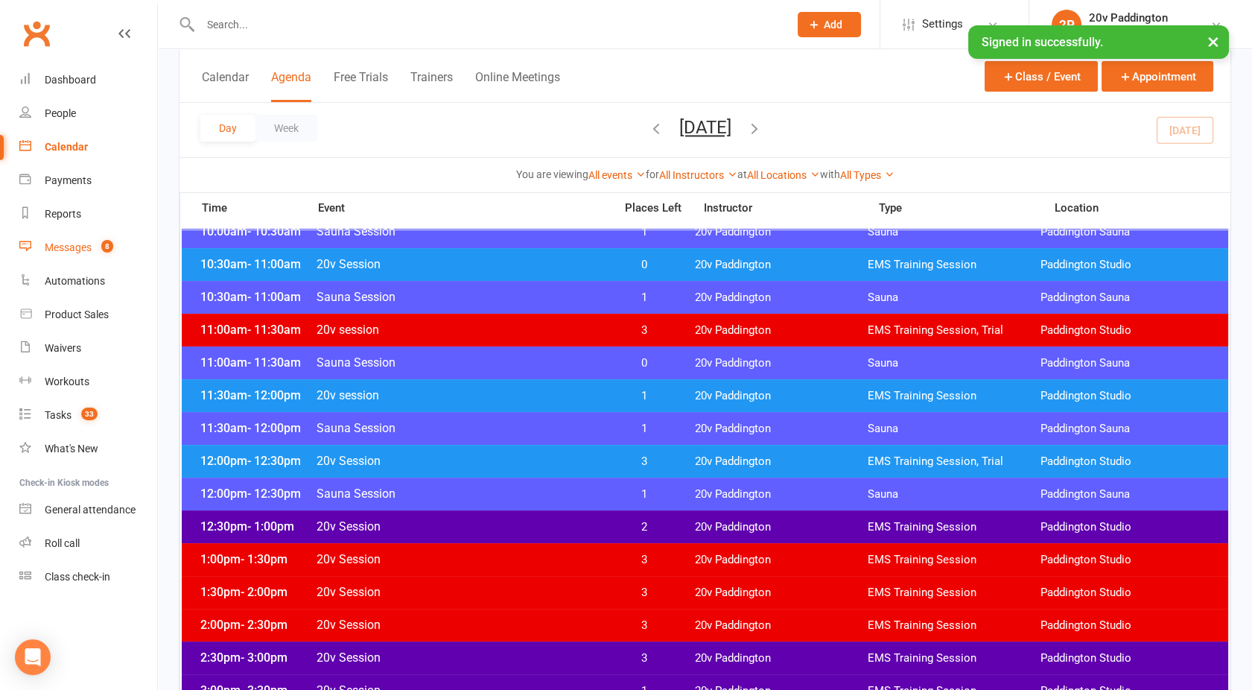
click at [90, 247] on div "Messages" at bounding box center [68, 247] width 47 height 12
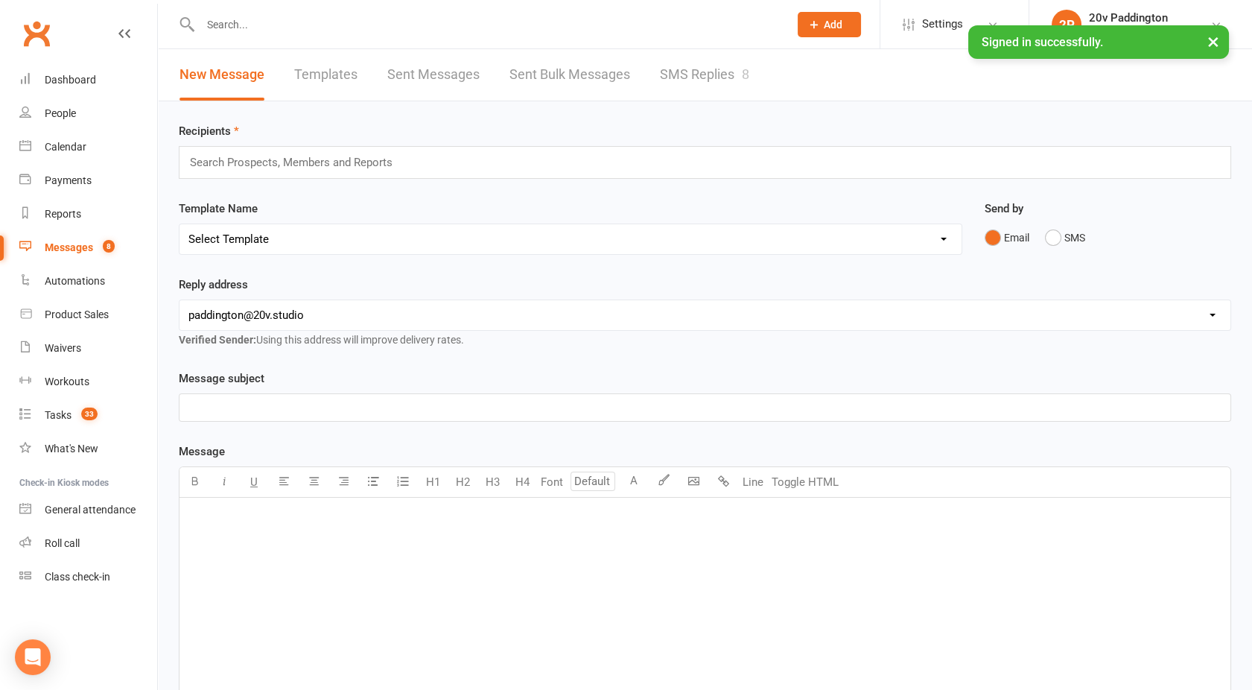
click at [730, 64] on link "SMS Replies 8" at bounding box center [704, 74] width 89 height 51
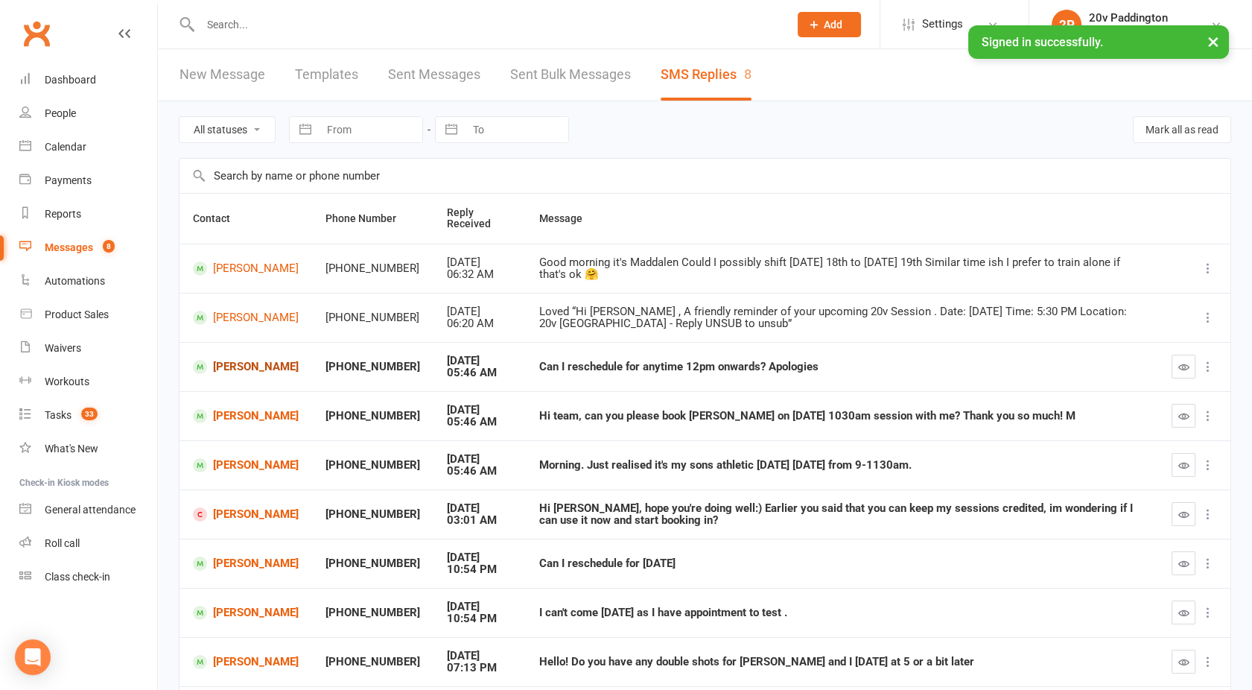
click at [250, 363] on link "[PERSON_NAME]" at bounding box center [246, 367] width 106 height 14
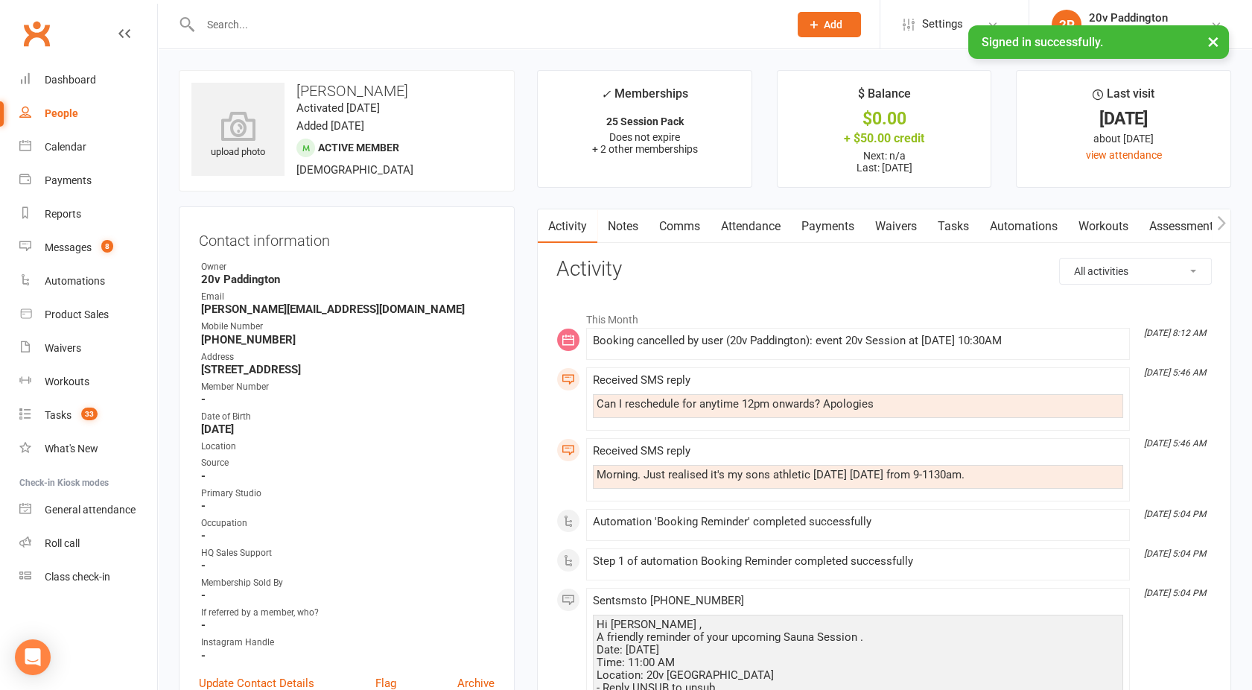
click at [688, 232] on link "Comms" at bounding box center [680, 226] width 62 height 34
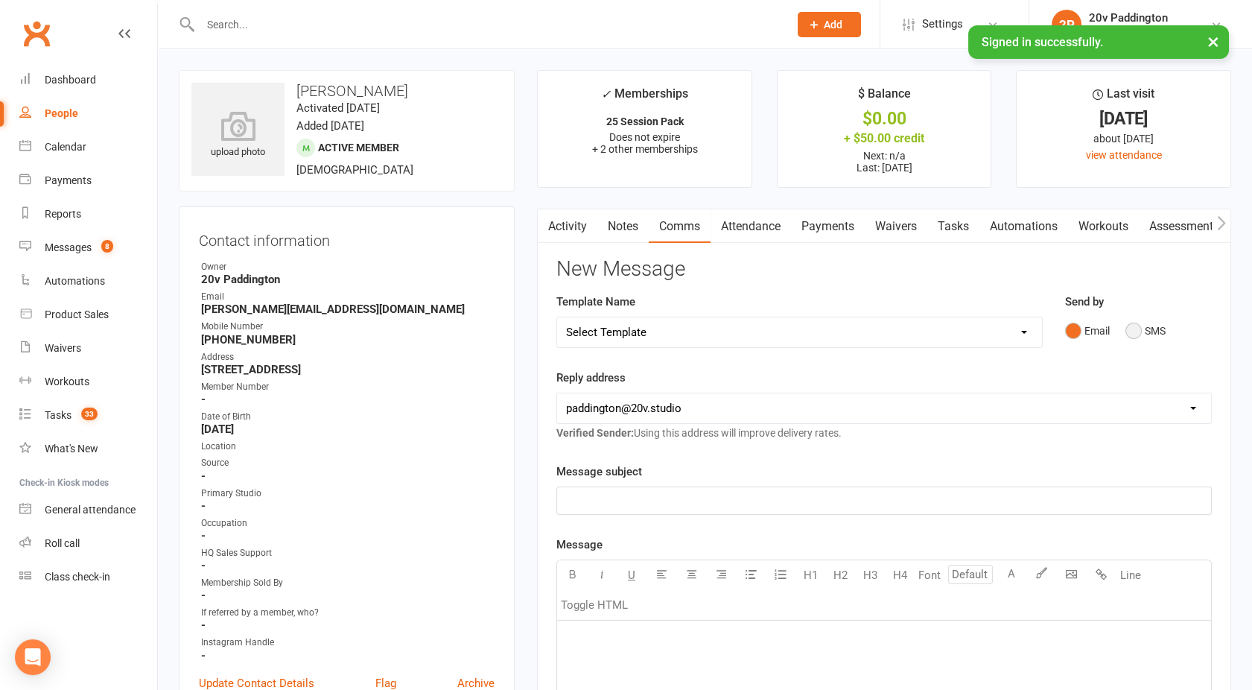
click at [1134, 335] on button "SMS" at bounding box center [1146, 331] width 40 height 28
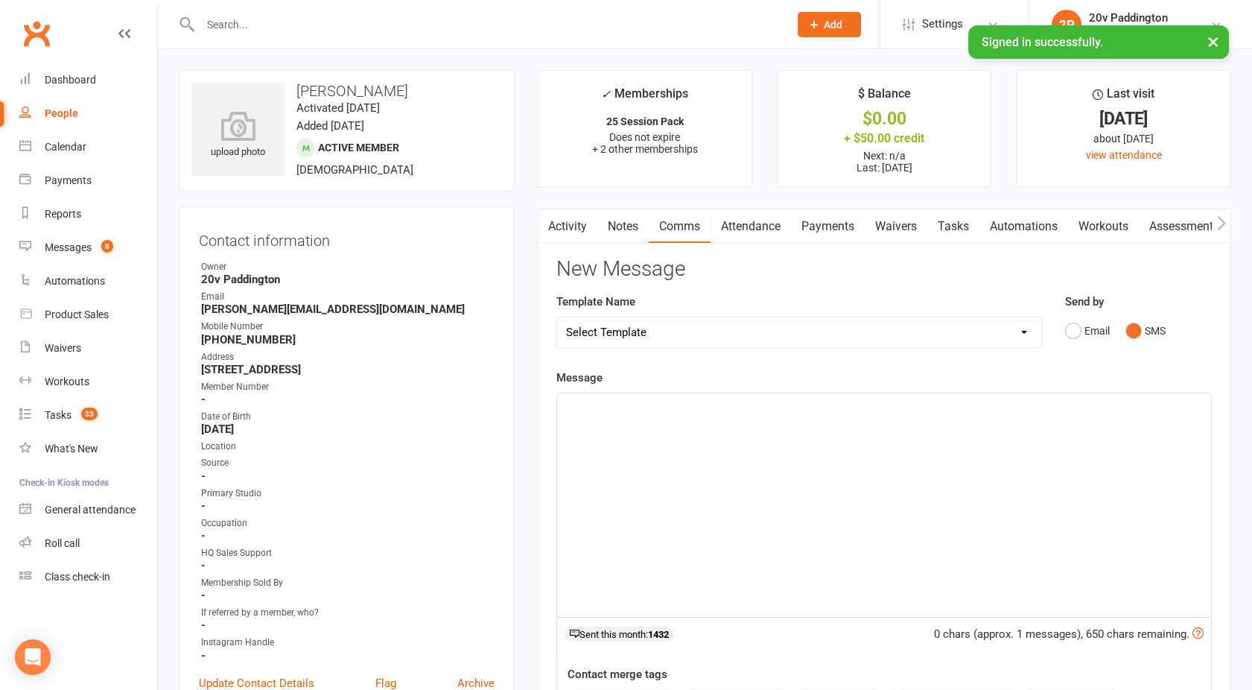
click at [866, 447] on div "﻿" at bounding box center [884, 504] width 654 height 223
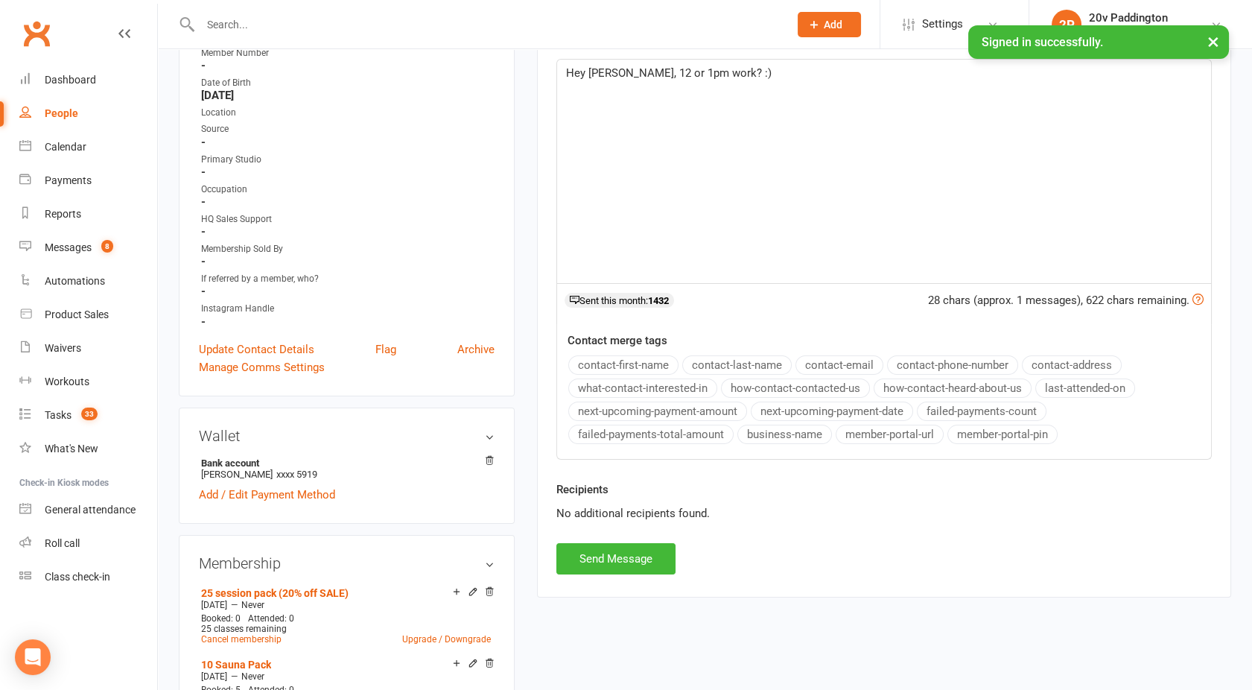
scroll to position [337, 0]
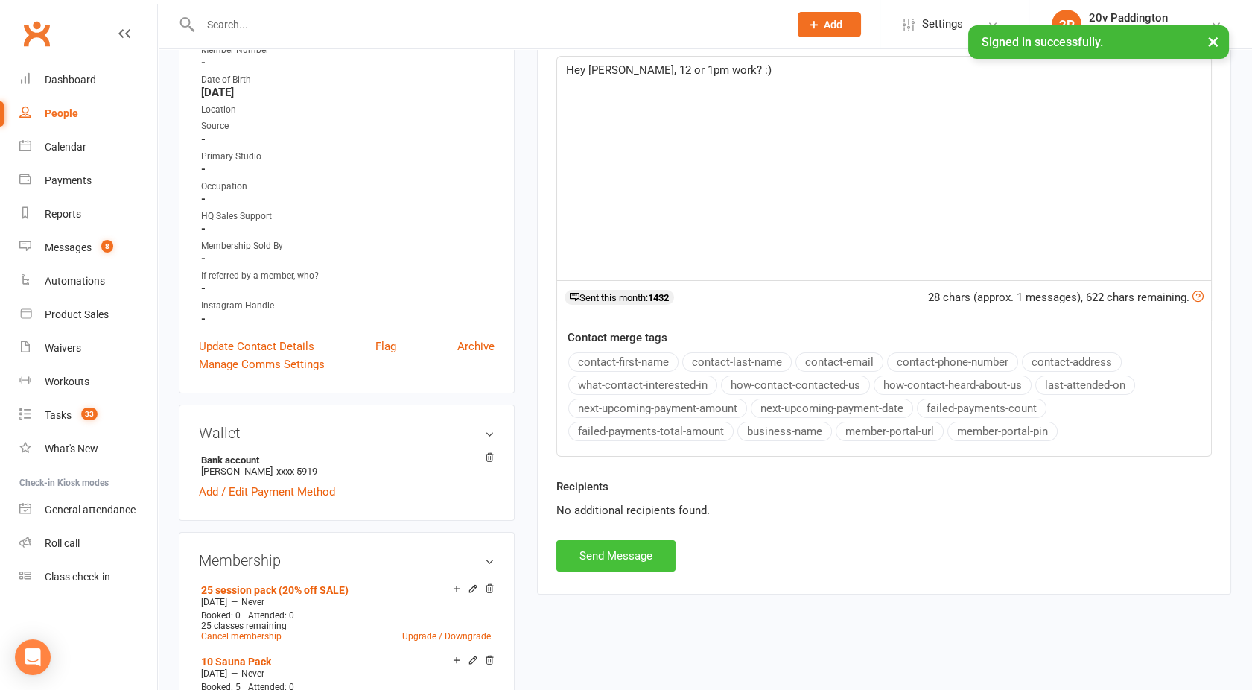
click at [599, 551] on button "Send Message" at bounding box center [615, 555] width 119 height 31
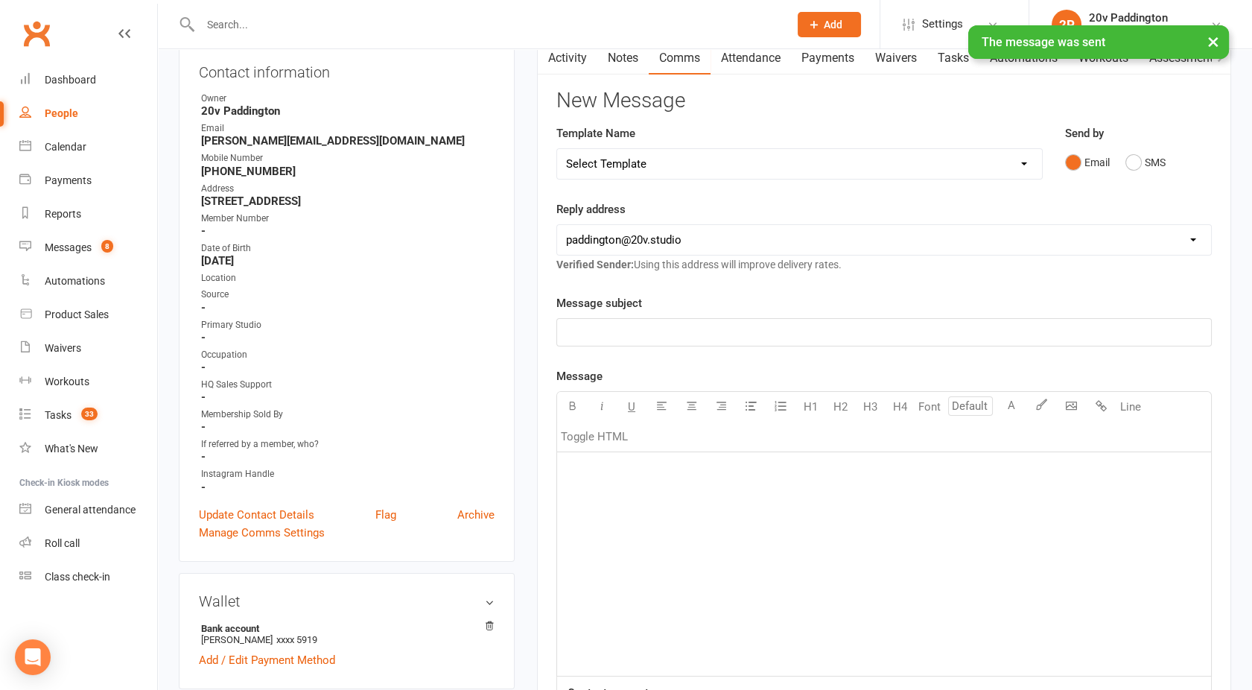
scroll to position [0, 0]
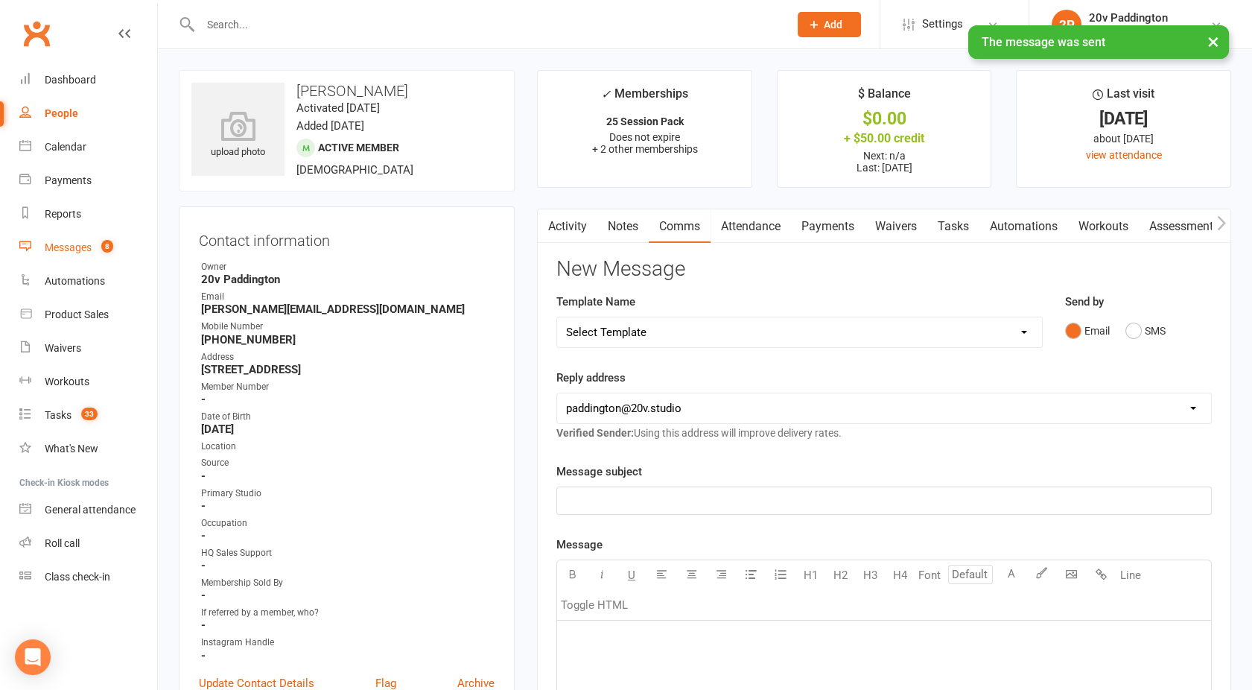
click at [95, 246] on count-badge "8" at bounding box center [103, 247] width 19 height 12
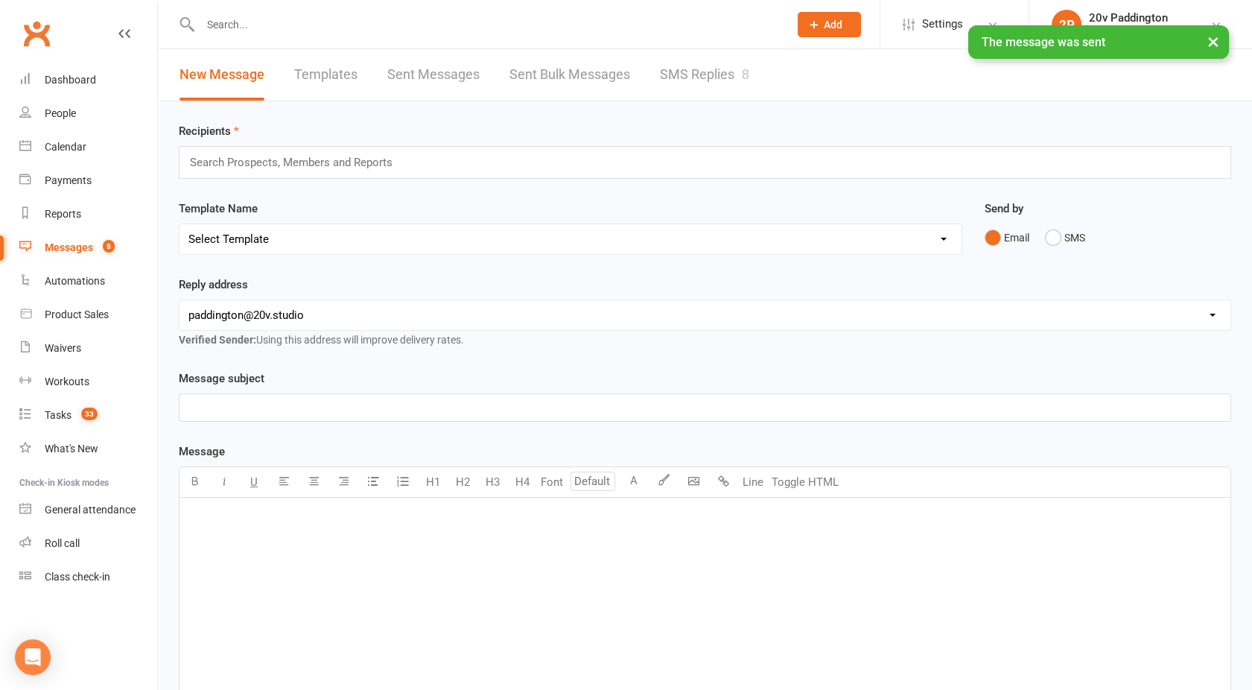
click at [712, 89] on link "SMS Replies 8" at bounding box center [704, 74] width 89 height 51
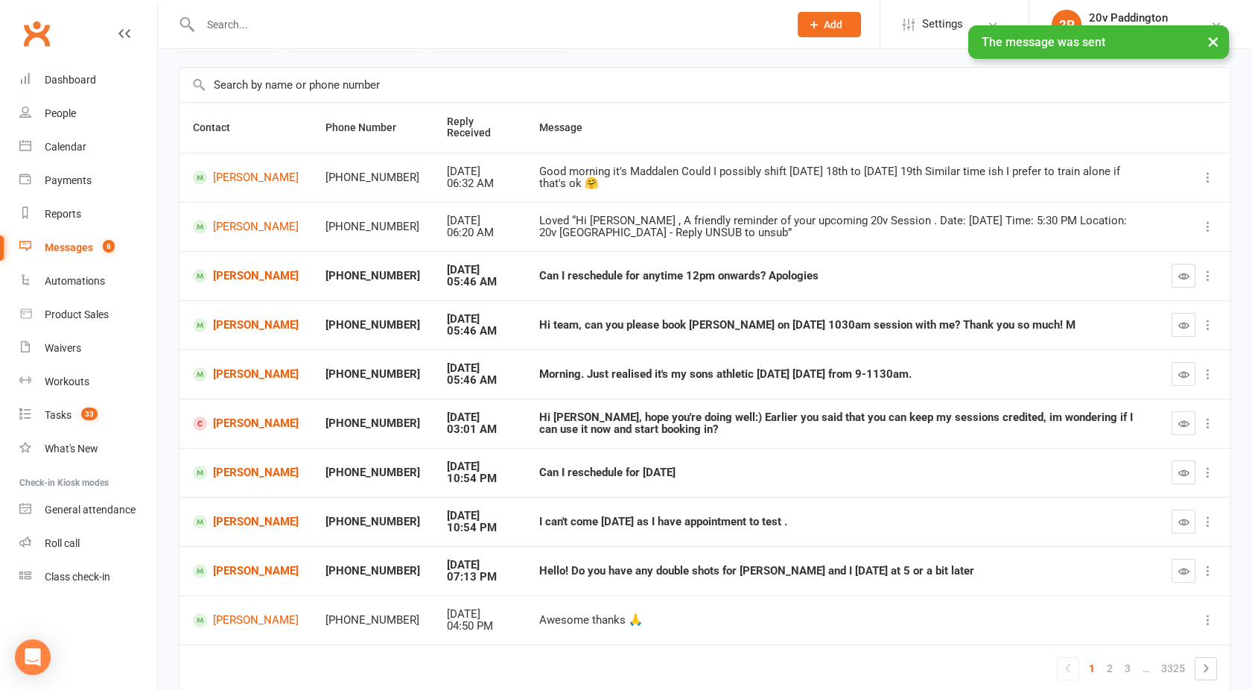
scroll to position [95, 0]
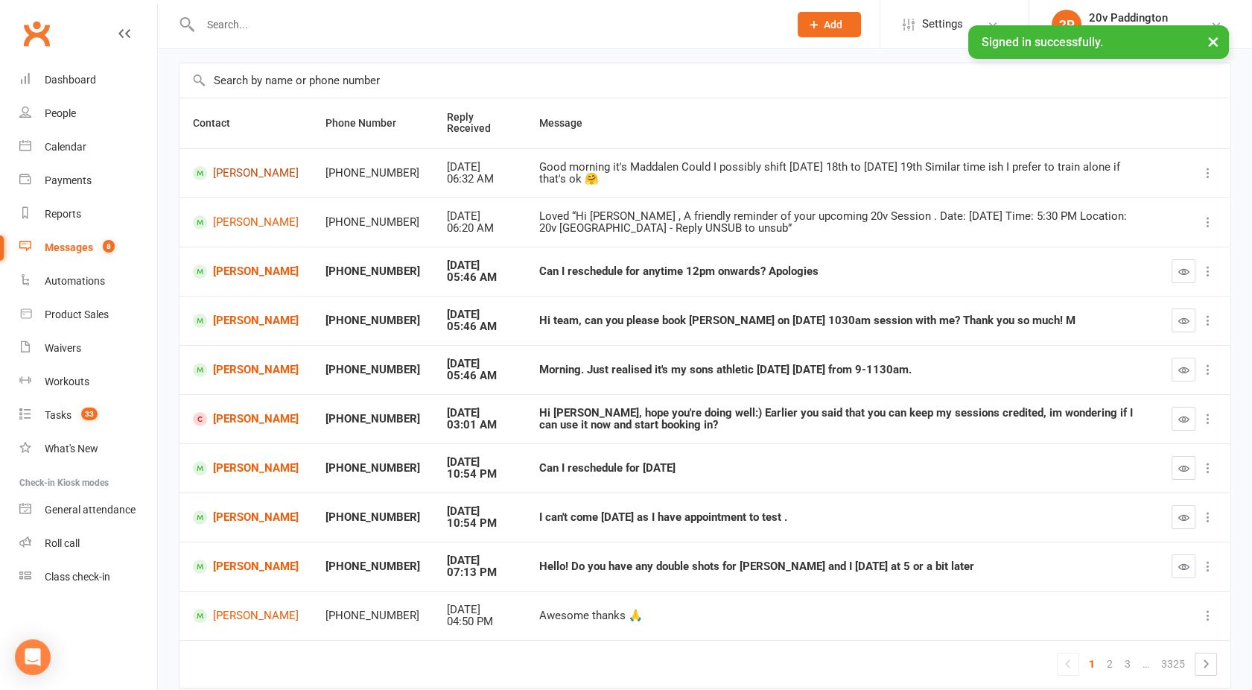
click at [261, 171] on link "[PERSON_NAME]" at bounding box center [246, 173] width 106 height 14
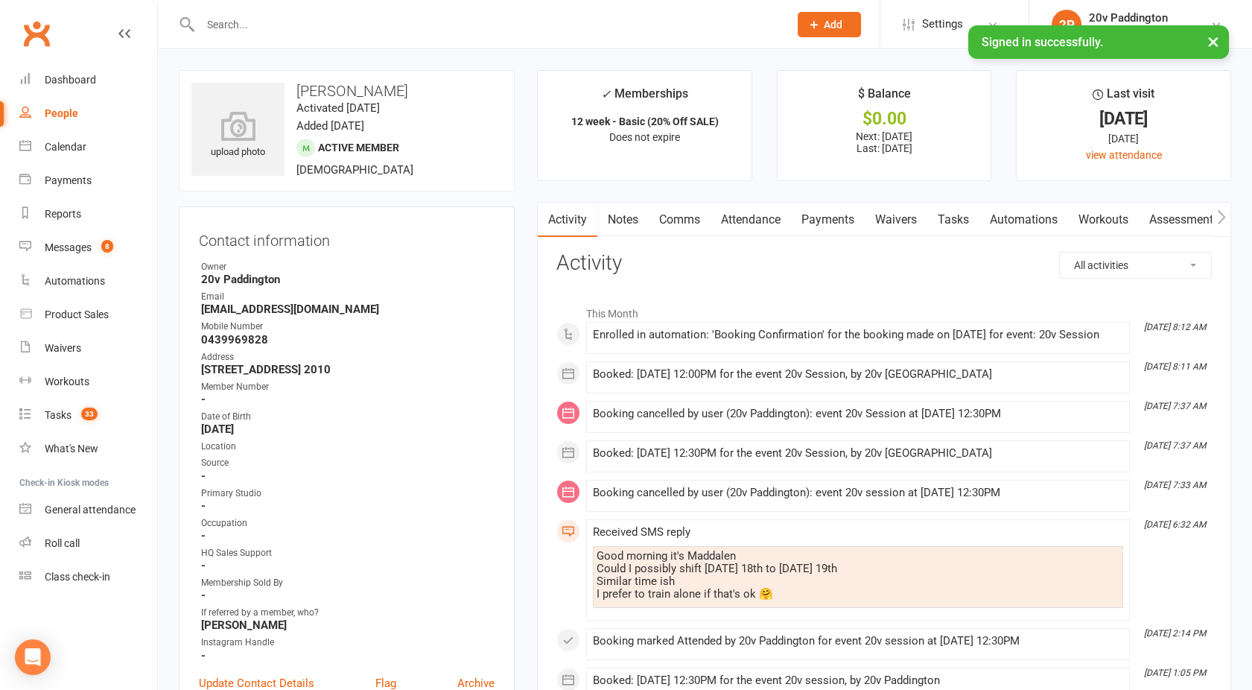
click at [683, 225] on link "Comms" at bounding box center [680, 220] width 62 height 34
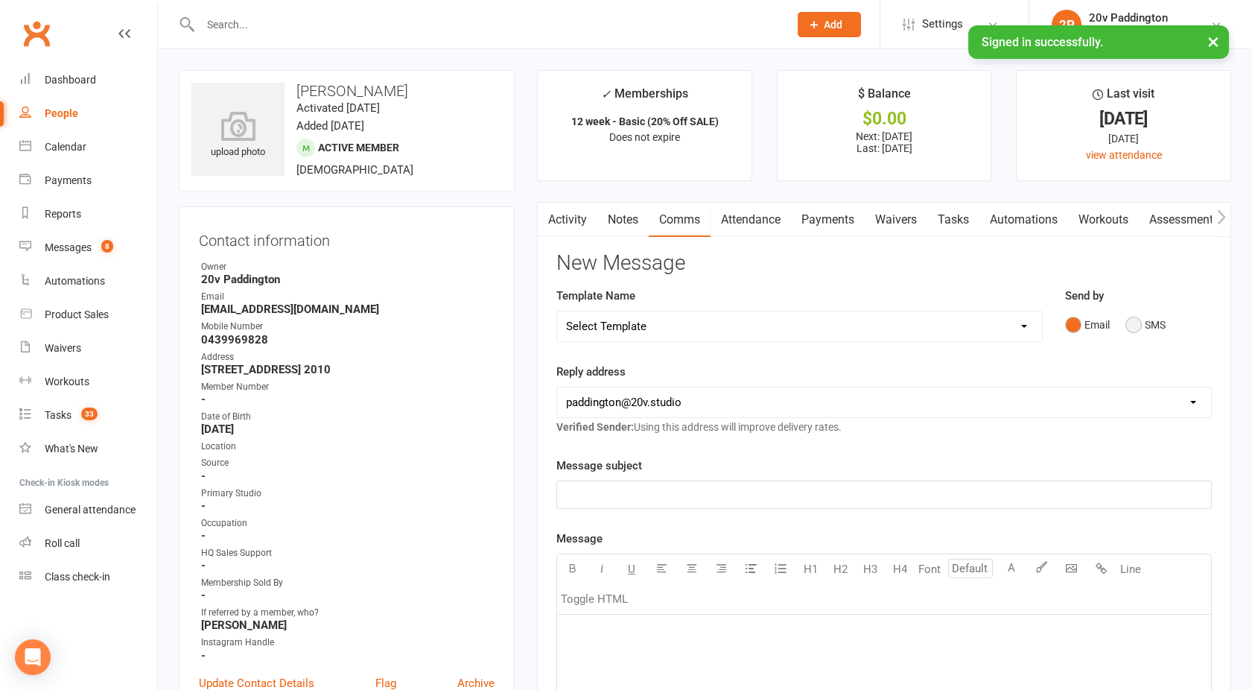
click at [1141, 326] on button "SMS" at bounding box center [1146, 325] width 40 height 28
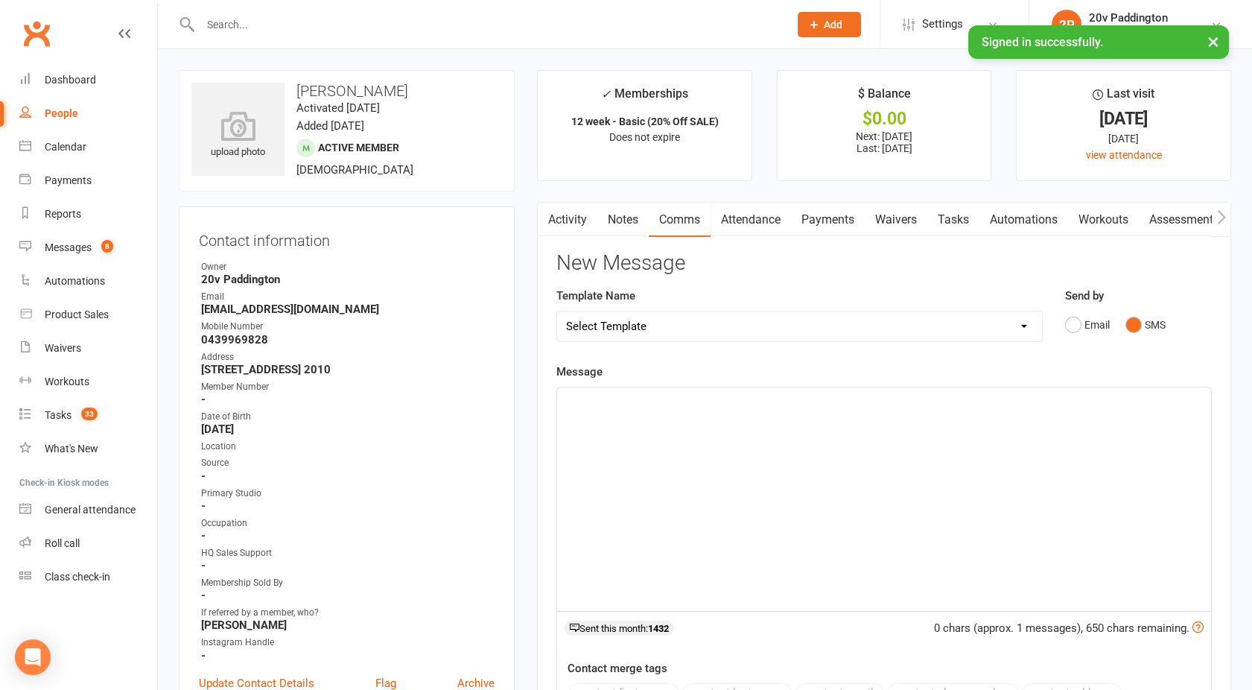
click at [832, 431] on div "﻿" at bounding box center [884, 498] width 654 height 223
click at [564, 399] on div "12pm [DATE] works :)" at bounding box center [884, 498] width 654 height 223
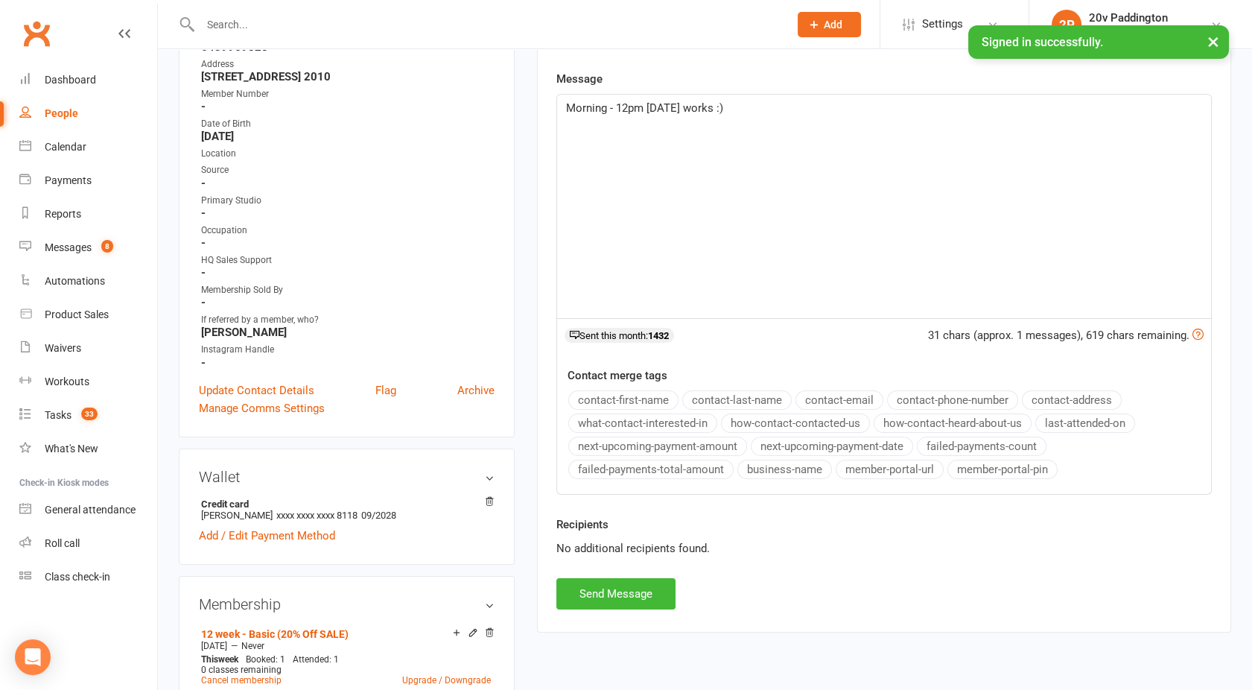
scroll to position [294, 0]
click at [601, 577] on button "Send Message" at bounding box center [615, 592] width 119 height 31
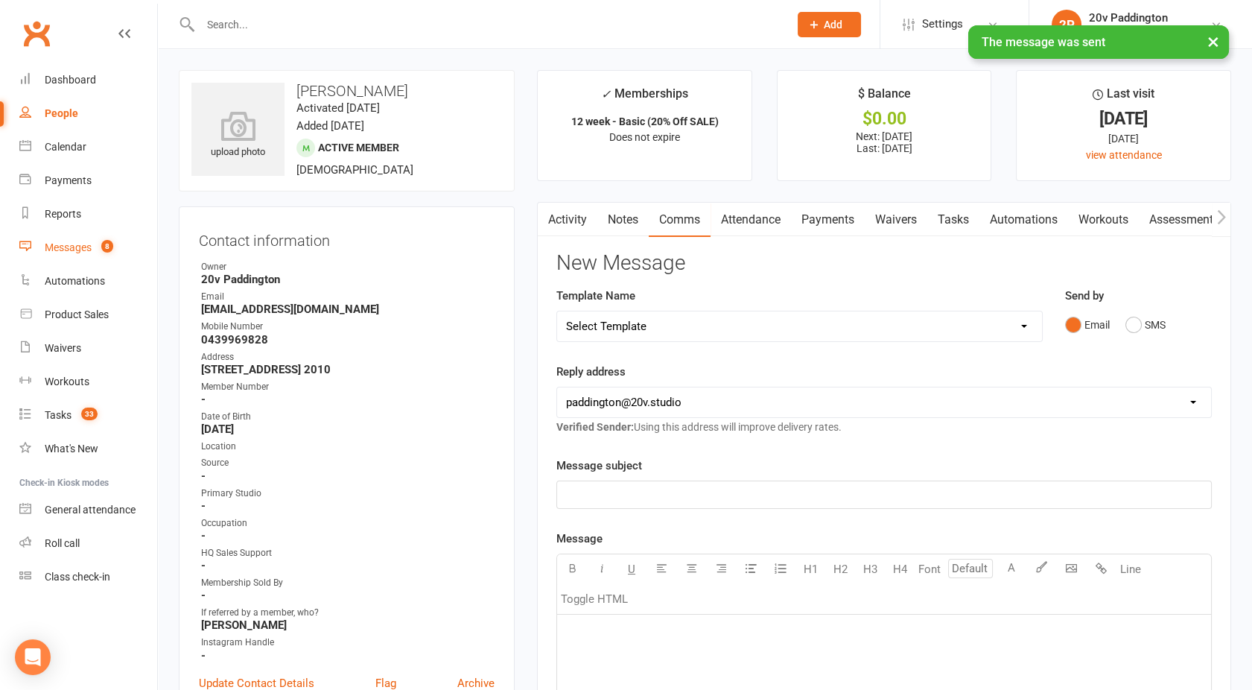
click at [60, 241] on link "Messages 8" at bounding box center [88, 248] width 138 height 34
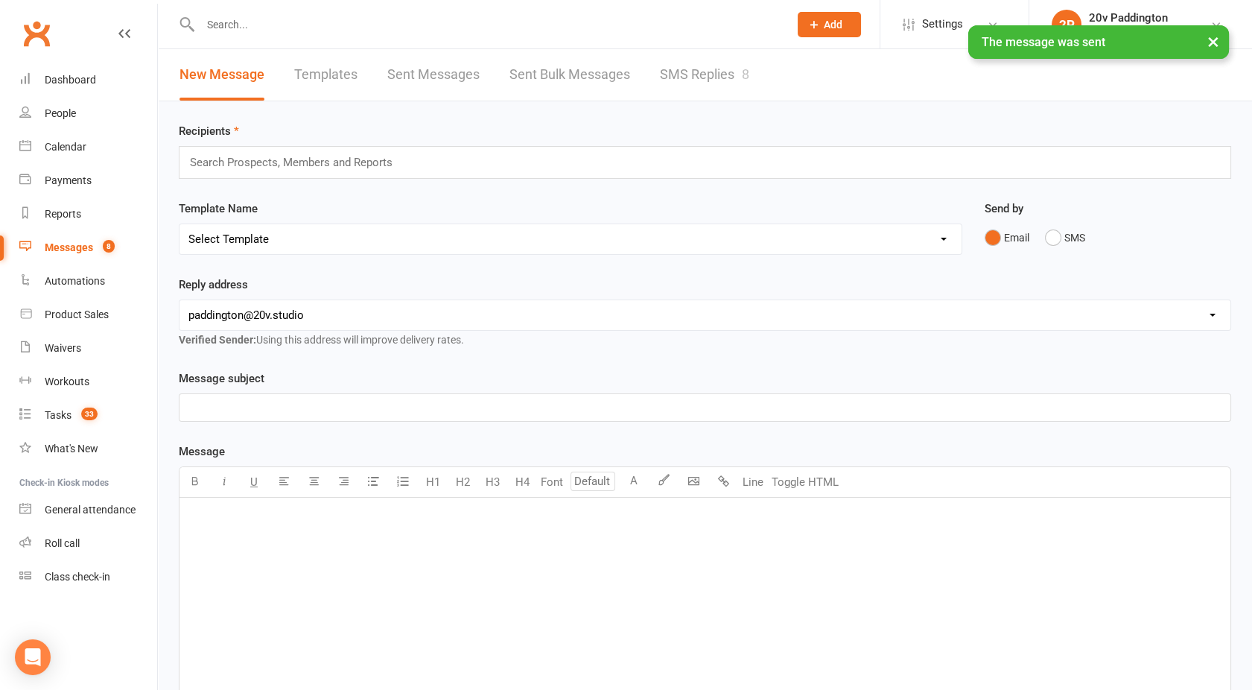
click at [664, 86] on link "SMS Replies 8" at bounding box center [704, 74] width 89 height 51
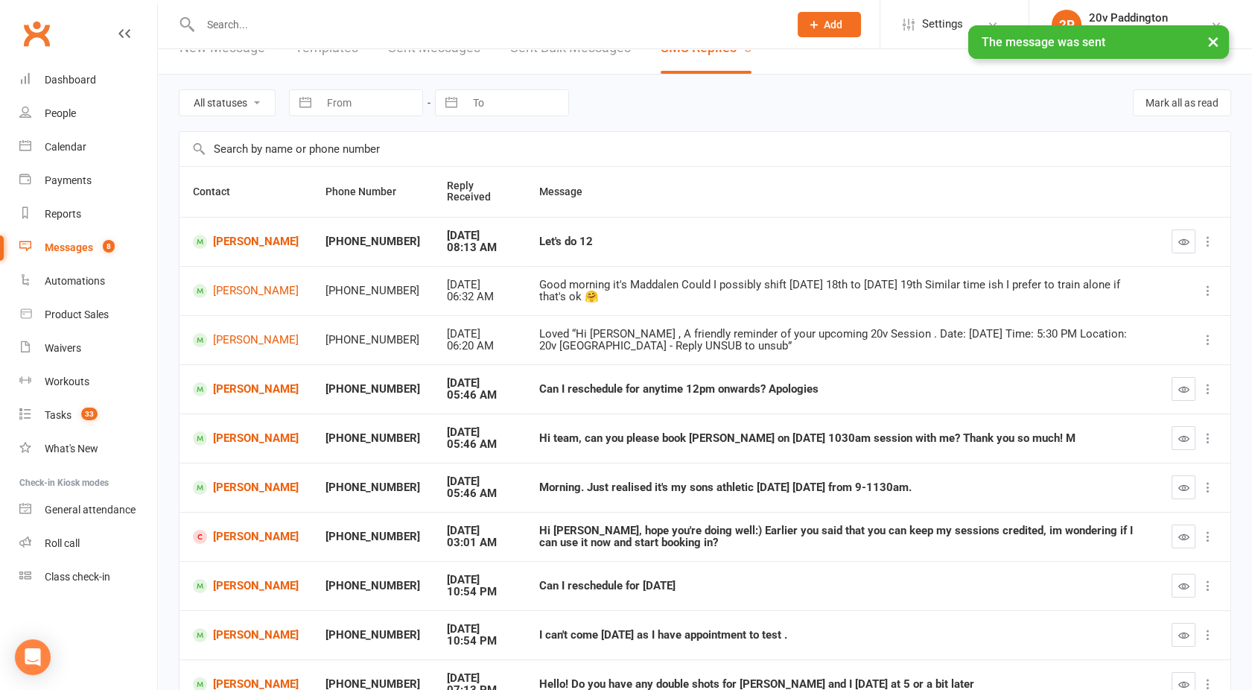
scroll to position [36, 0]
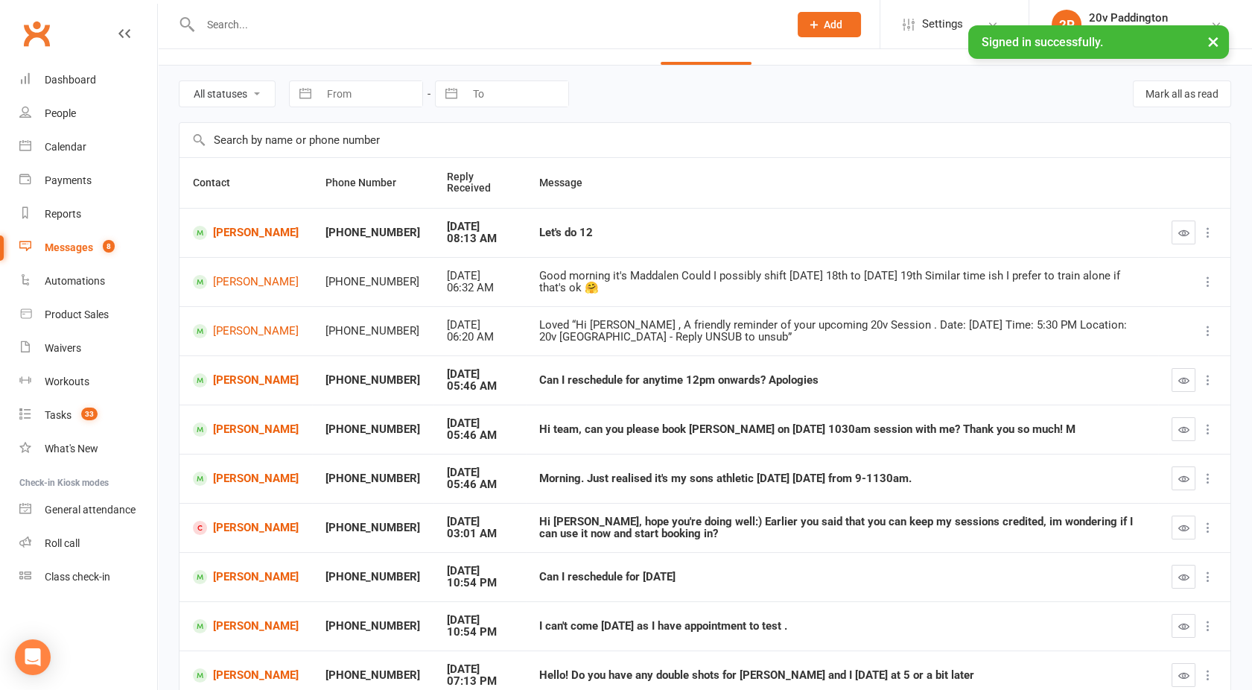
click at [1189, 226] on button "button" at bounding box center [1184, 233] width 24 height 24
click at [65, 146] on div "Calendar" at bounding box center [66, 147] width 42 height 12
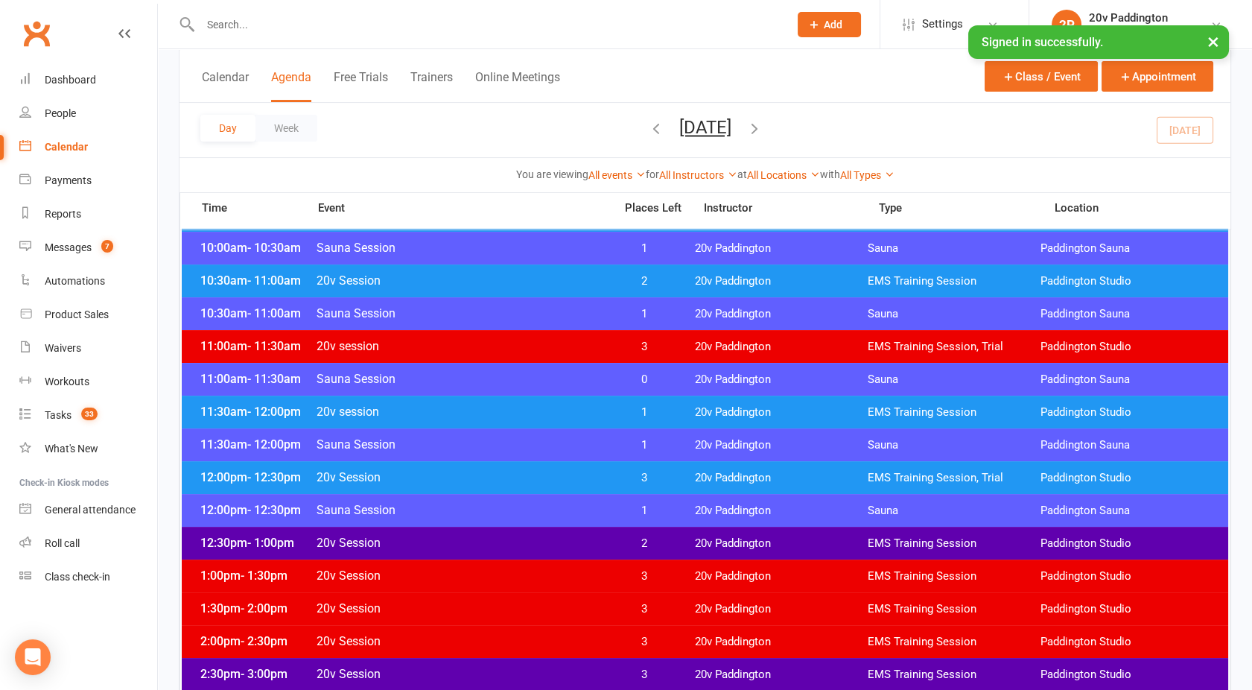
scroll to position [620, 0]
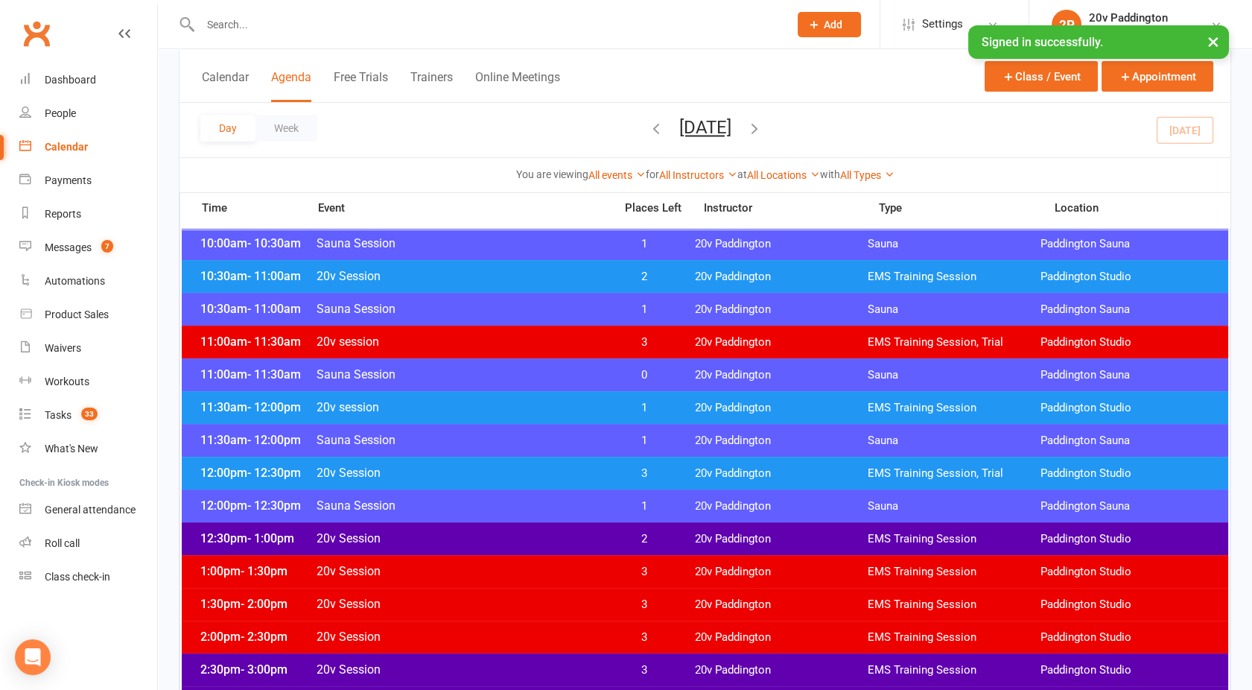
click at [470, 478] on span "20v Session" at bounding box center [461, 473] width 290 height 14
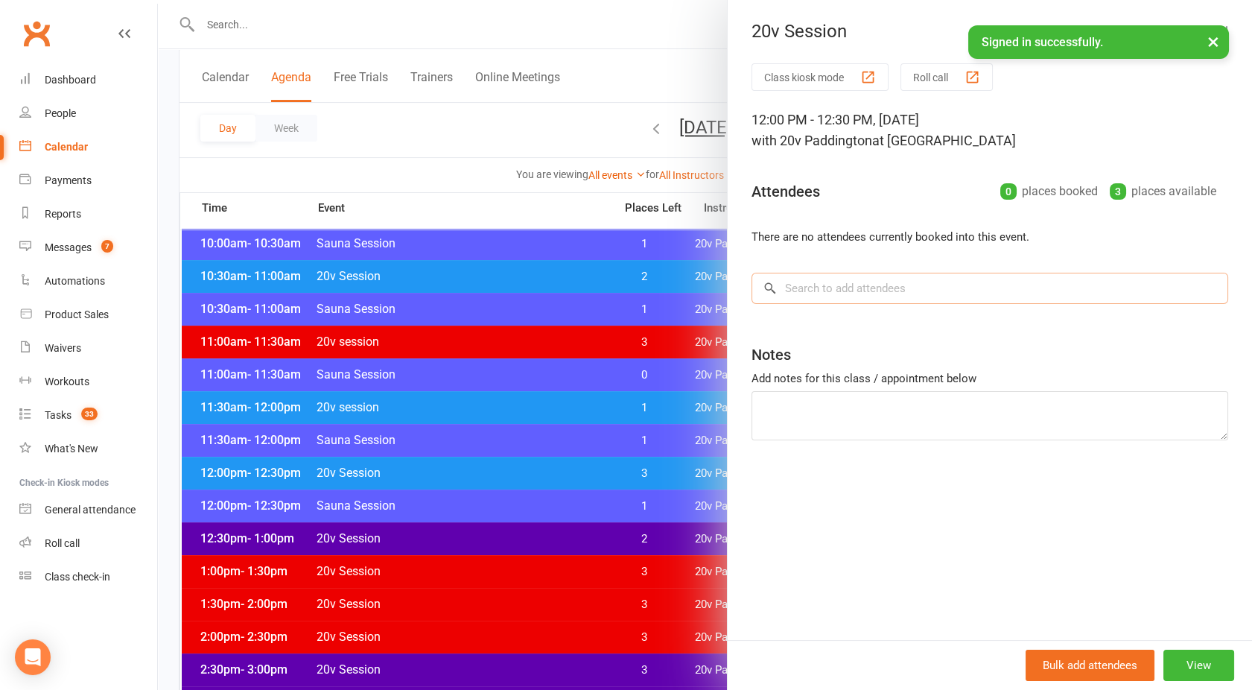
click at [898, 280] on input "search" at bounding box center [990, 288] width 477 height 31
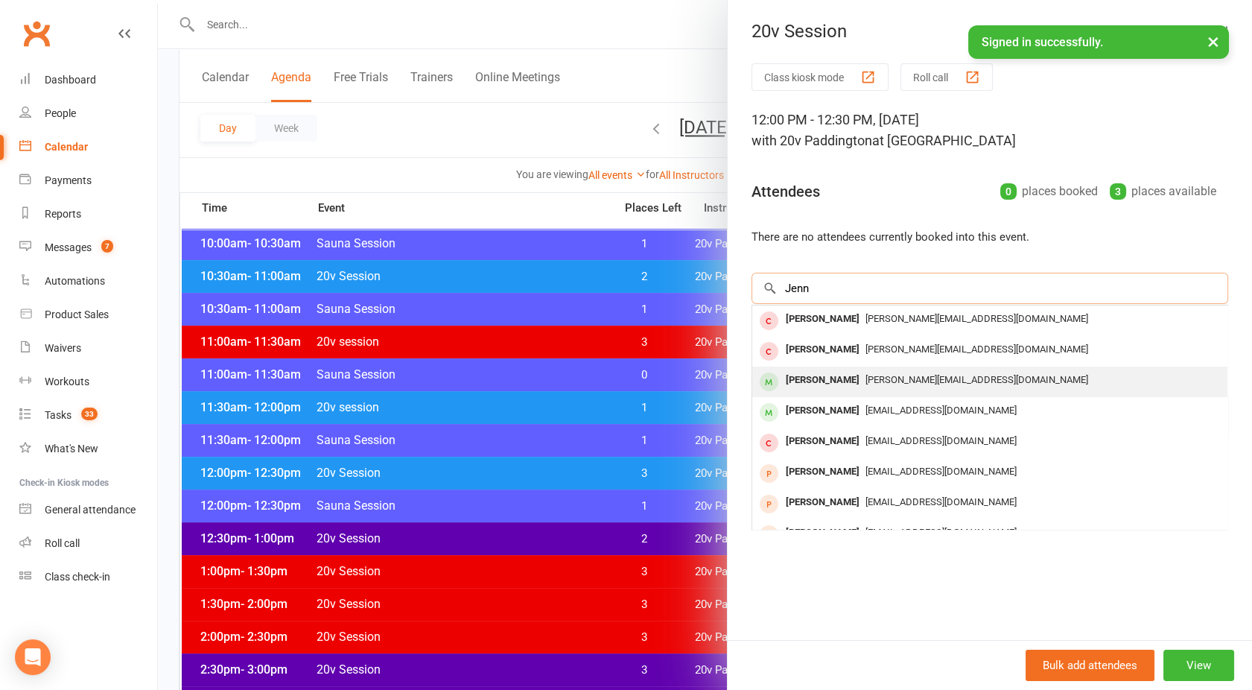
type input "Jenn"
click at [833, 379] on div "[PERSON_NAME]" at bounding box center [823, 380] width 86 height 22
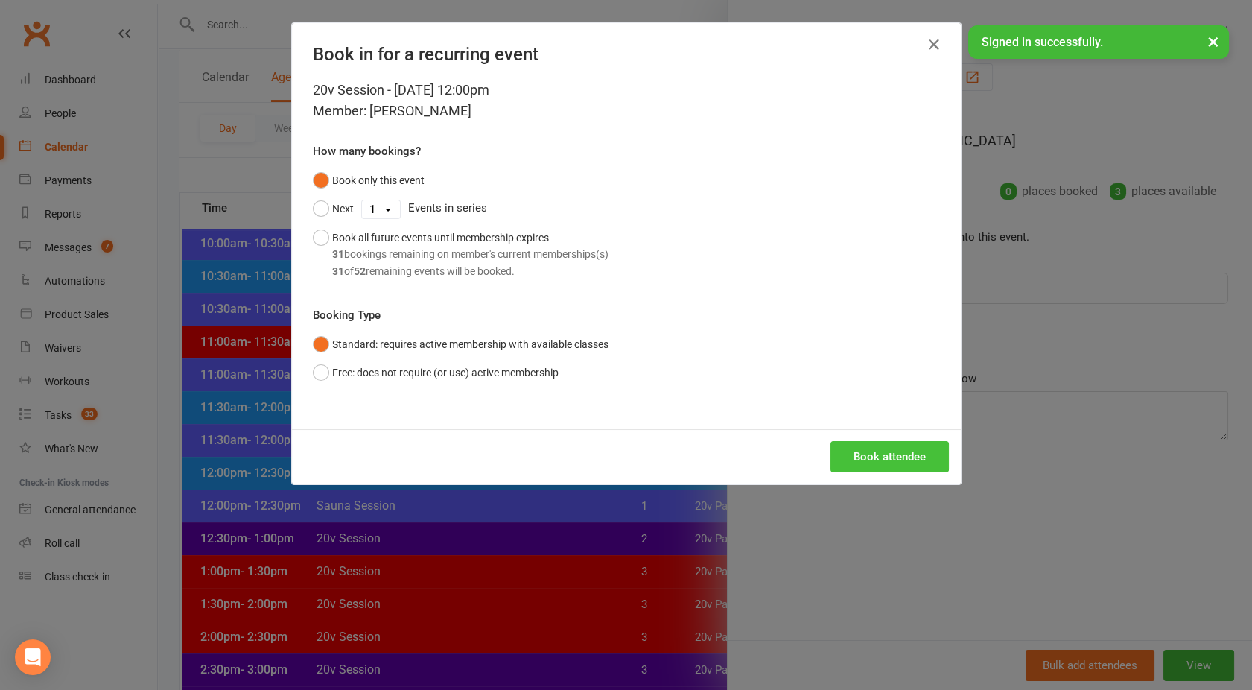
click at [867, 446] on button "Book attendee" at bounding box center [890, 456] width 118 height 31
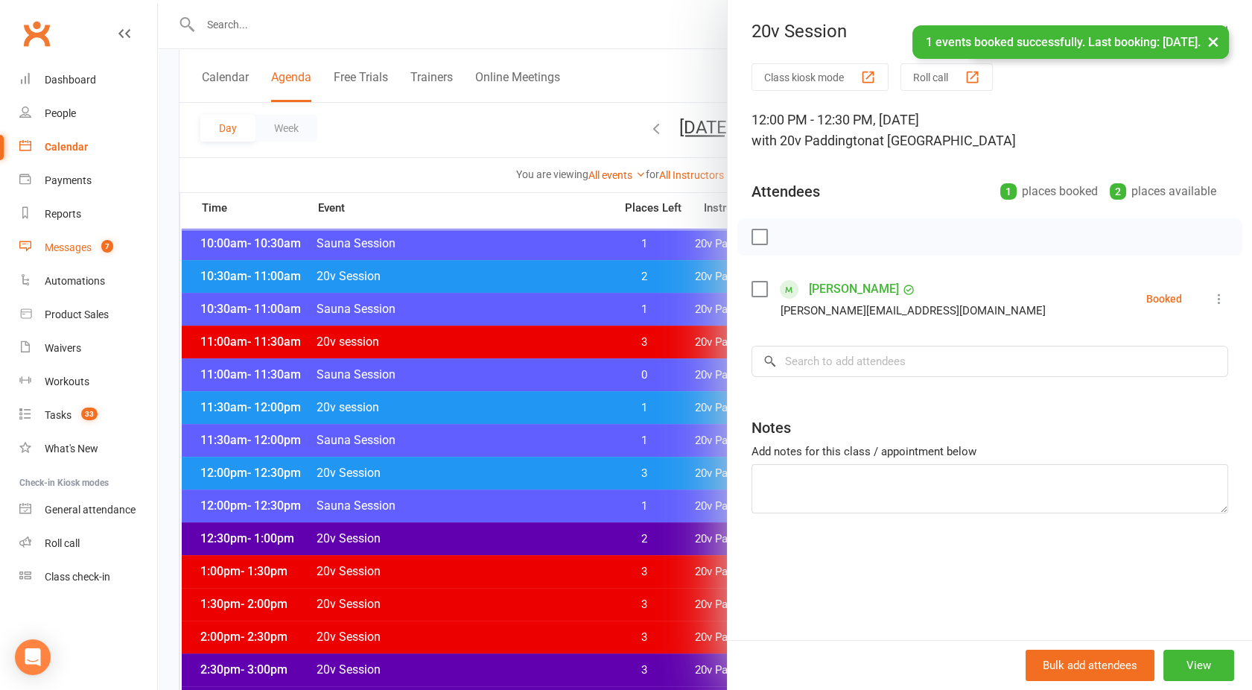
click at [75, 250] on div "Messages" at bounding box center [68, 247] width 47 height 12
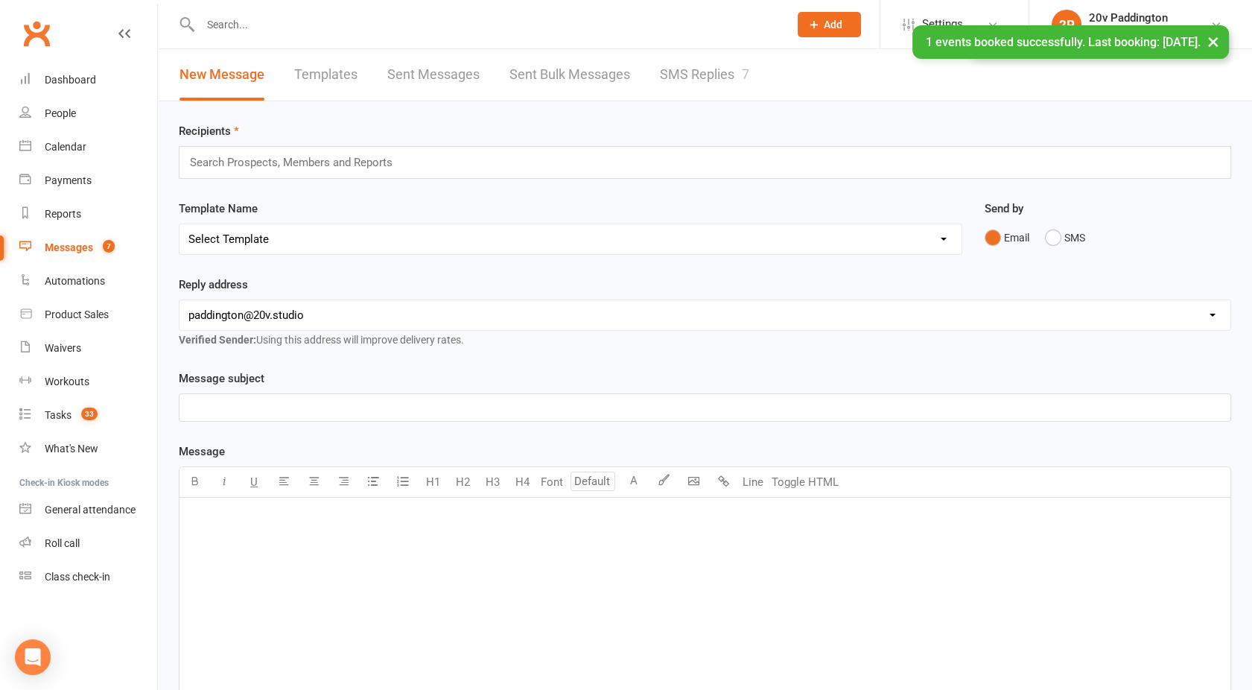
click at [702, 79] on link "SMS Replies 7" at bounding box center [704, 74] width 89 height 51
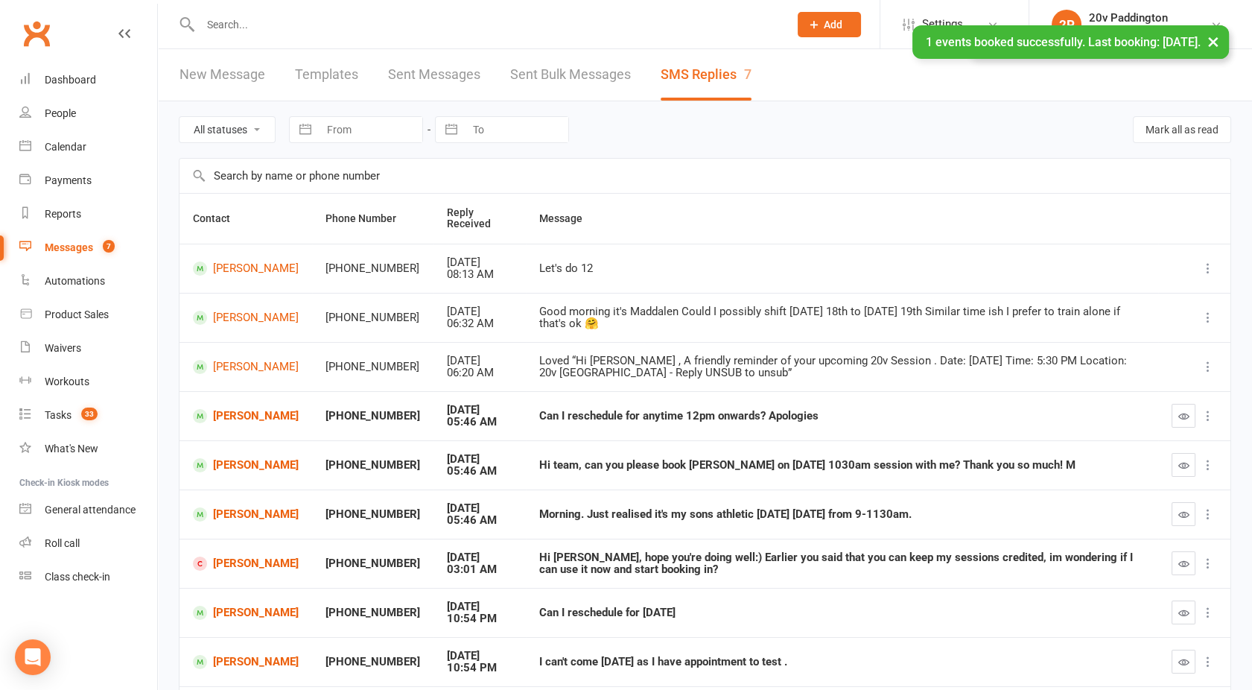
scroll to position [155, 0]
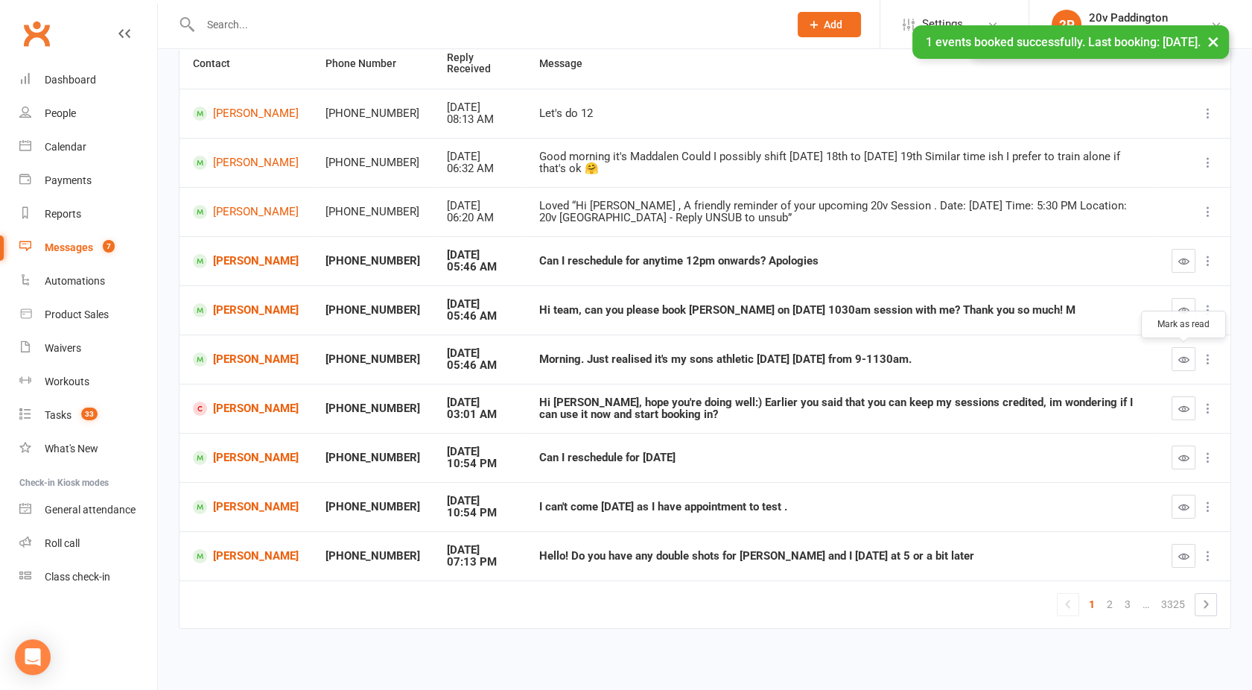
click at [1181, 354] on icon "button" at bounding box center [1183, 359] width 11 height 11
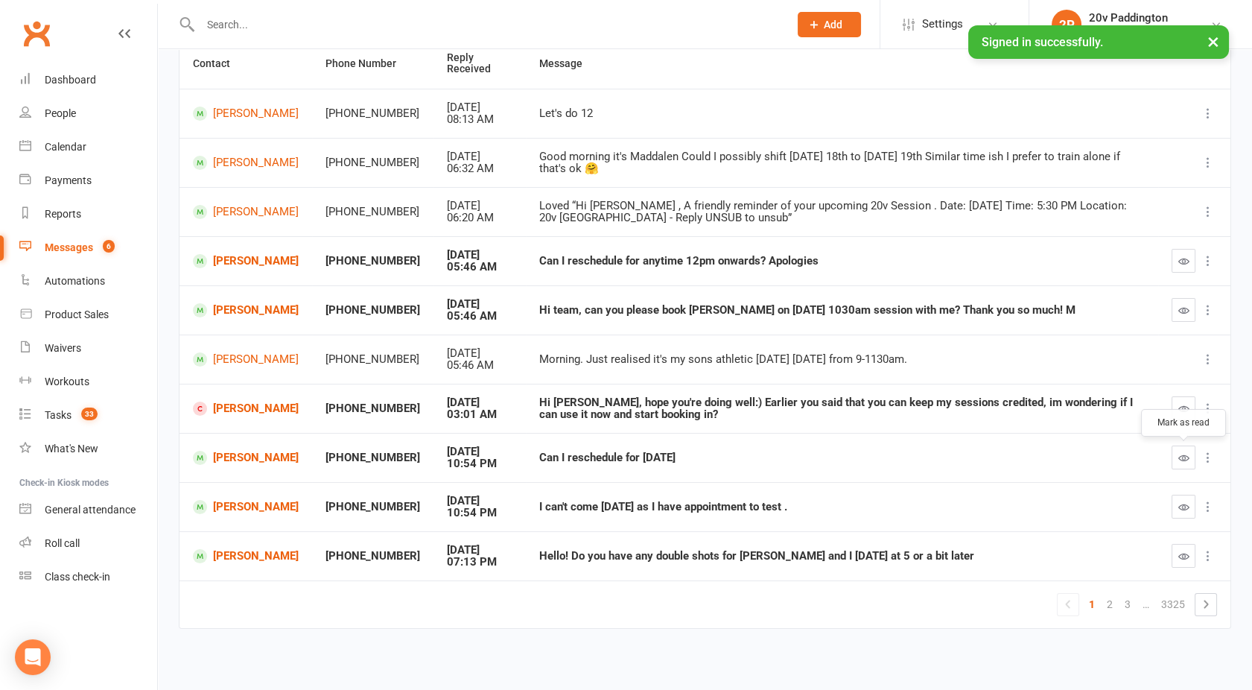
click at [1179, 454] on icon "button" at bounding box center [1183, 457] width 11 height 11
click at [1182, 503] on icon "button" at bounding box center [1183, 506] width 11 height 11
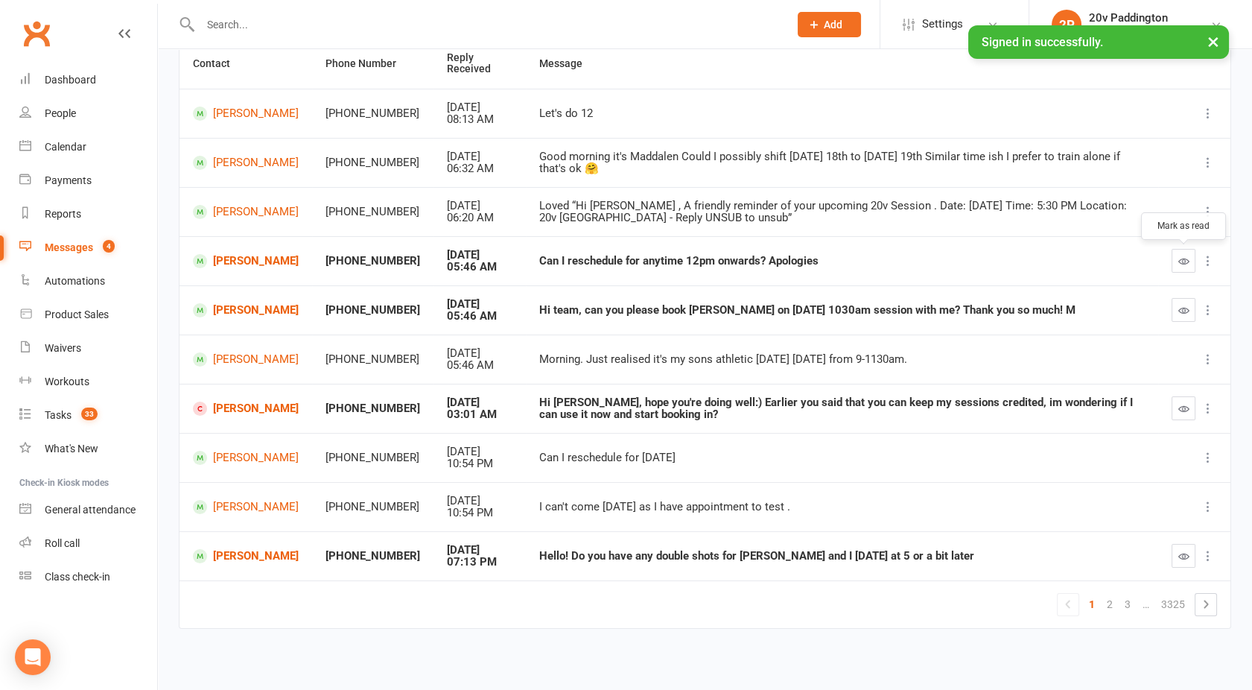
click at [1188, 258] on icon "button" at bounding box center [1183, 261] width 11 height 11
click at [243, 457] on link "[PERSON_NAME]" at bounding box center [246, 458] width 106 height 14
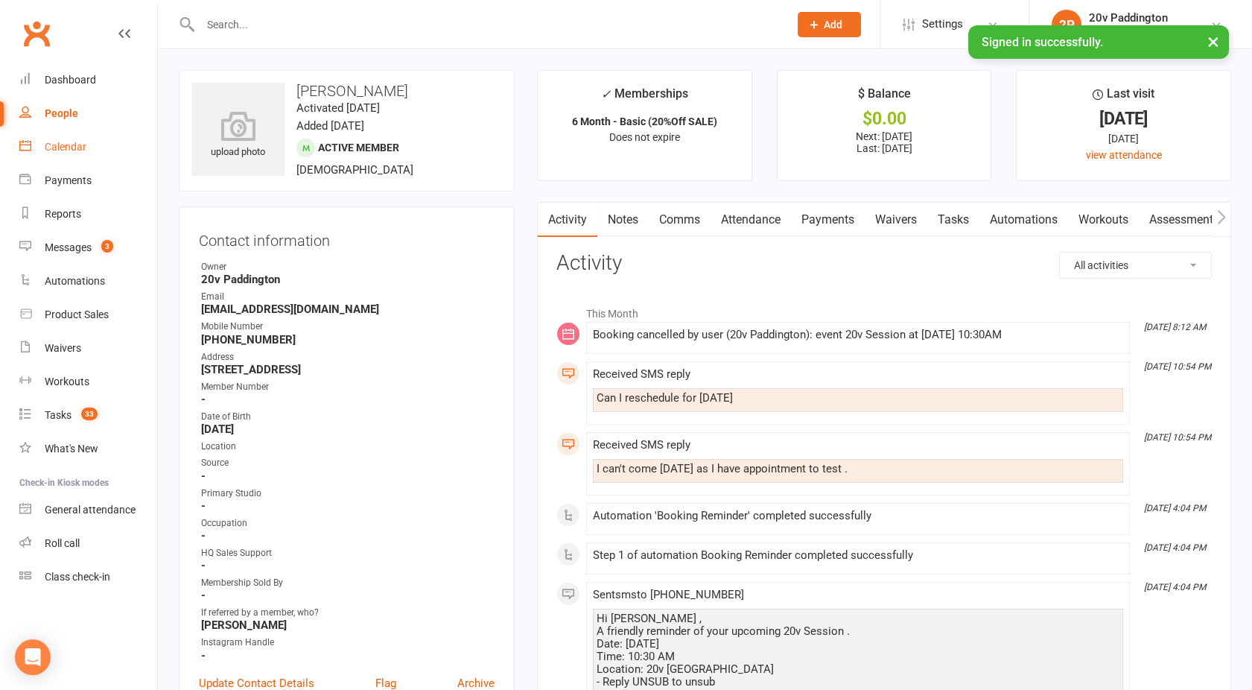
click at [59, 151] on div "Calendar" at bounding box center [66, 147] width 42 height 12
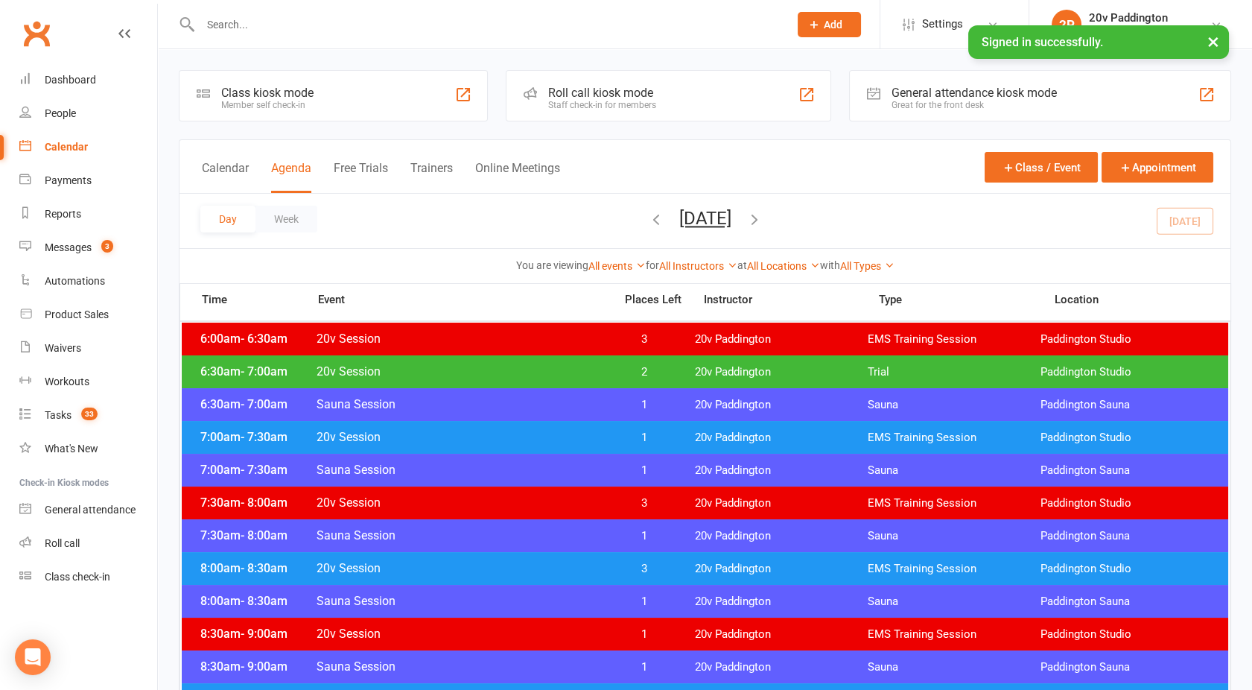
click at [704, 218] on button "[DATE]" at bounding box center [705, 218] width 52 height 21
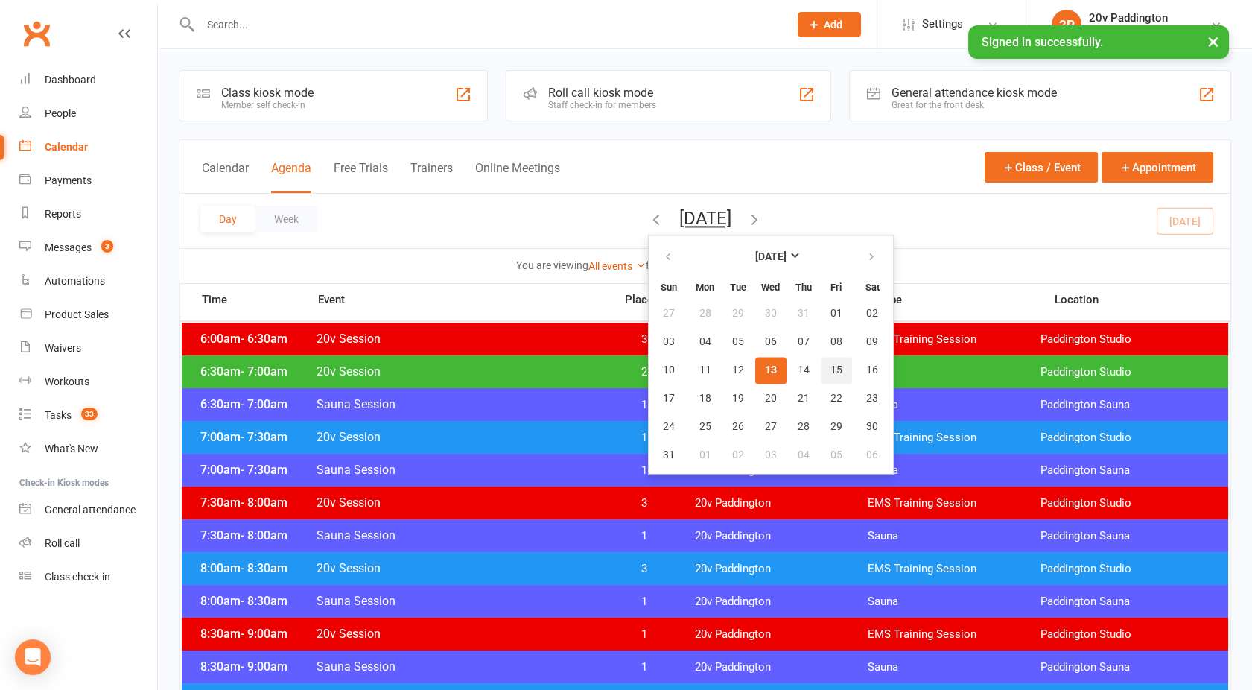
click at [831, 369] on span "15" at bounding box center [837, 370] width 12 height 12
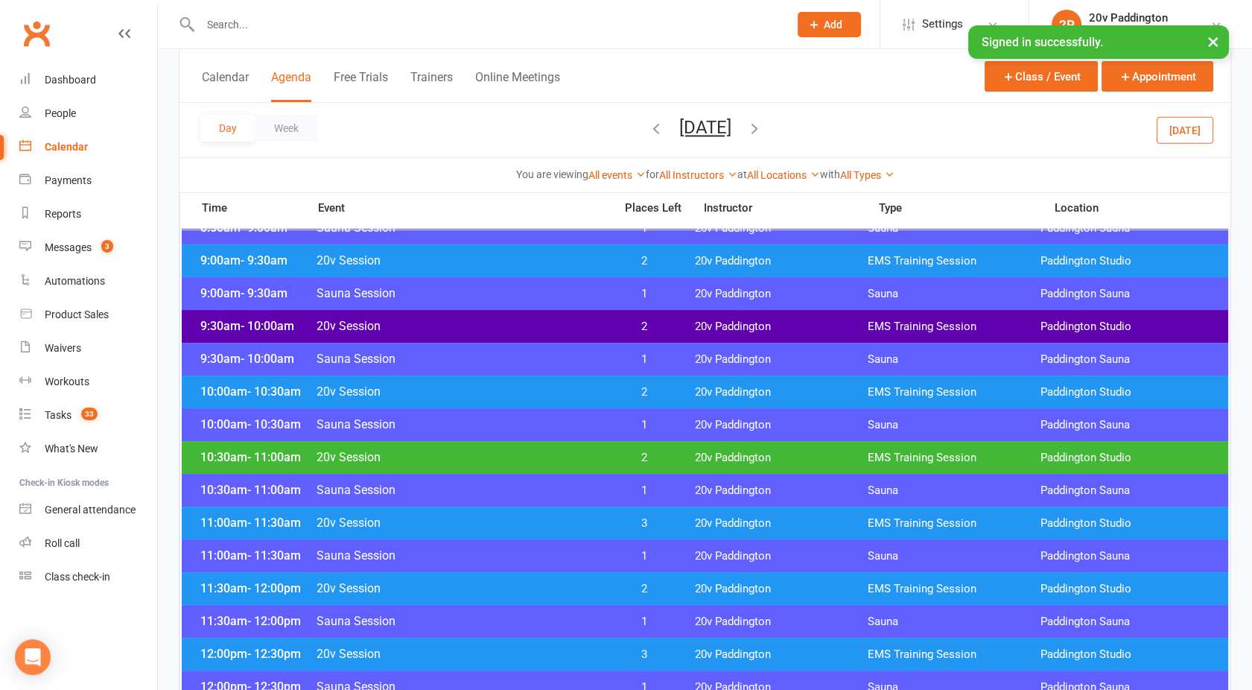
scroll to position [472, 0]
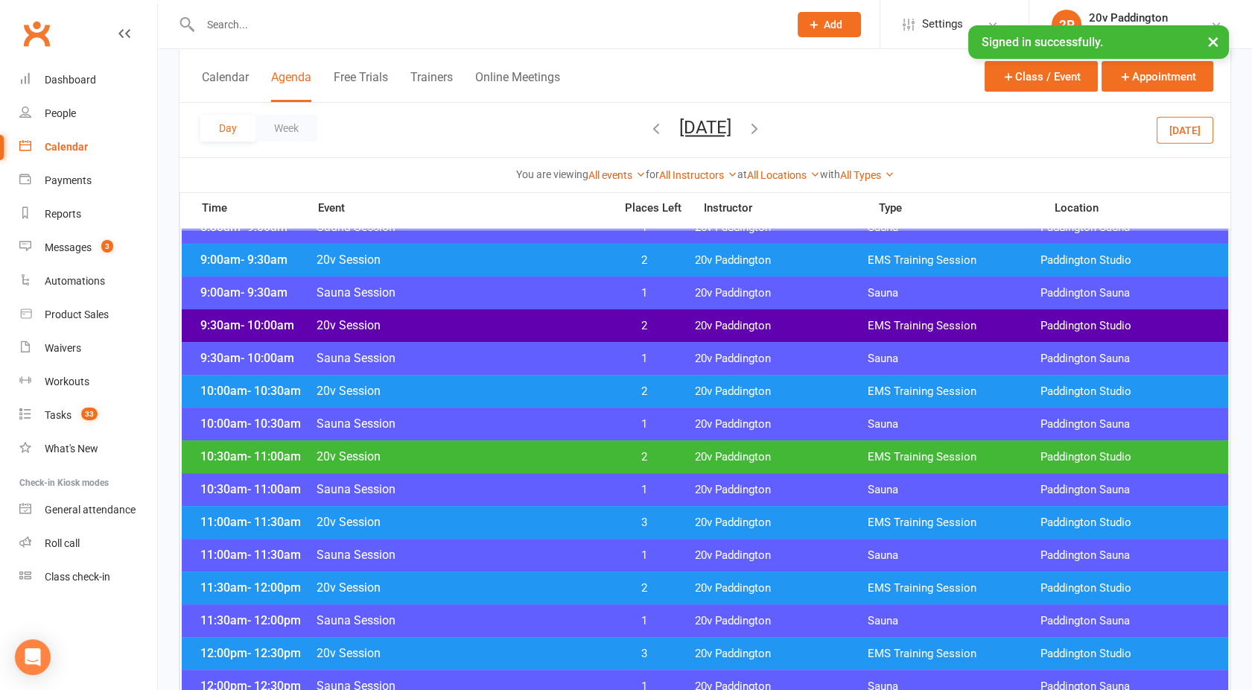
click at [621, 460] on span "2" at bounding box center [645, 457] width 78 height 14
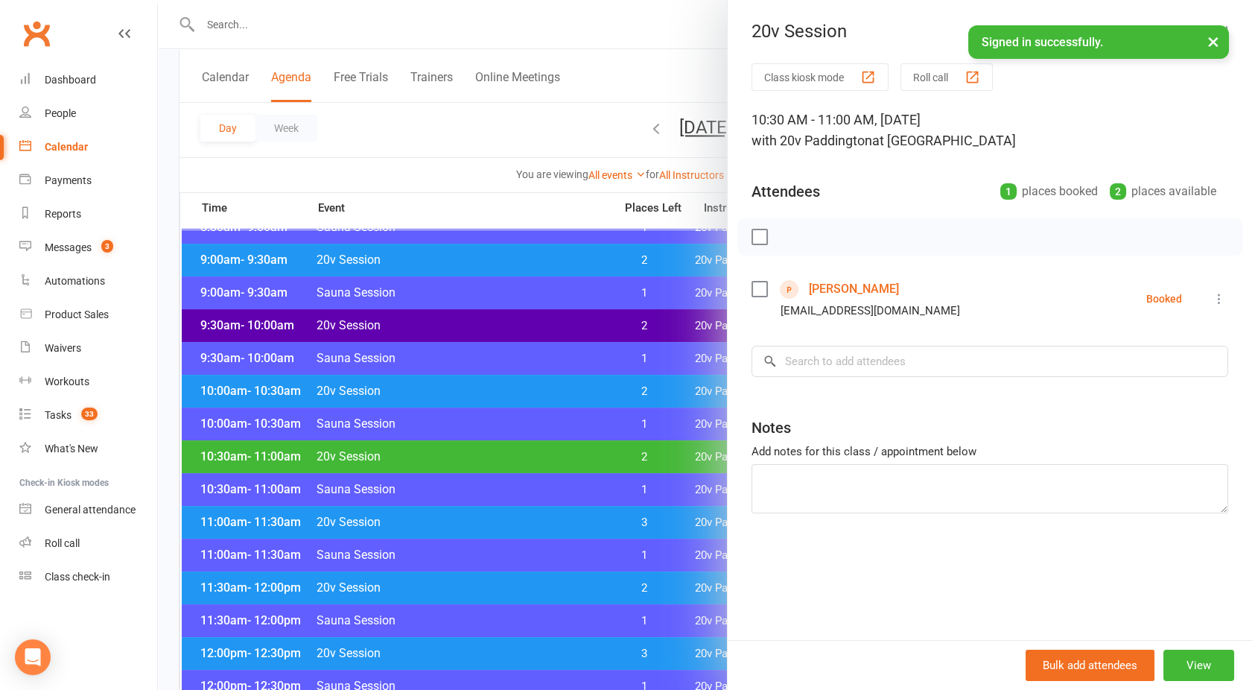
click at [621, 460] on div at bounding box center [705, 345] width 1094 height 690
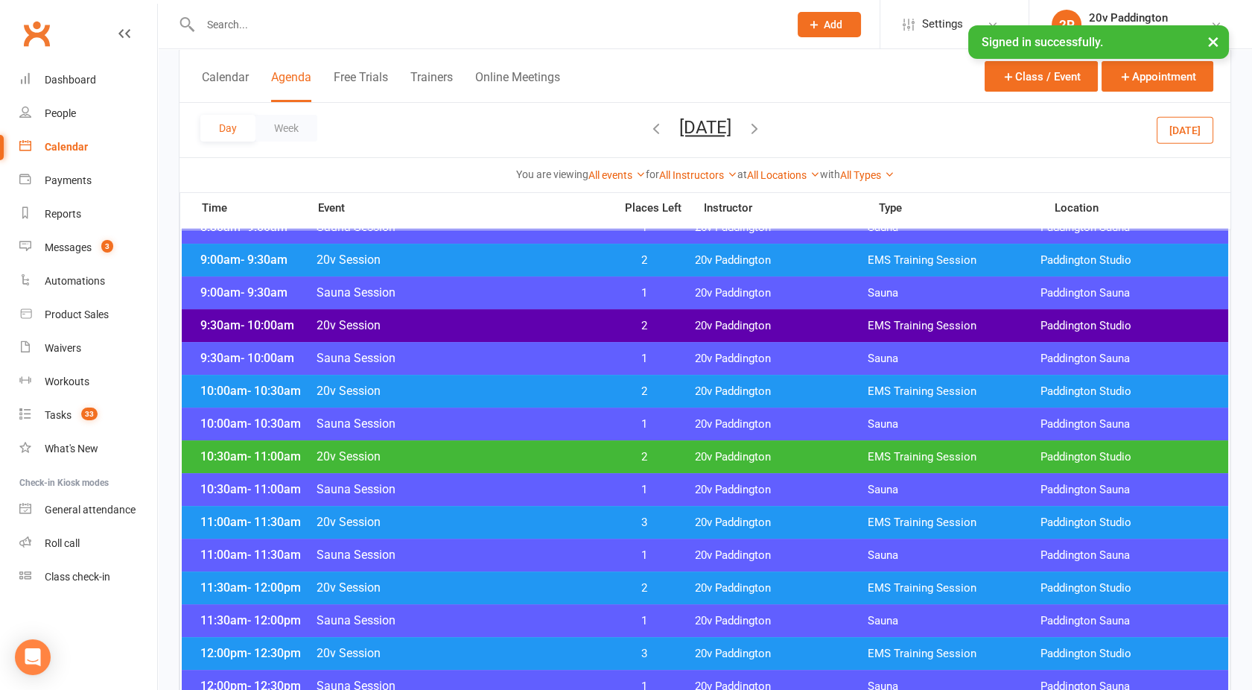
click at [568, 397] on div "10:00am - 10:30am 20v Session 2 20v Paddington EMS Training Session [GEOGRAPHIC…" at bounding box center [705, 391] width 1047 height 33
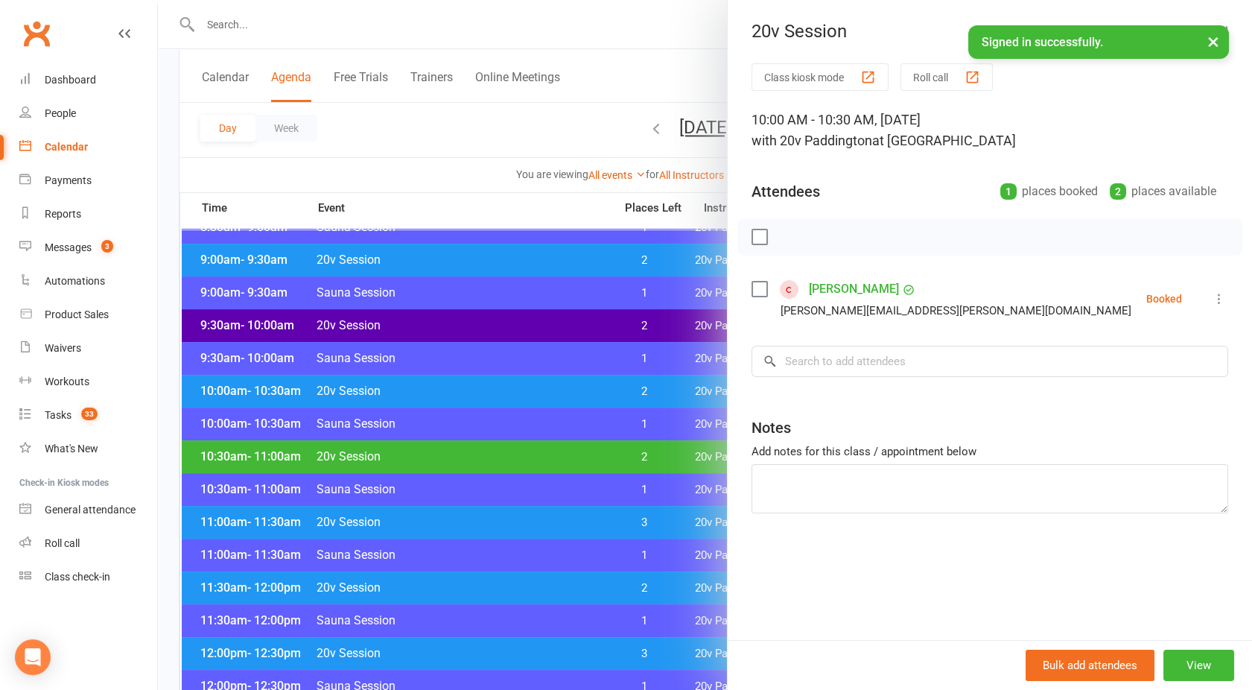
click at [568, 397] on div at bounding box center [705, 345] width 1094 height 690
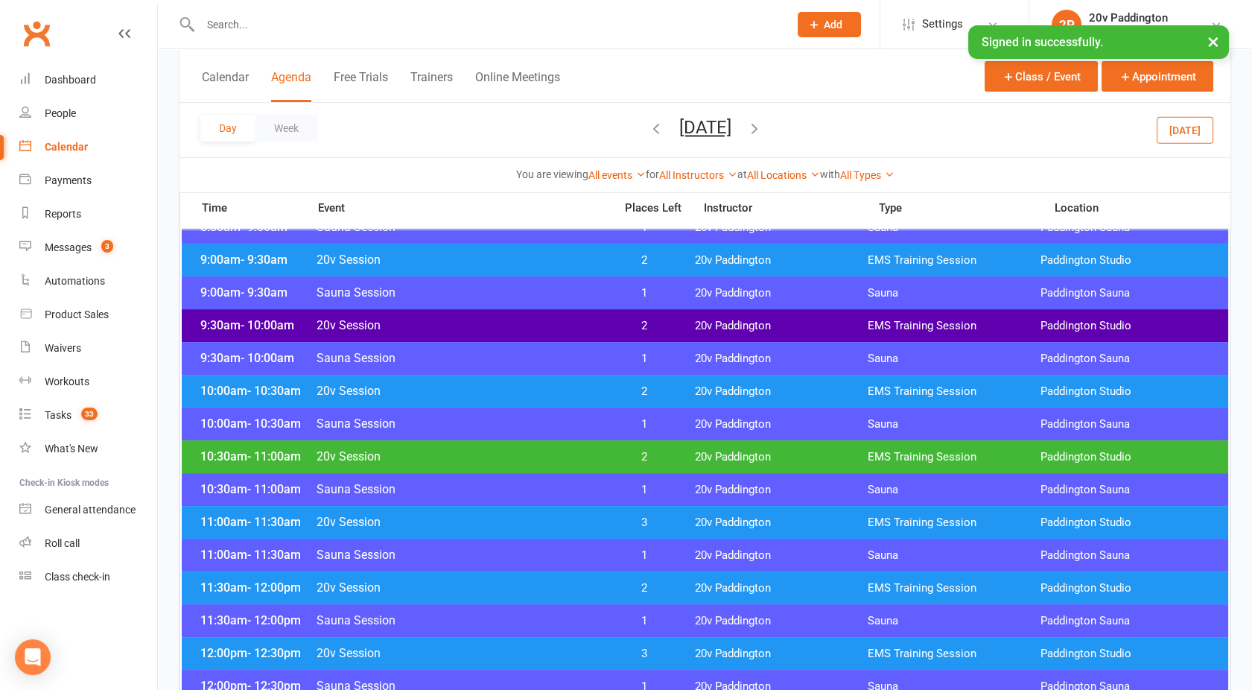
click at [566, 519] on span "20v Session" at bounding box center [461, 522] width 290 height 14
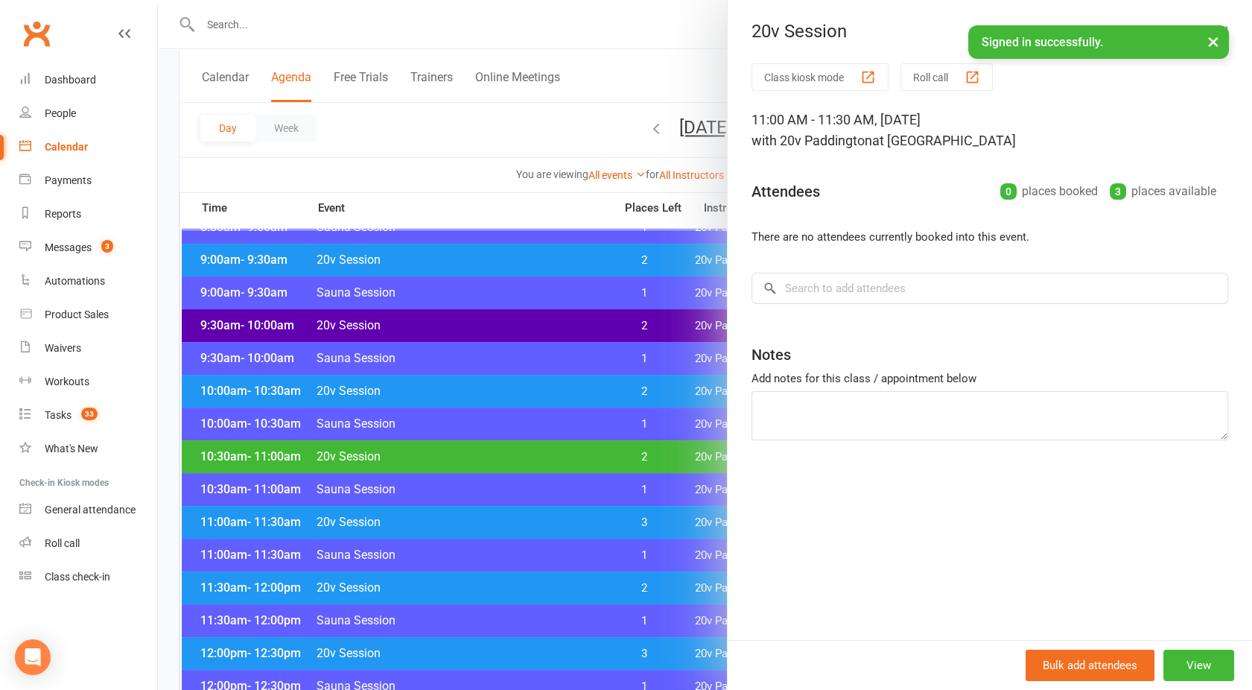
click at [566, 519] on div at bounding box center [705, 345] width 1094 height 690
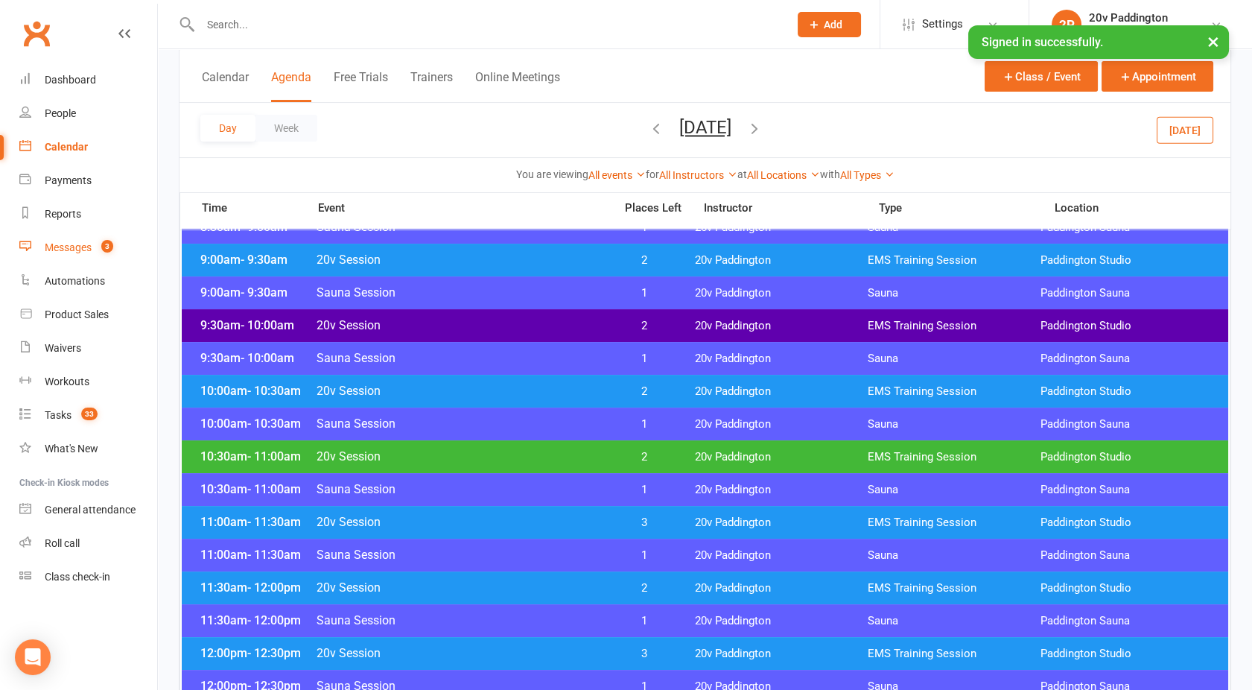
click at [81, 252] on div "Messages" at bounding box center [68, 247] width 47 height 12
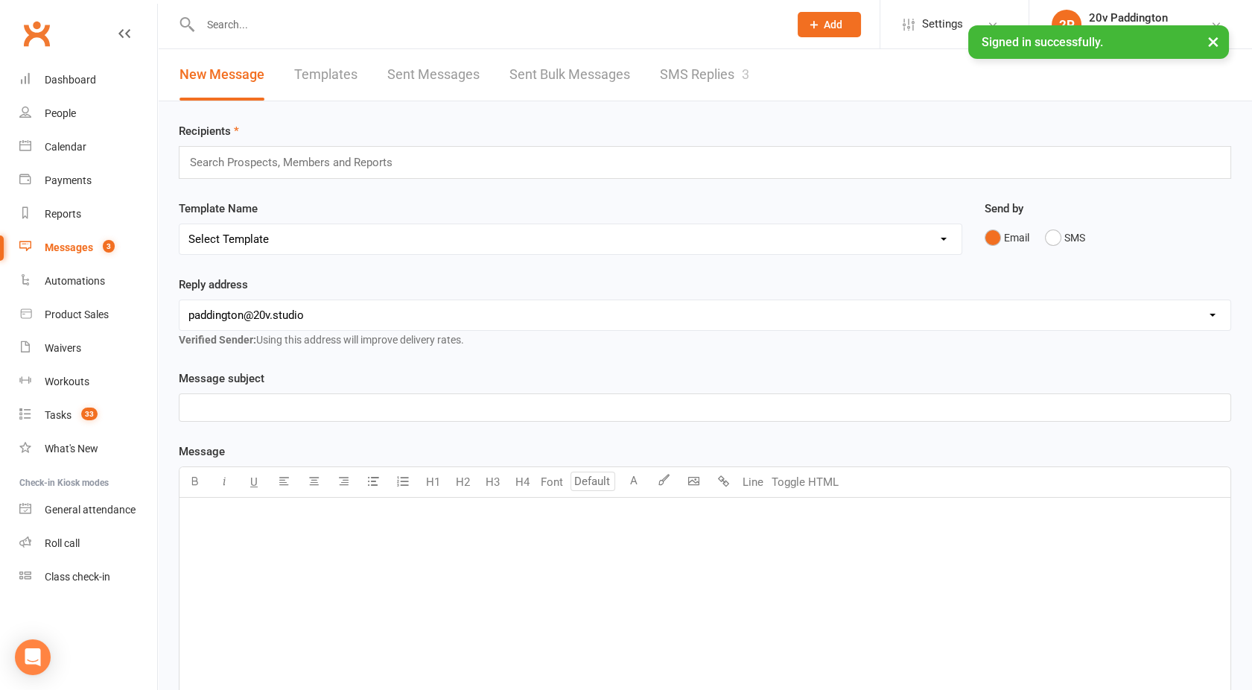
click at [706, 77] on link "SMS Replies 3" at bounding box center [704, 74] width 89 height 51
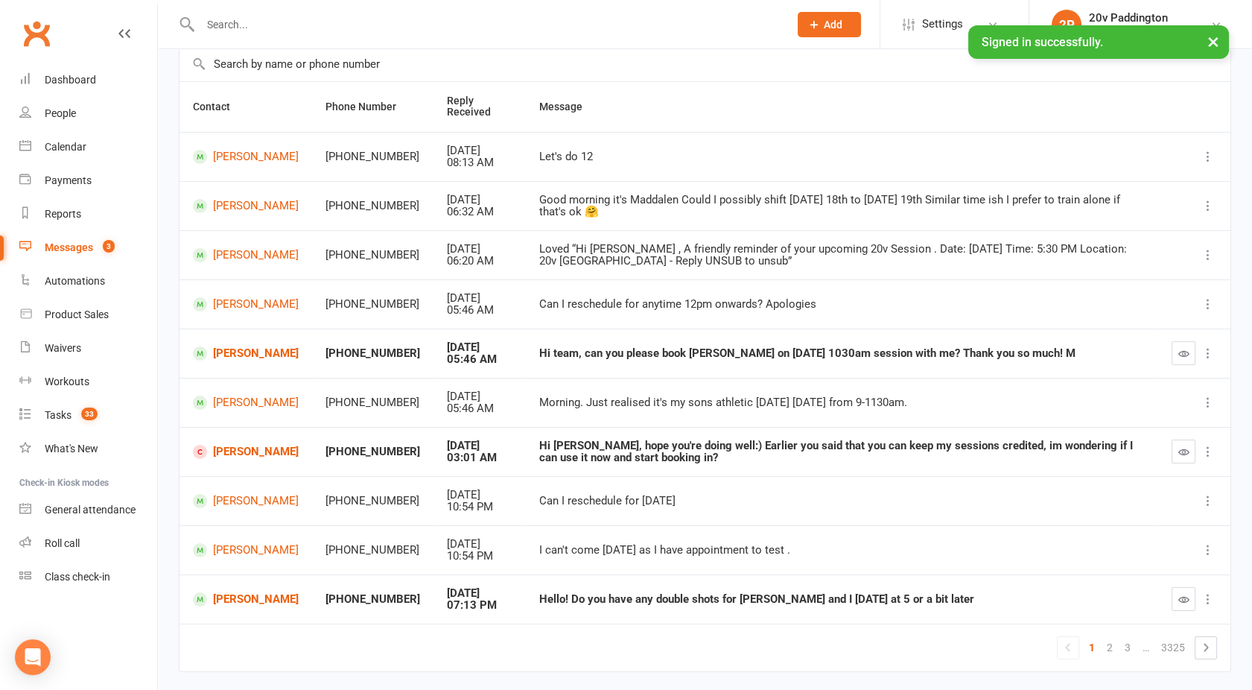
scroll to position [155, 0]
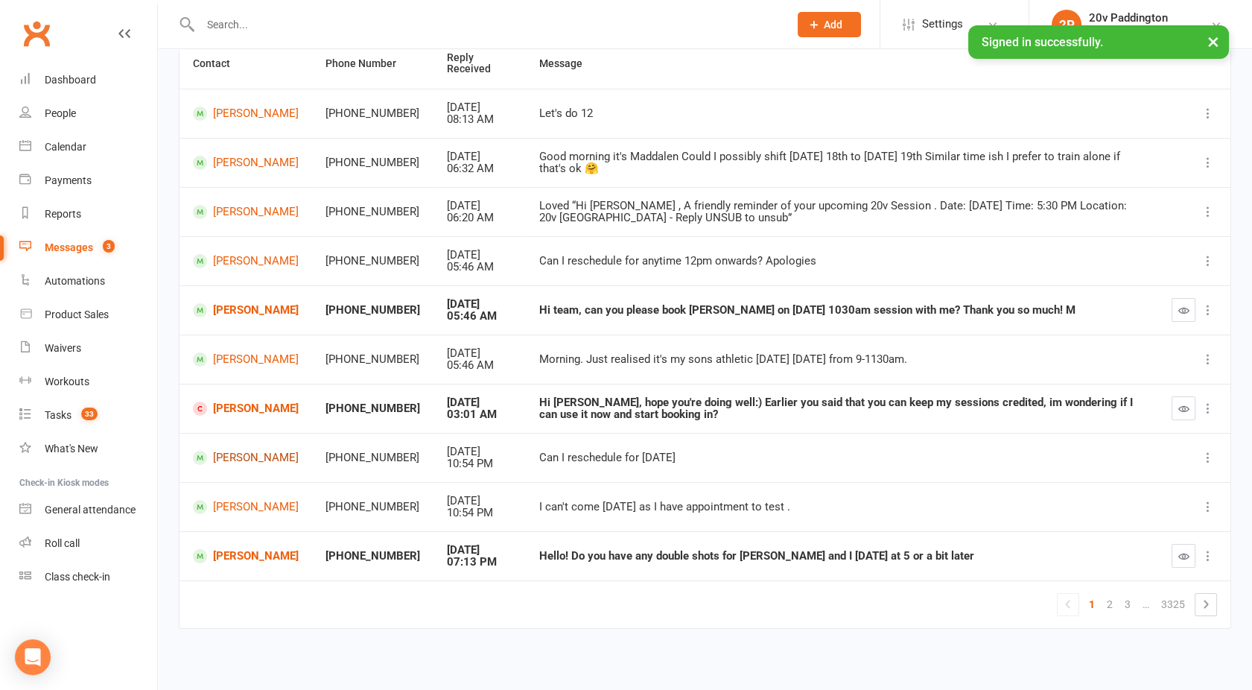
click at [243, 455] on link "[PERSON_NAME]" at bounding box center [246, 458] width 106 height 14
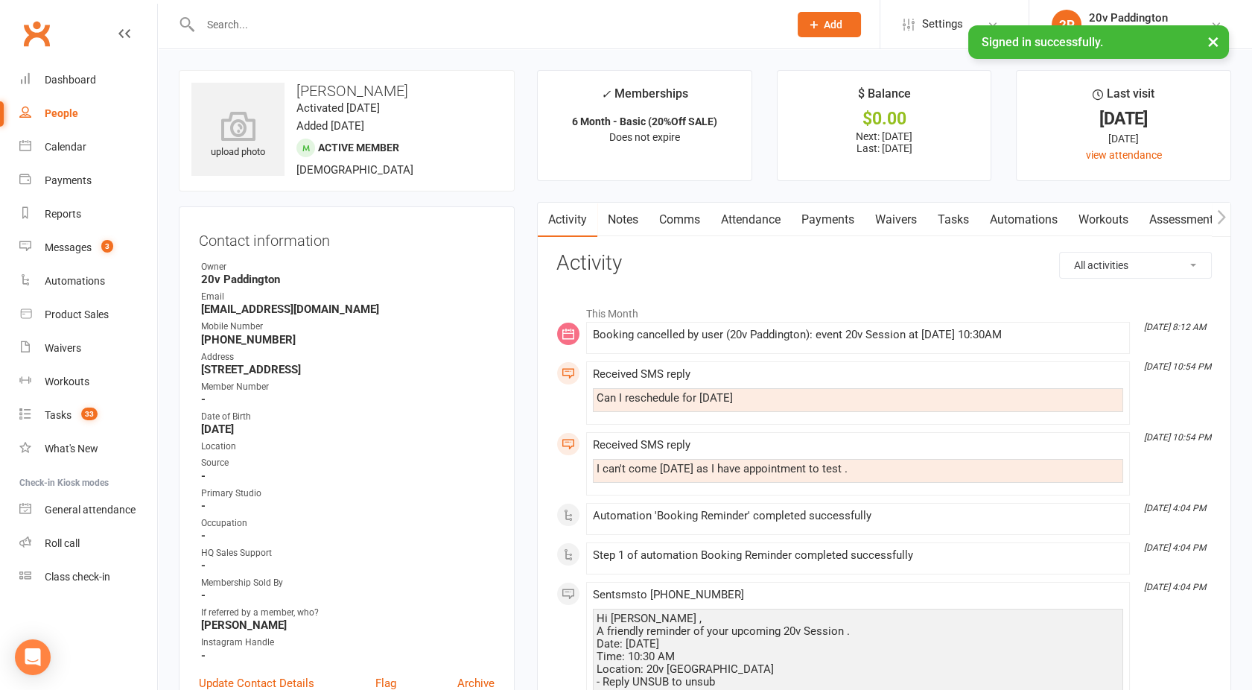
click at [676, 212] on link "Comms" at bounding box center [680, 220] width 62 height 34
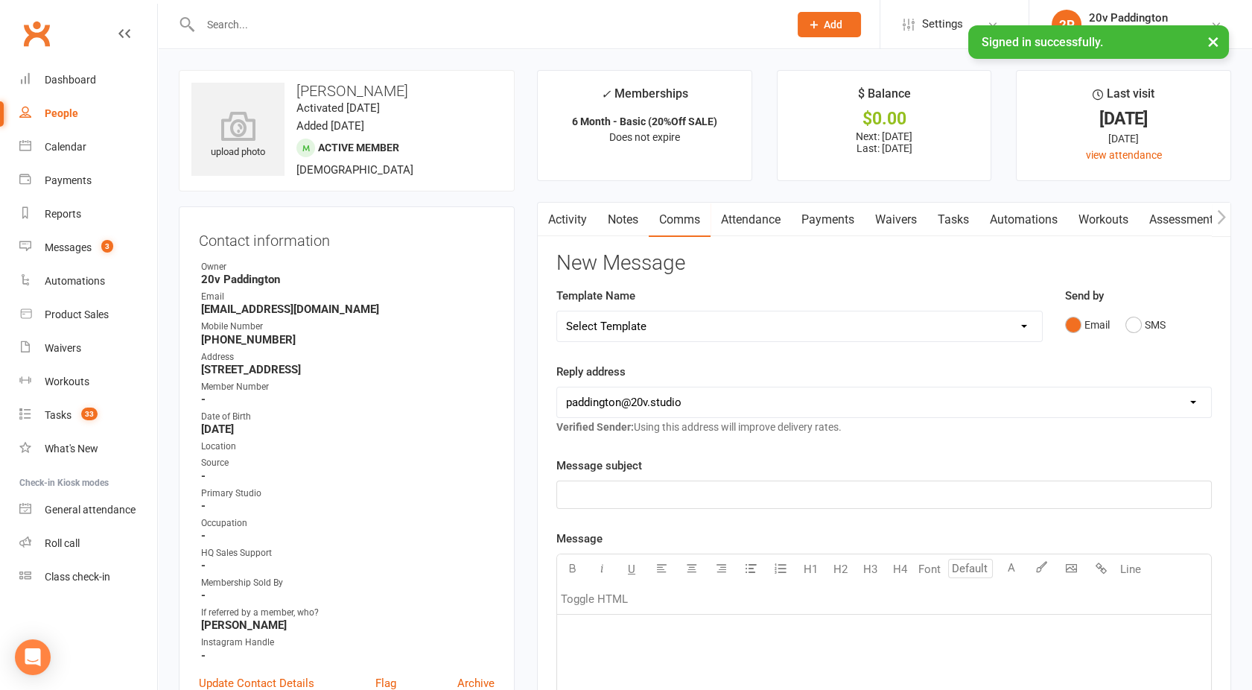
click at [1151, 308] on div "Send by Email SMS" at bounding box center [1138, 313] width 147 height 52
click at [1144, 326] on button "SMS" at bounding box center [1146, 325] width 40 height 28
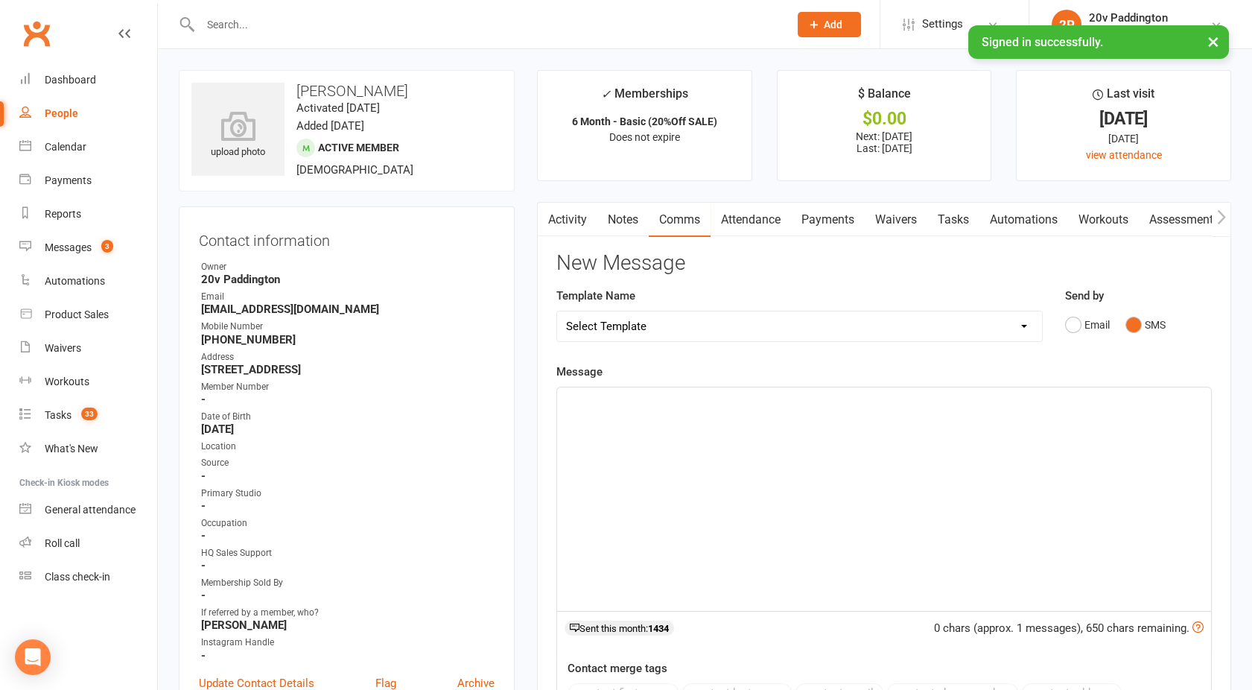
click at [910, 432] on div "﻿" at bounding box center [884, 498] width 654 height 223
click at [692, 402] on p "Monring - no worries :)" at bounding box center [884, 401] width 636 height 18
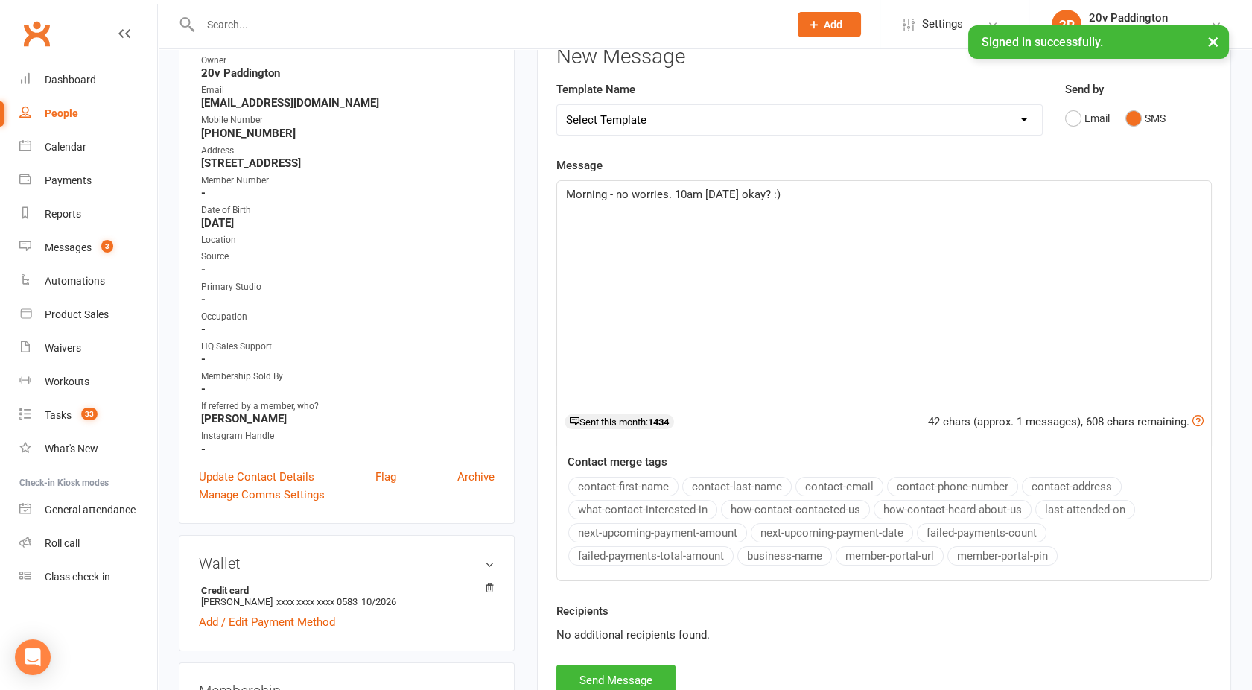
scroll to position [208, 0]
click at [591, 660] on div "Recipients No additional recipients found." at bounding box center [884, 631] width 678 height 63
click at [591, 670] on button "Send Message" at bounding box center [615, 678] width 119 height 31
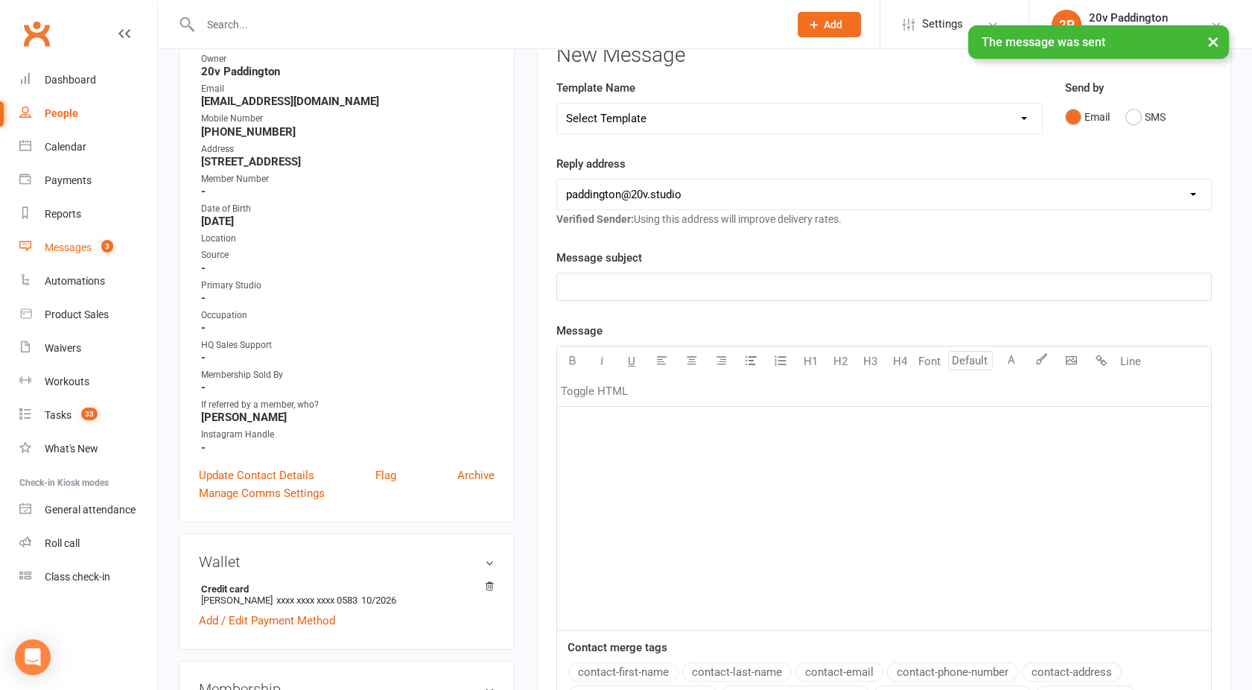
click at [67, 241] on link "Messages 3" at bounding box center [88, 248] width 138 height 34
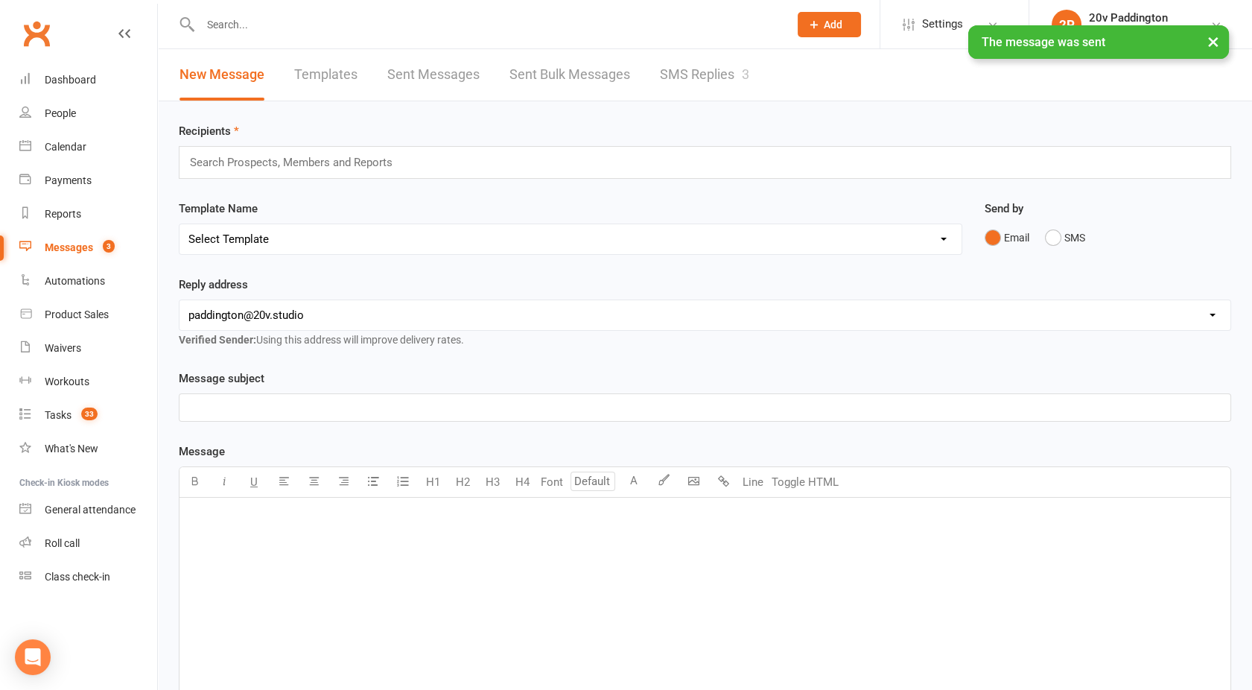
click at [706, 25] on div "× The message was sent" at bounding box center [616, 25] width 1233 height 0
click at [685, 75] on link "SMS Replies 3" at bounding box center [704, 74] width 89 height 51
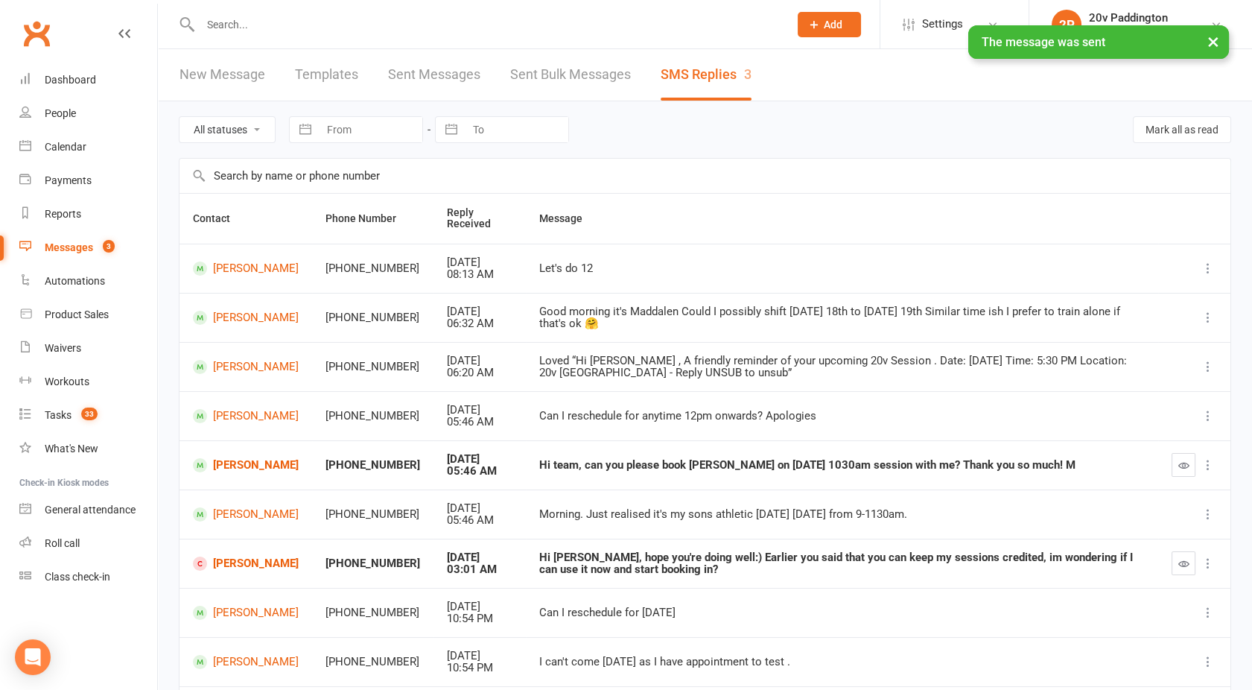
scroll to position [155, 0]
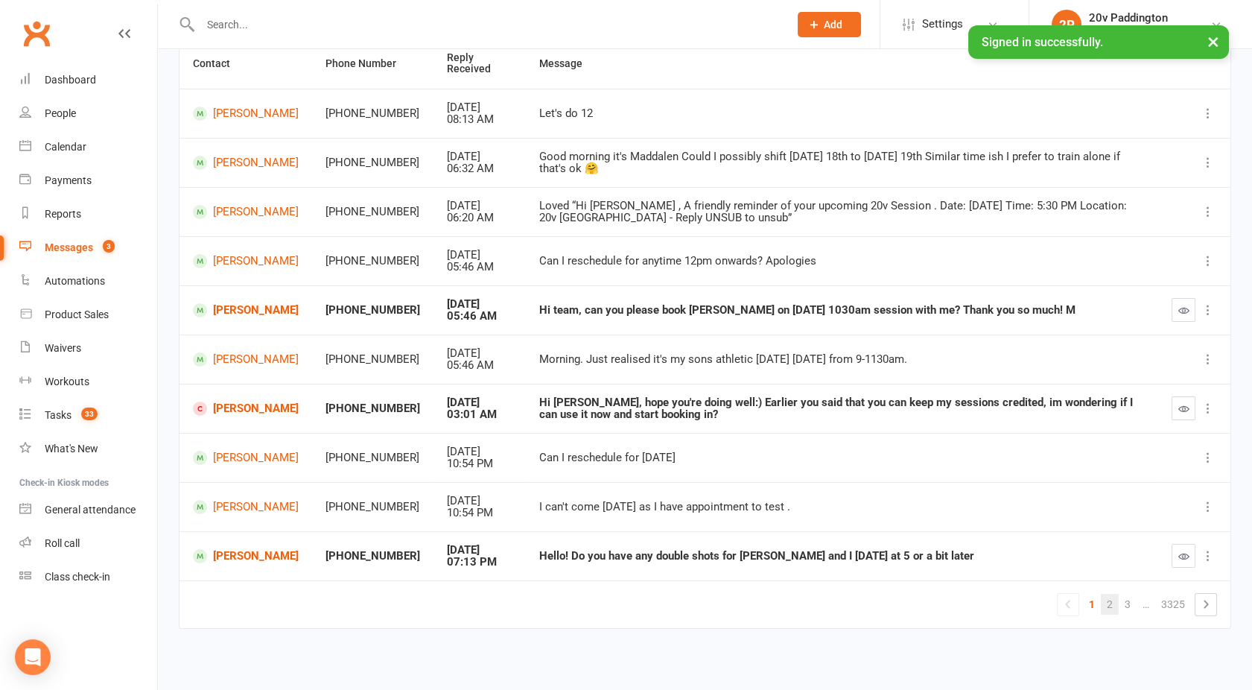
click at [1112, 594] on link "2" at bounding box center [1110, 604] width 18 height 21
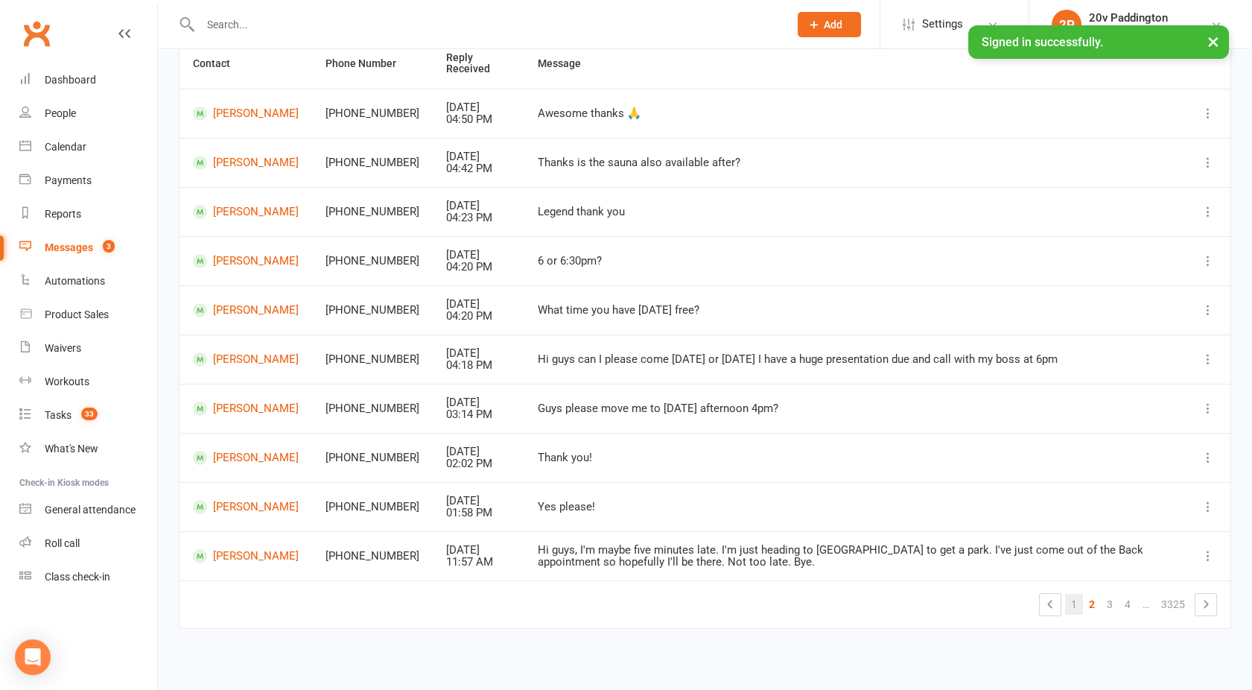
click at [1073, 600] on link "1" at bounding box center [1074, 604] width 18 height 21
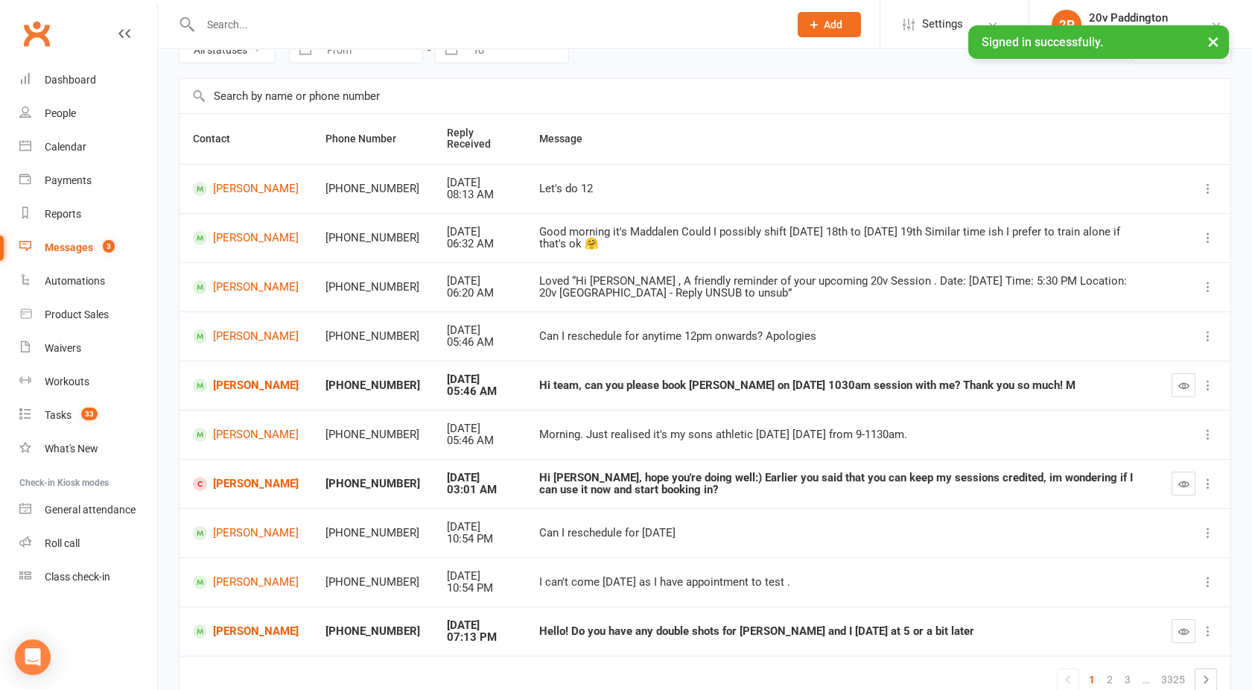
scroll to position [81, 0]
